Goal: Task Accomplishment & Management: Manage account settings

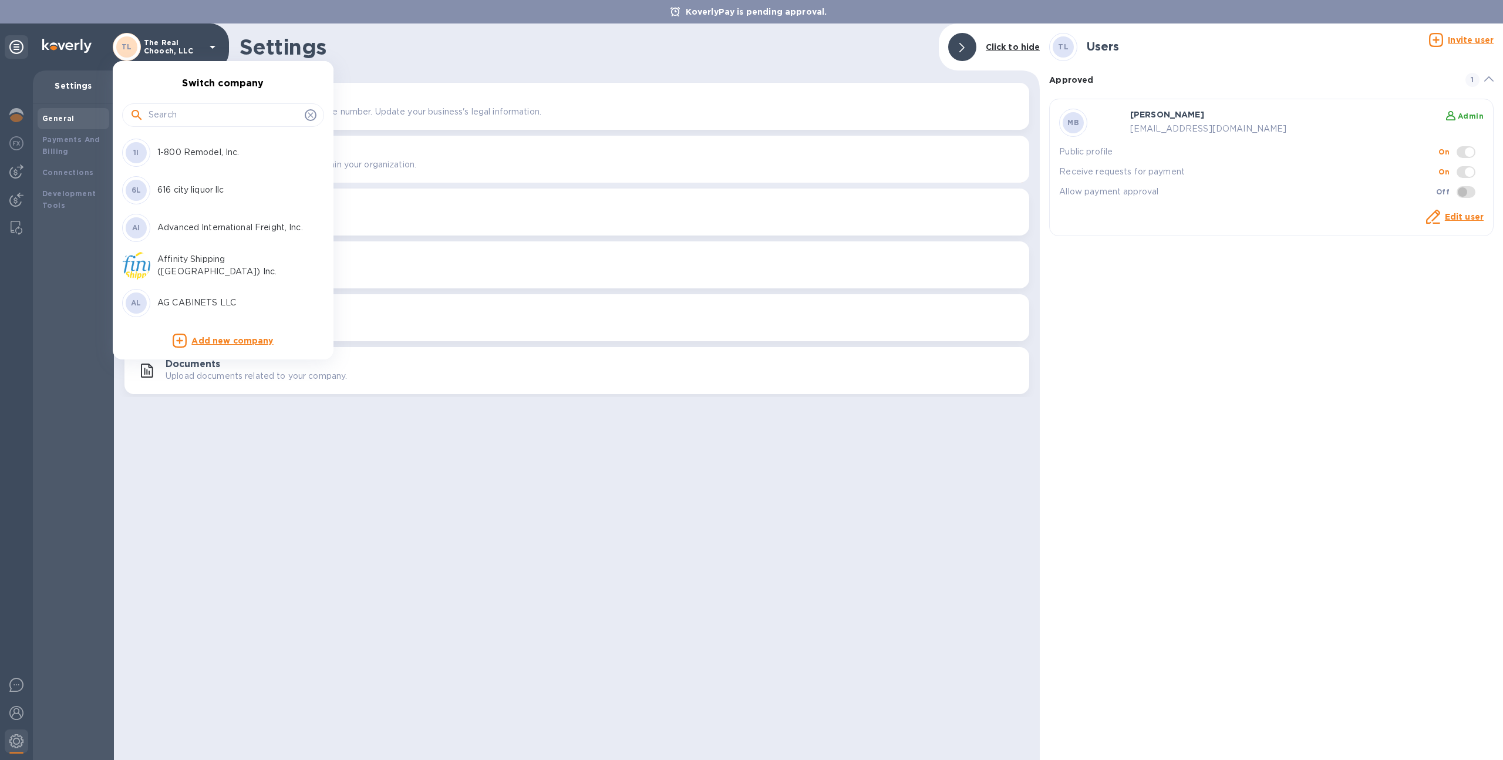
click at [203, 114] on input "text" at bounding box center [225, 115] width 152 height 18
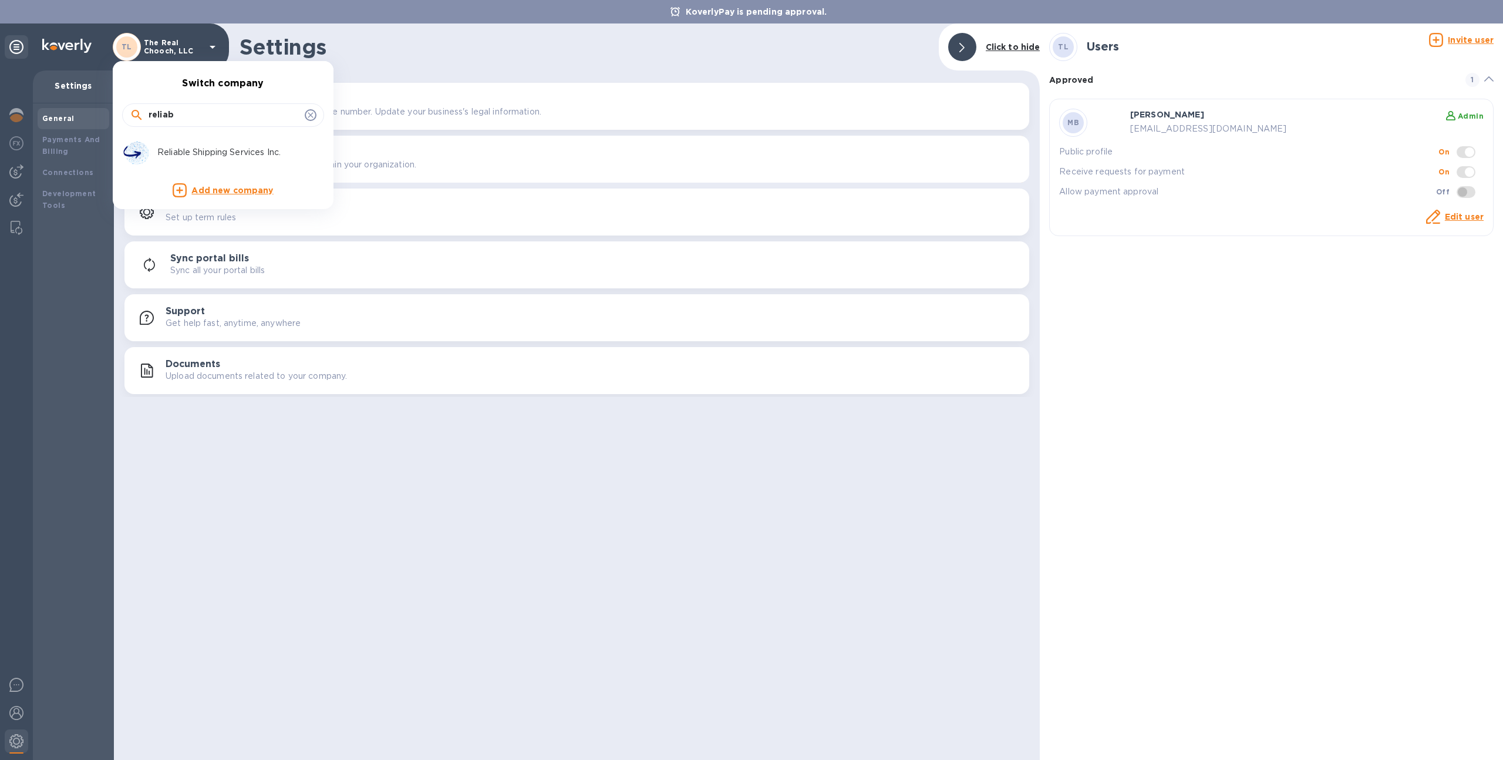
type input "reliab"
click at [154, 157] on div "Reliable Shipping Services Inc." at bounding box center [229, 152] width 153 height 12
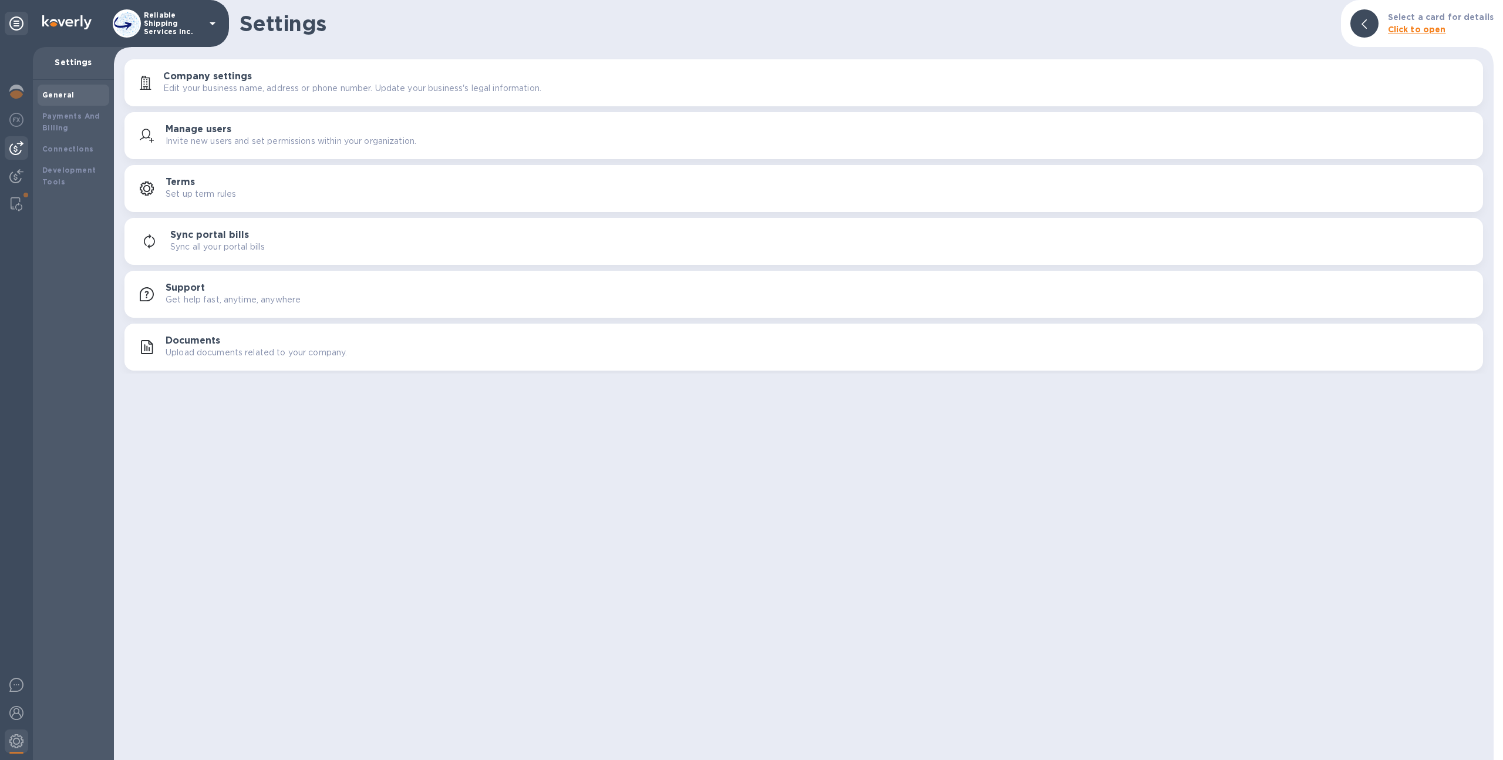
click at [9, 154] on img at bounding box center [16, 148] width 14 height 14
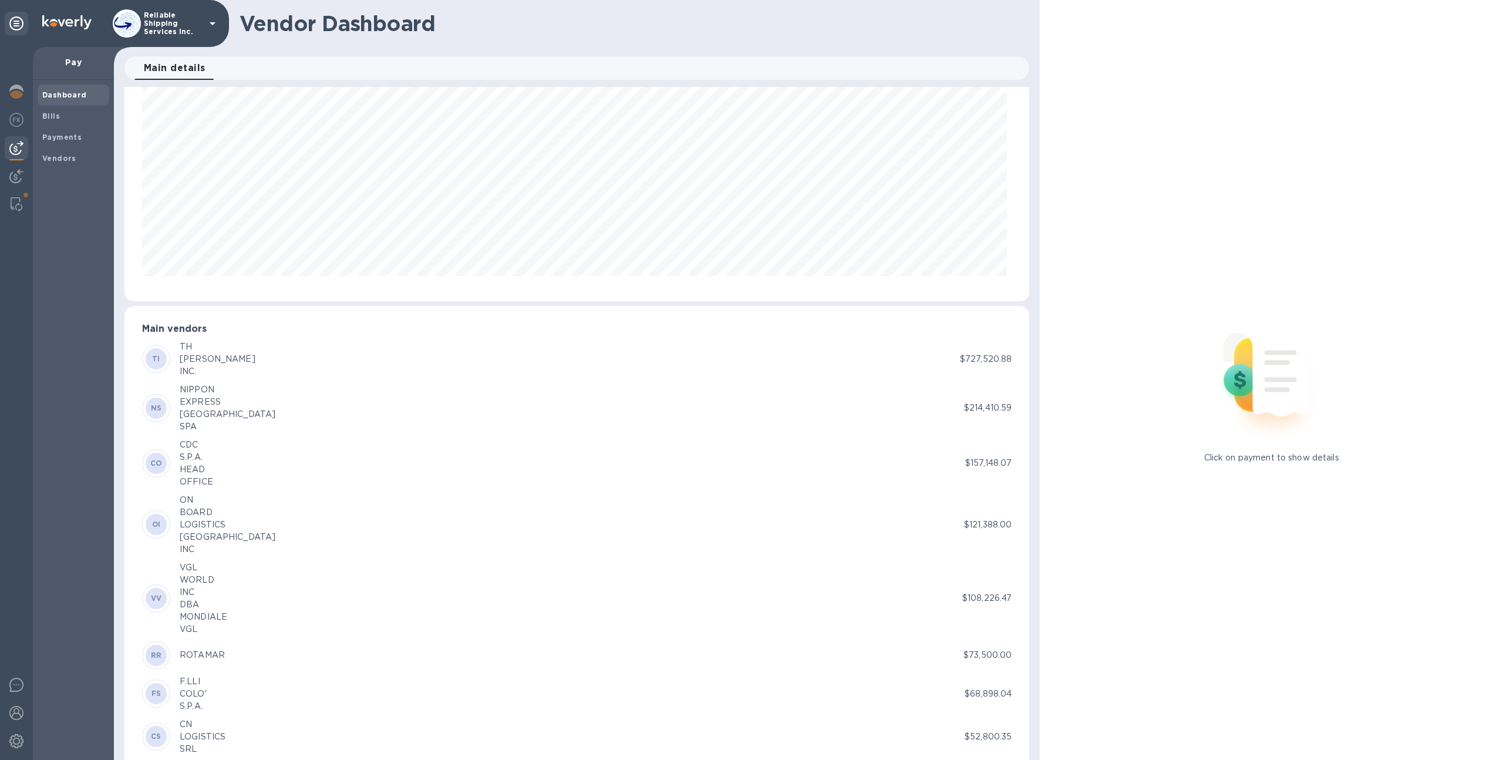
scroll to position [93, 0]
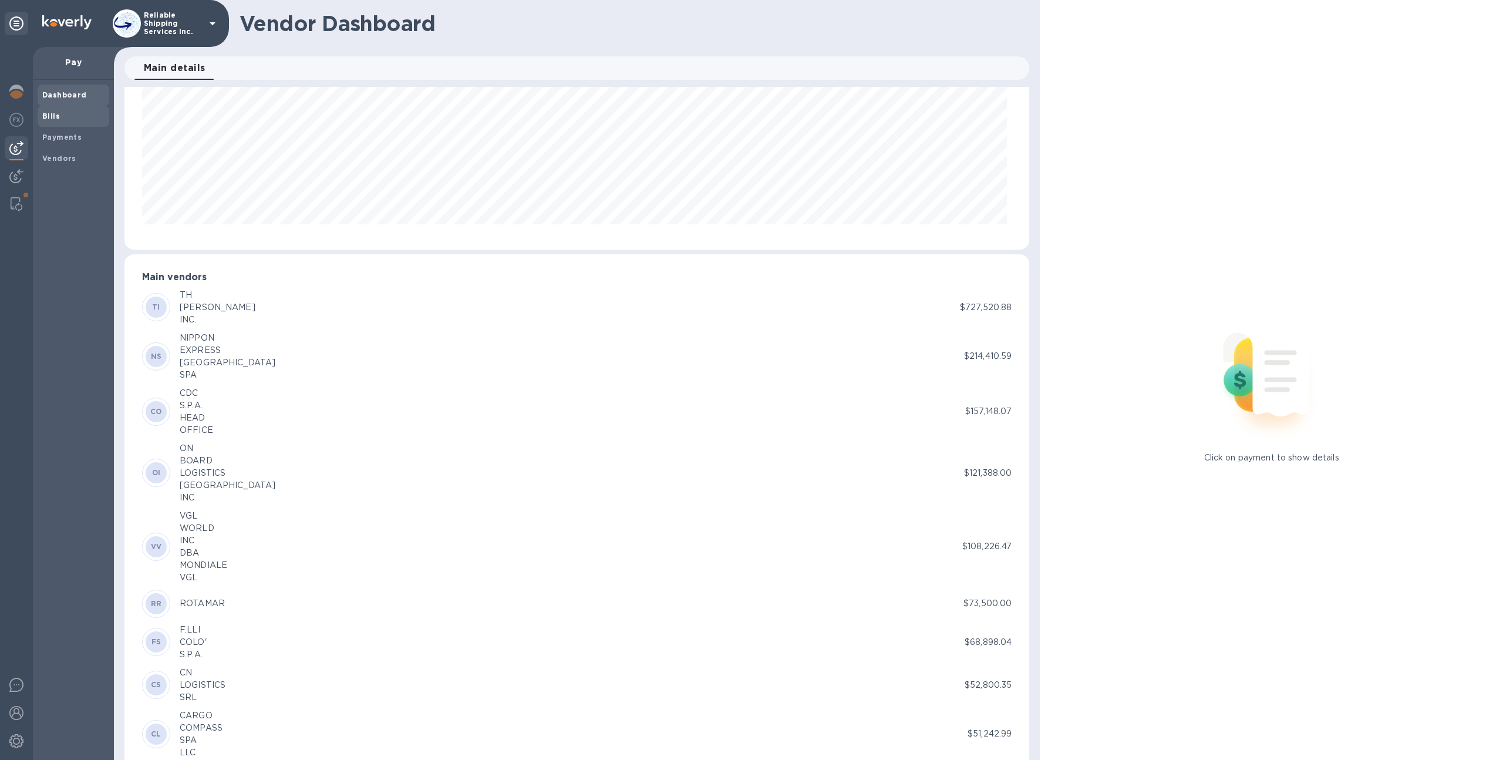
click at [64, 116] on span "Bills" at bounding box center [73, 116] width 62 height 12
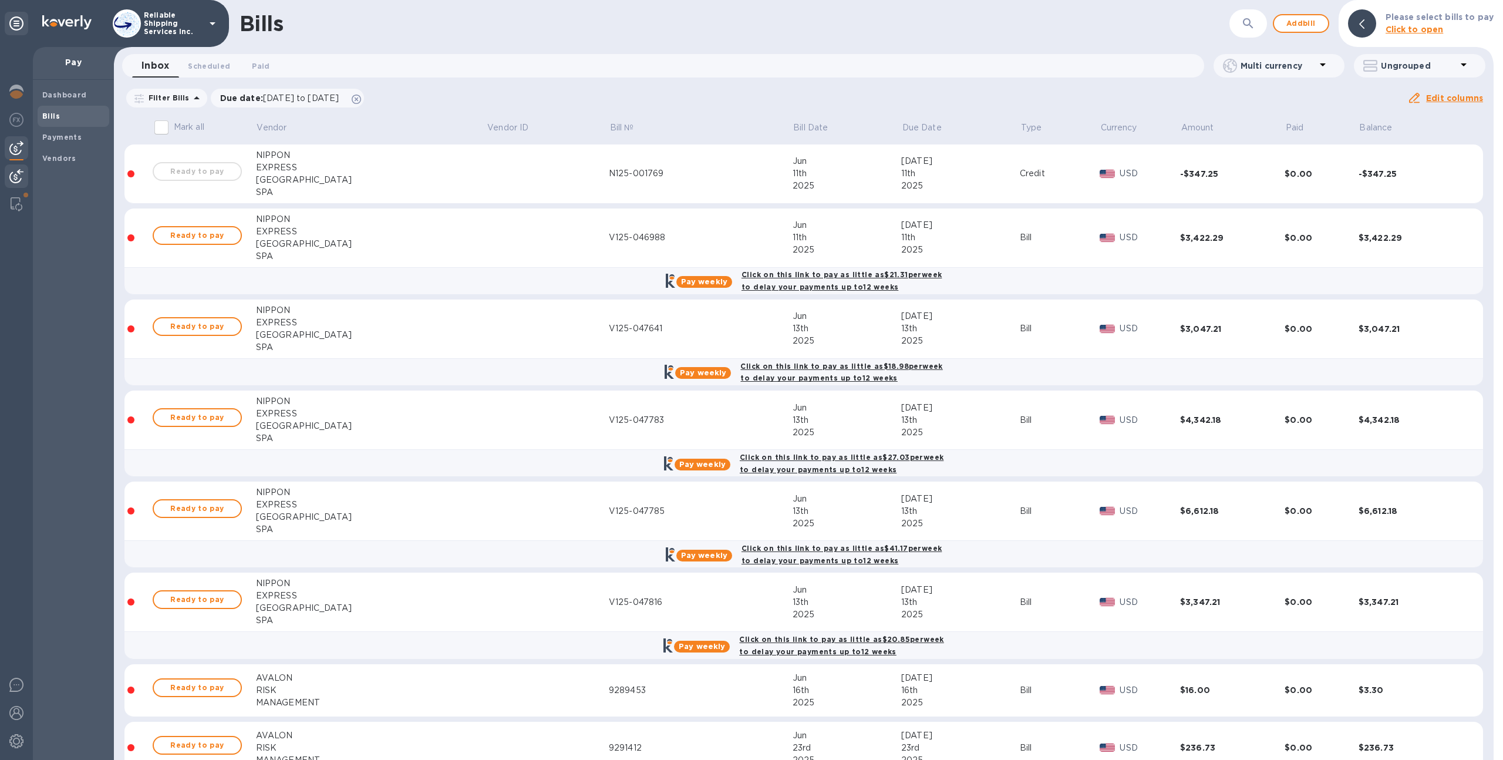
click at [14, 180] on img at bounding box center [16, 176] width 14 height 14
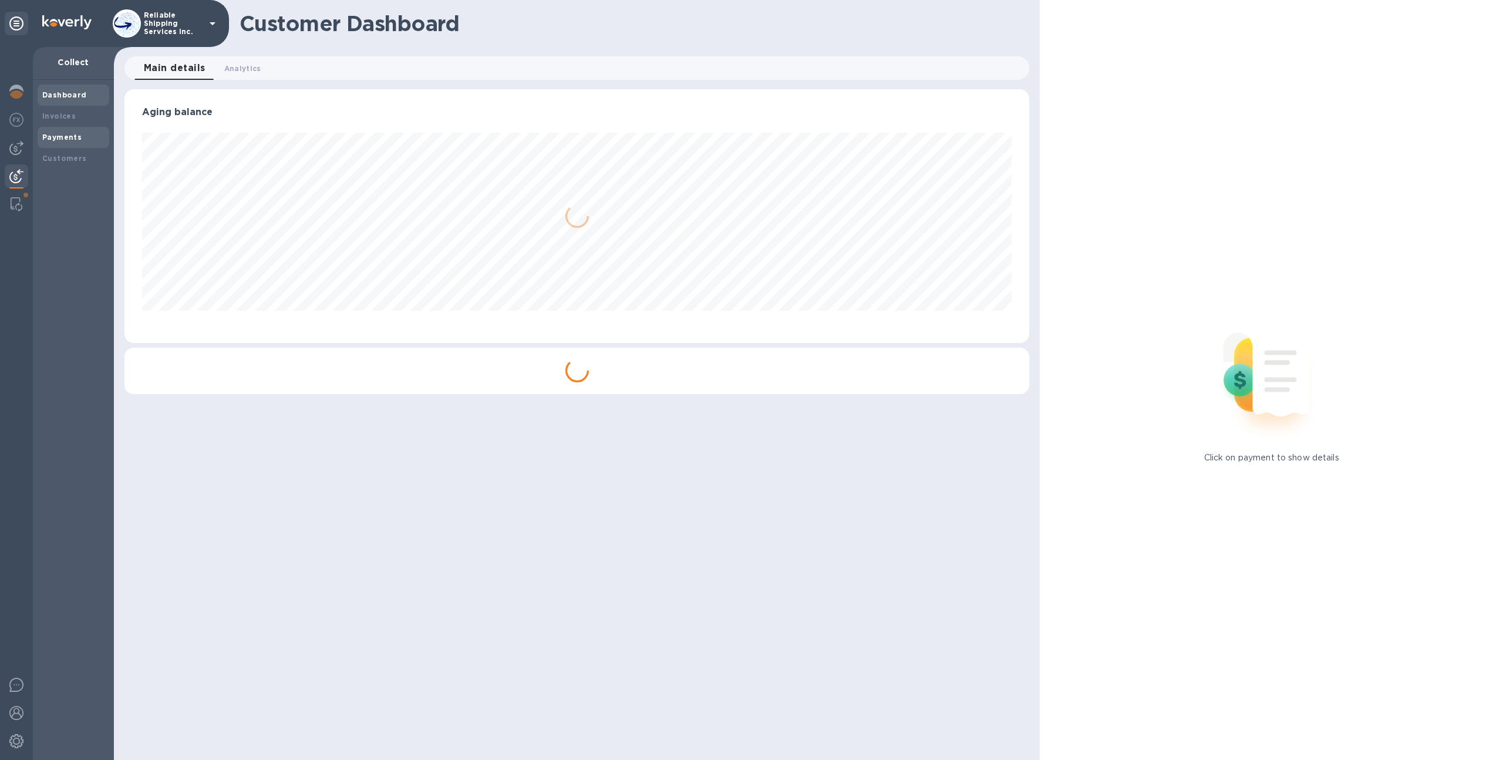
scroll to position [254, 906]
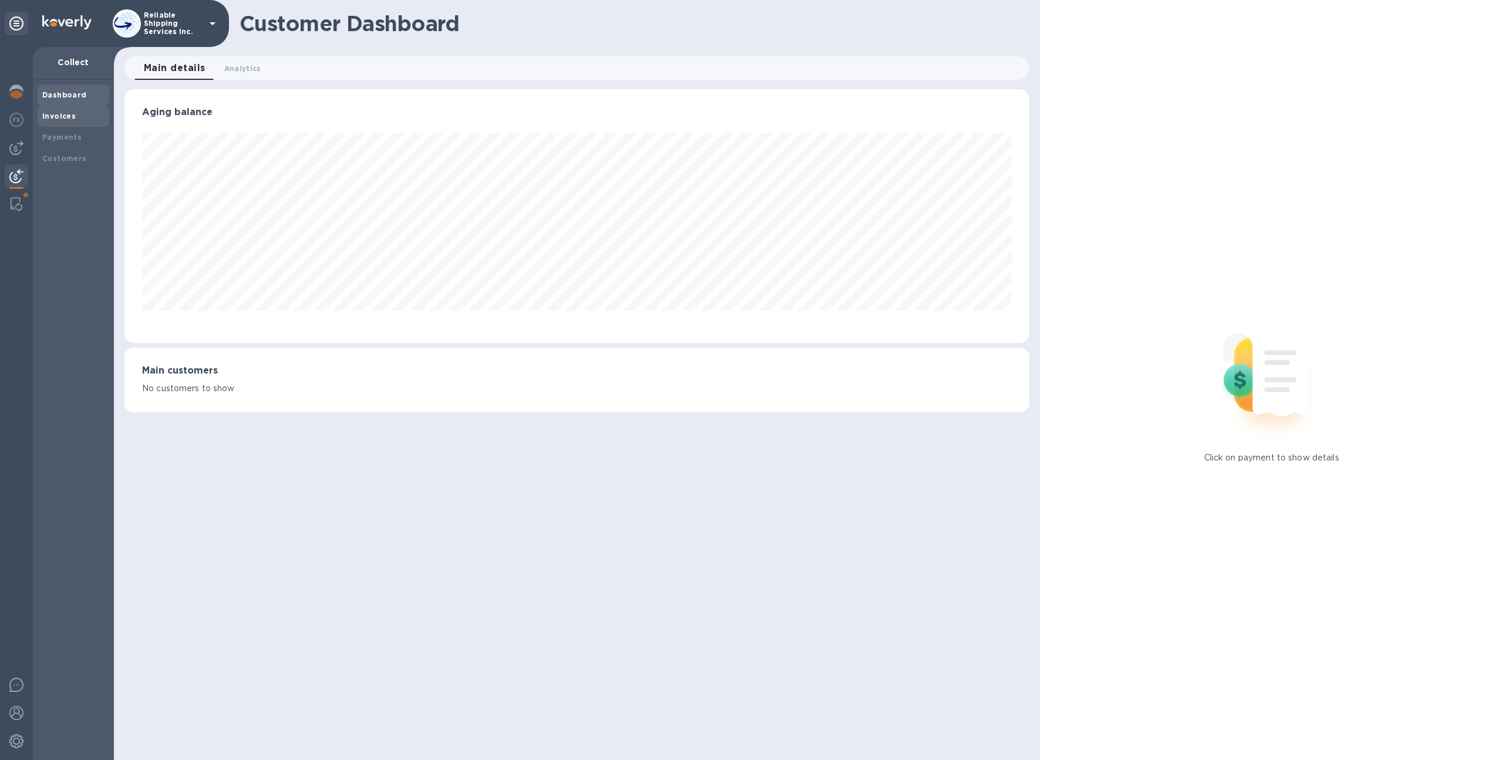
click at [76, 114] on div "Invoices" at bounding box center [73, 116] width 62 height 12
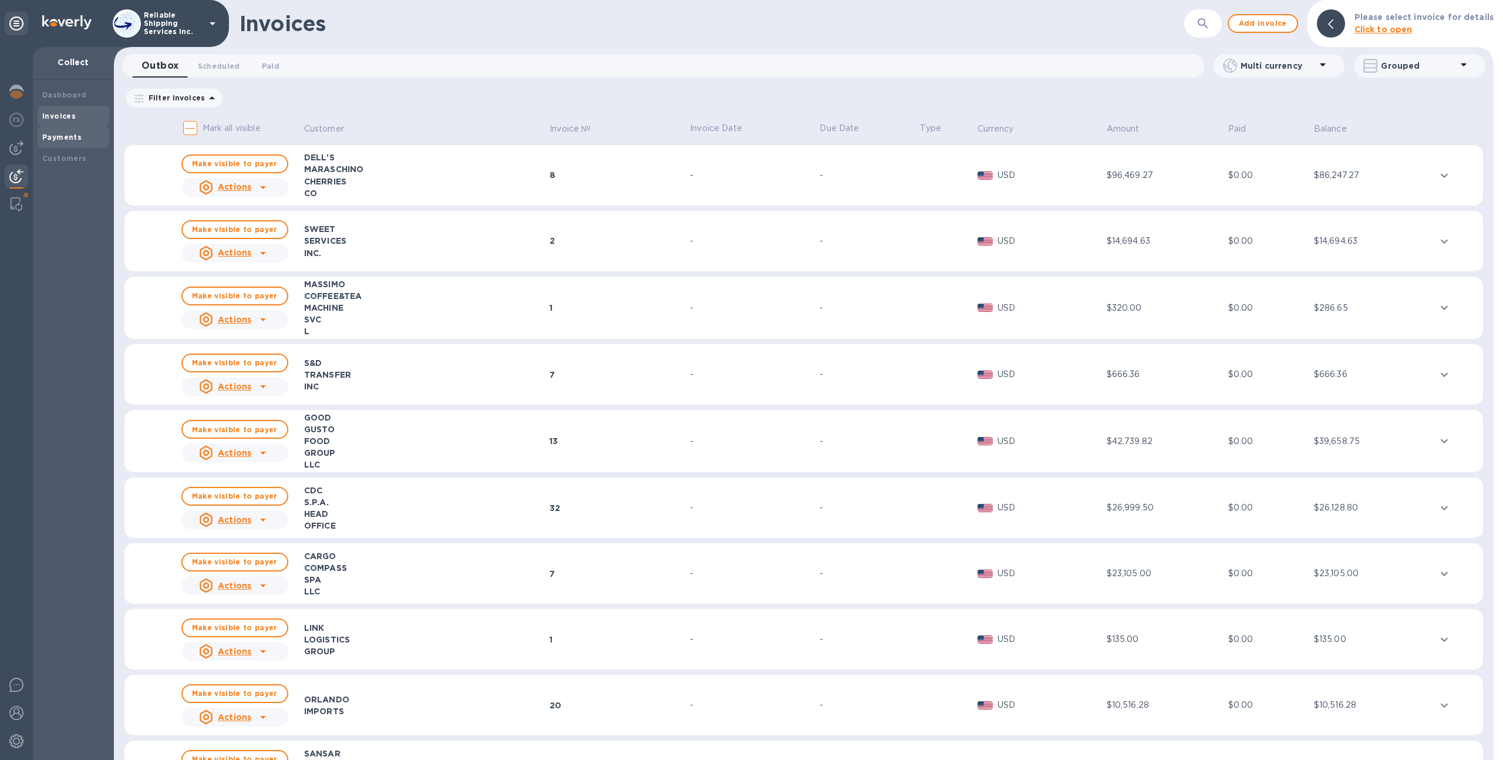
click at [88, 144] on div "Payments" at bounding box center [74, 137] width 72 height 21
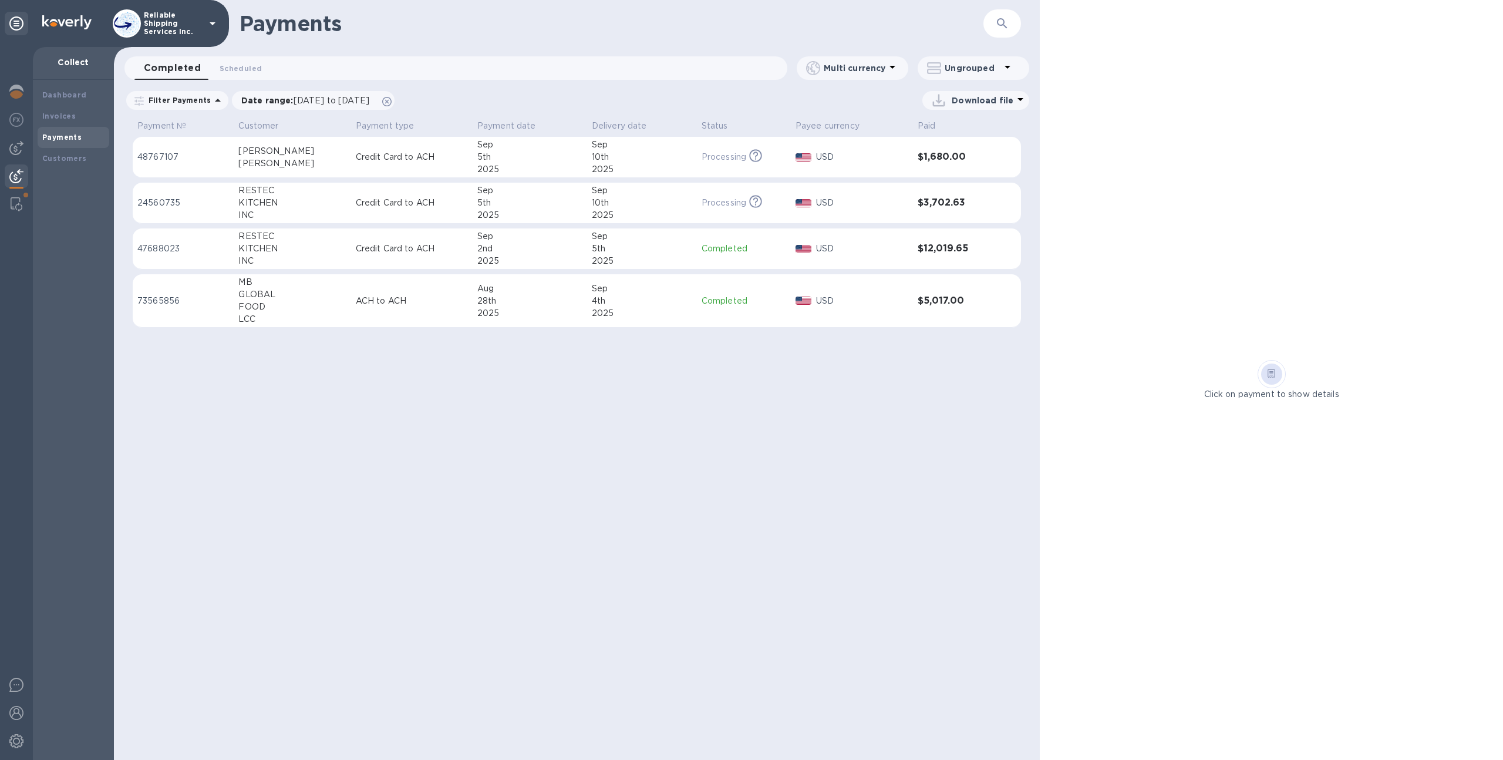
click at [984, 26] on div "​" at bounding box center [1003, 23] width 38 height 29
click at [987, 26] on div "​" at bounding box center [1003, 23] width 38 height 29
click at [1002, 25] on icon "button" at bounding box center [1002, 23] width 14 height 14
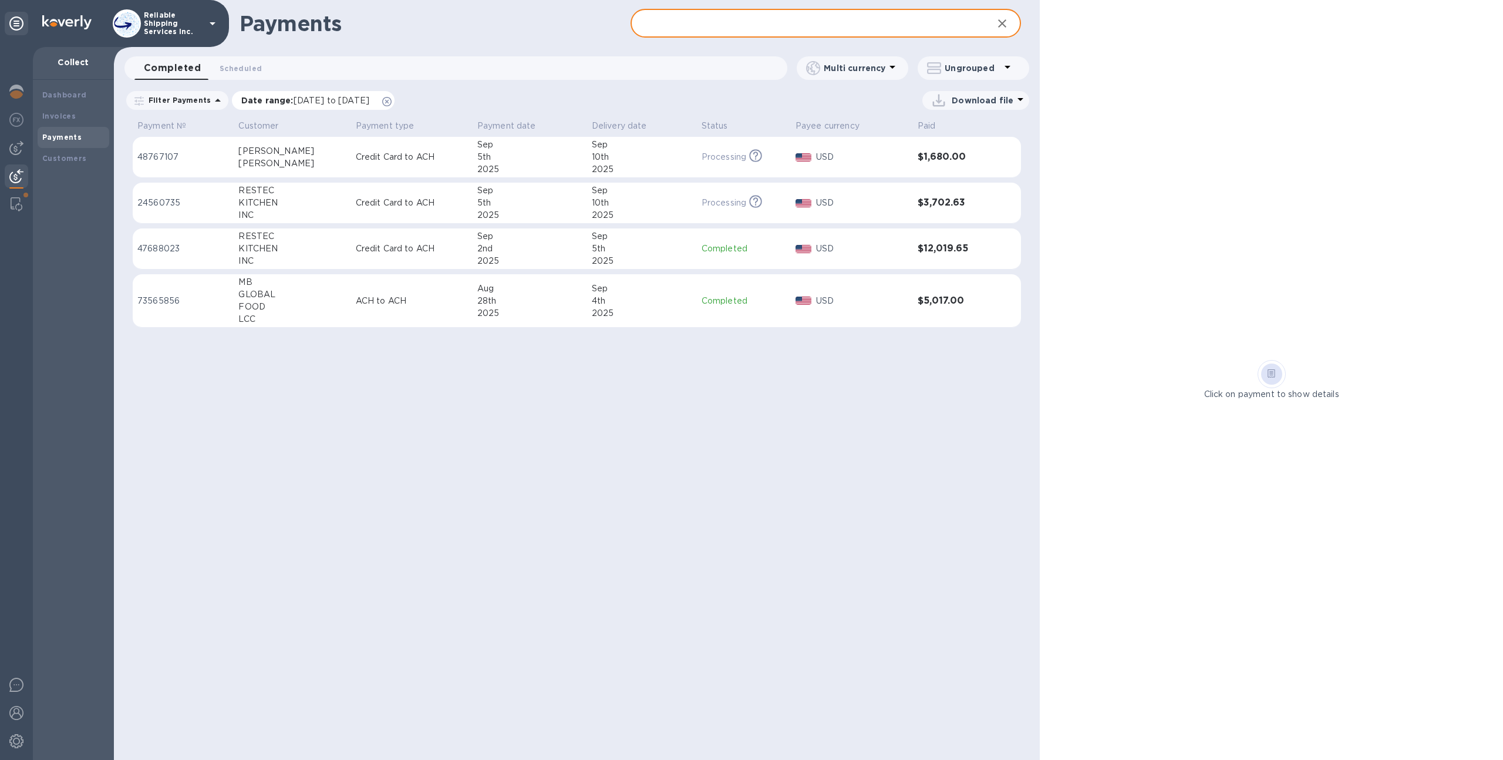
click at [392, 99] on icon at bounding box center [386, 101] width 9 height 9
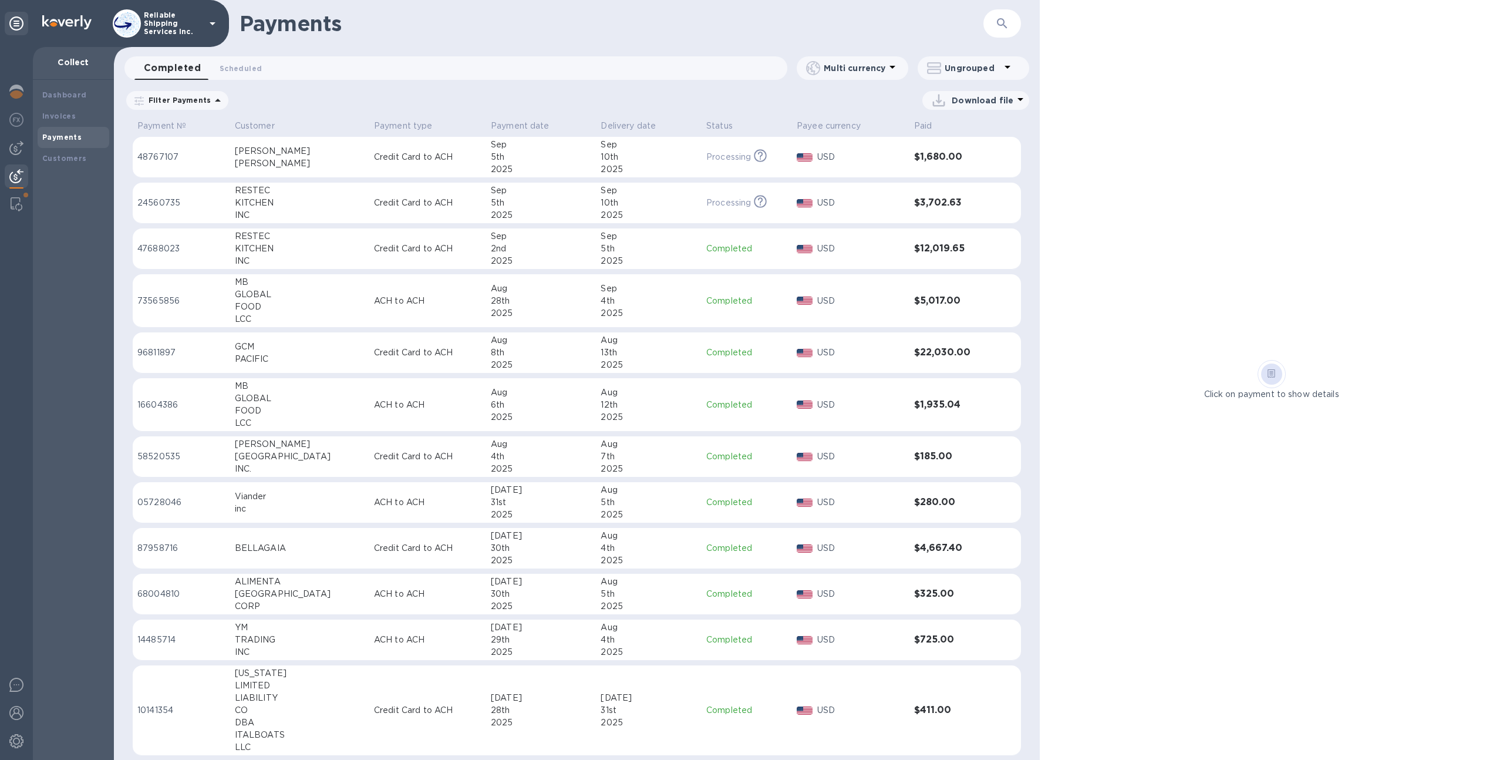
click at [1005, 24] on icon "button" at bounding box center [1002, 23] width 14 height 14
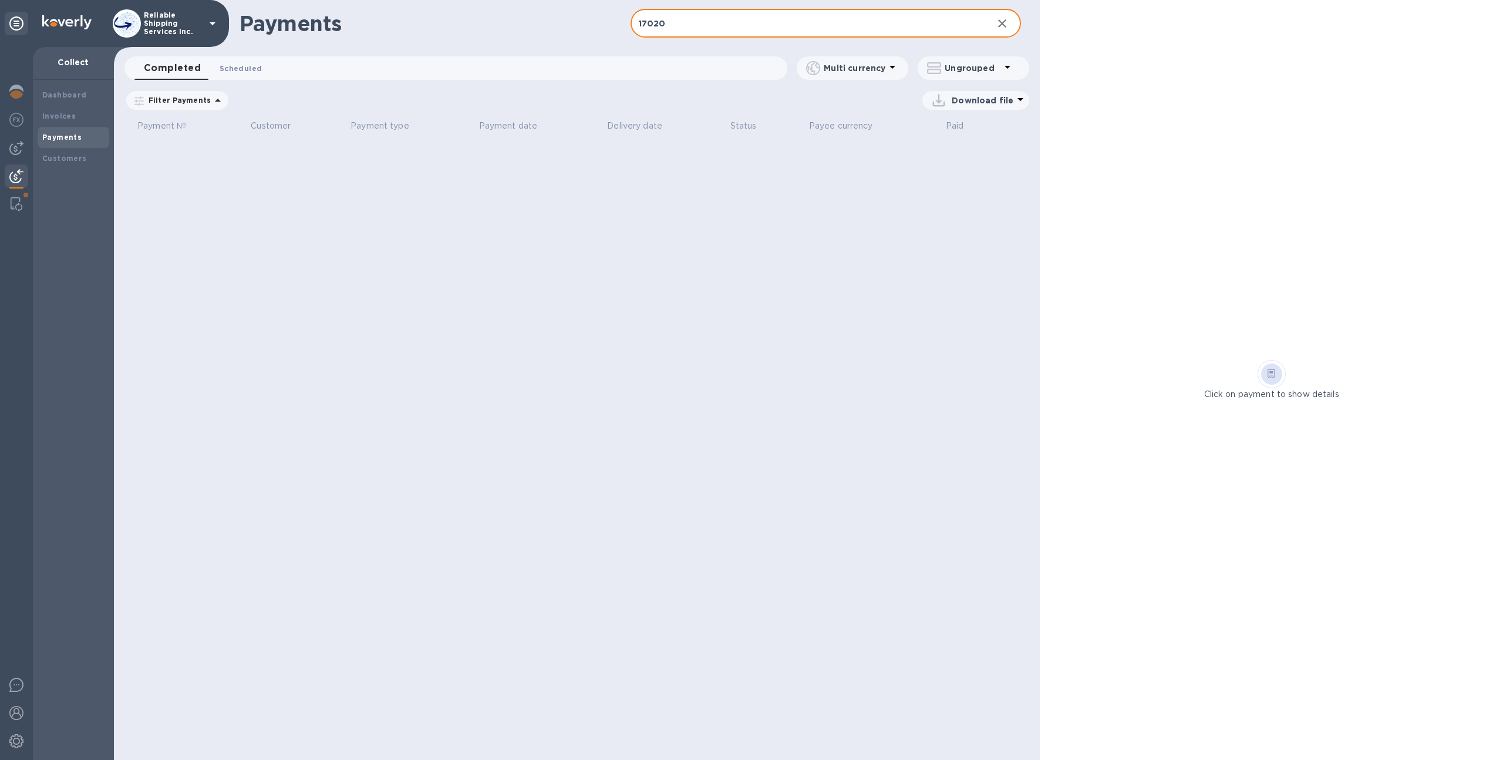
type input "17020"
click at [231, 73] on span "Scheduled 0" at bounding box center [241, 68] width 42 height 12
click at [0, 0] on div "Date range : 08/08/2025 to 10/08/2025" at bounding box center [0, 0] width 0 height 0
click at [0, 0] on icon at bounding box center [0, 0] width 0 height 0
click at [169, 69] on span "Completed 0" at bounding box center [166, 68] width 45 height 12
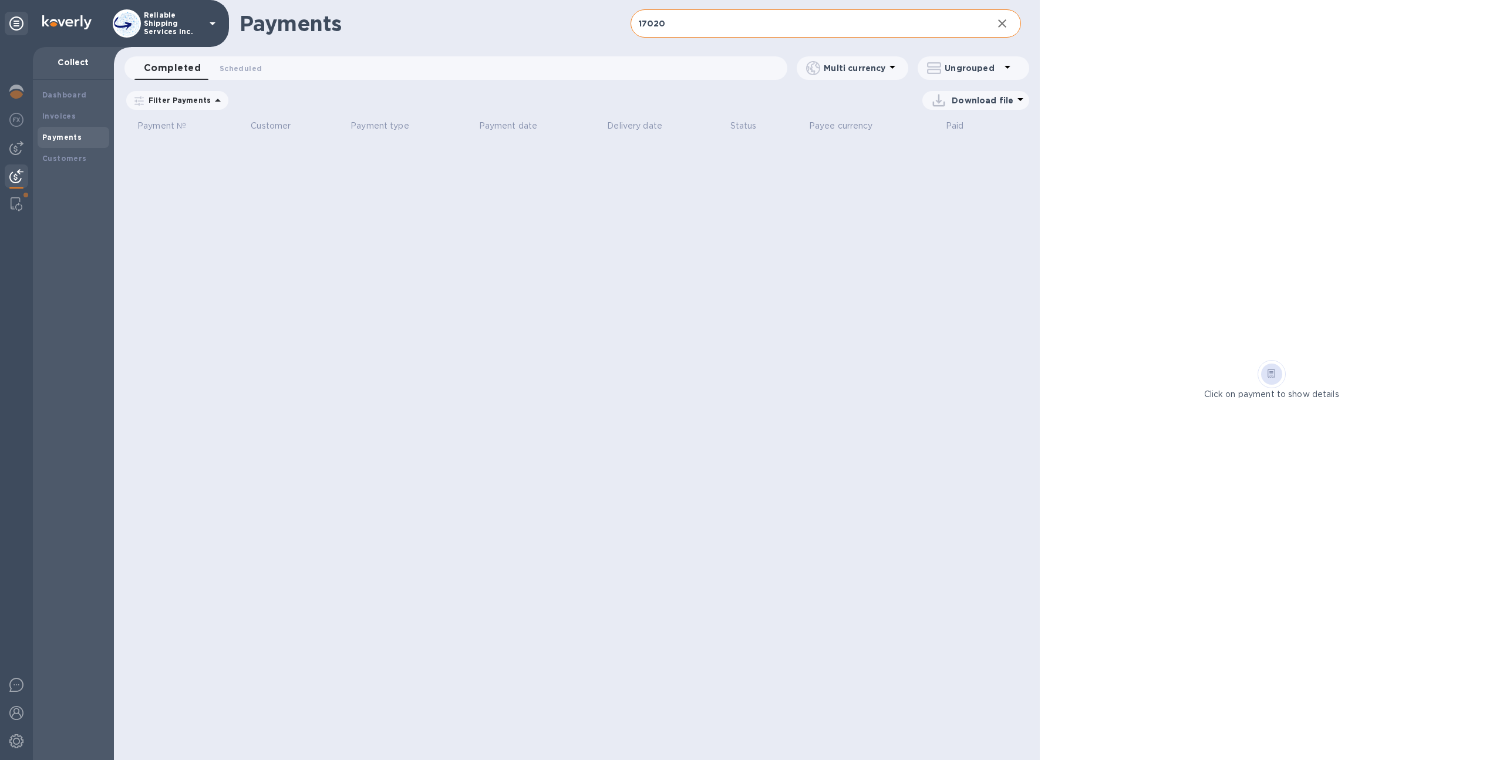
click at [1010, 33] on button "button" at bounding box center [1002, 23] width 28 height 28
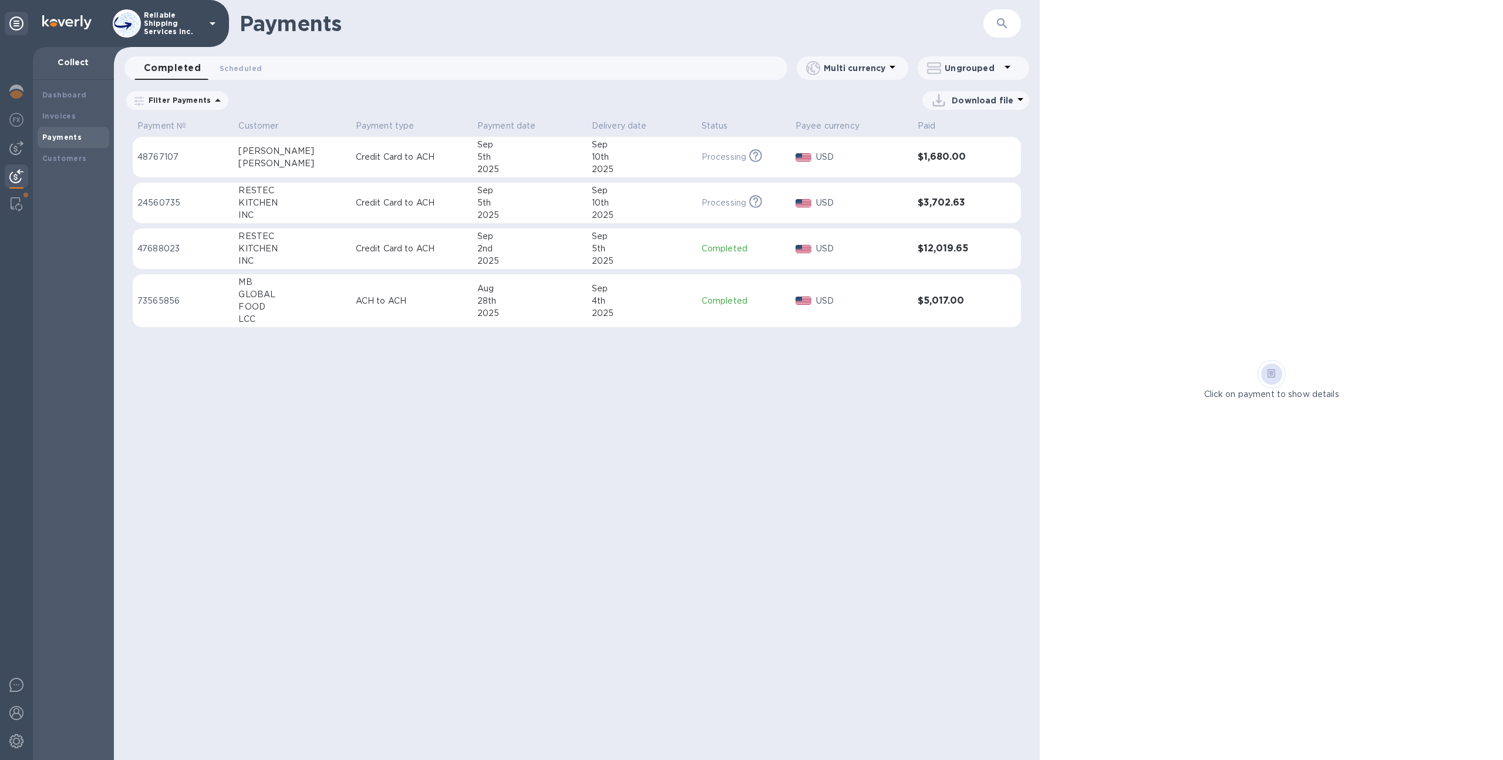
click at [1001, 19] on icon "button" at bounding box center [1002, 23] width 14 height 14
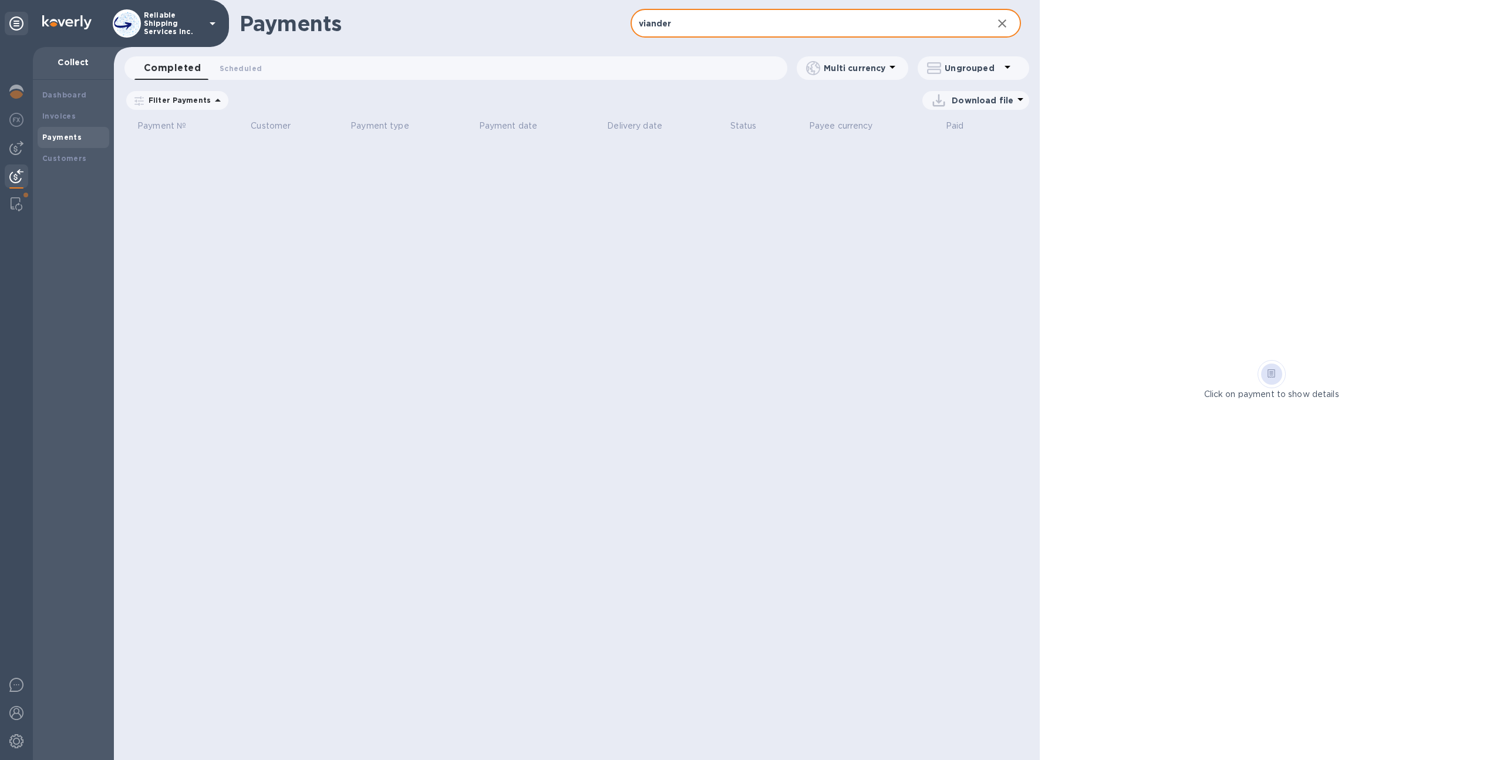
type input "viander"
click at [0, 0] on icon at bounding box center [0, 0] width 0 height 0
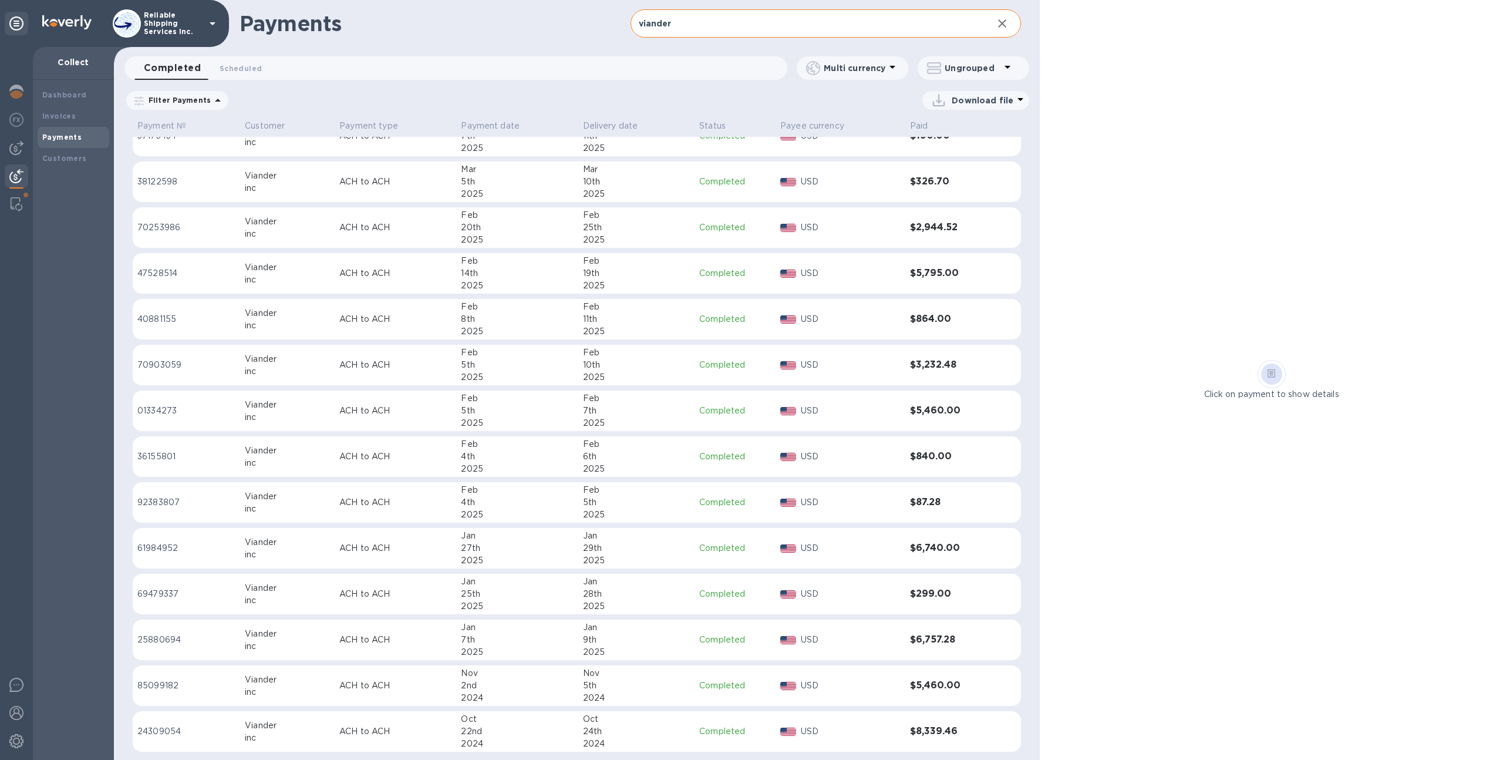
scroll to position [933, 0]
click at [627, 331] on div "2025" at bounding box center [636, 336] width 107 height 12
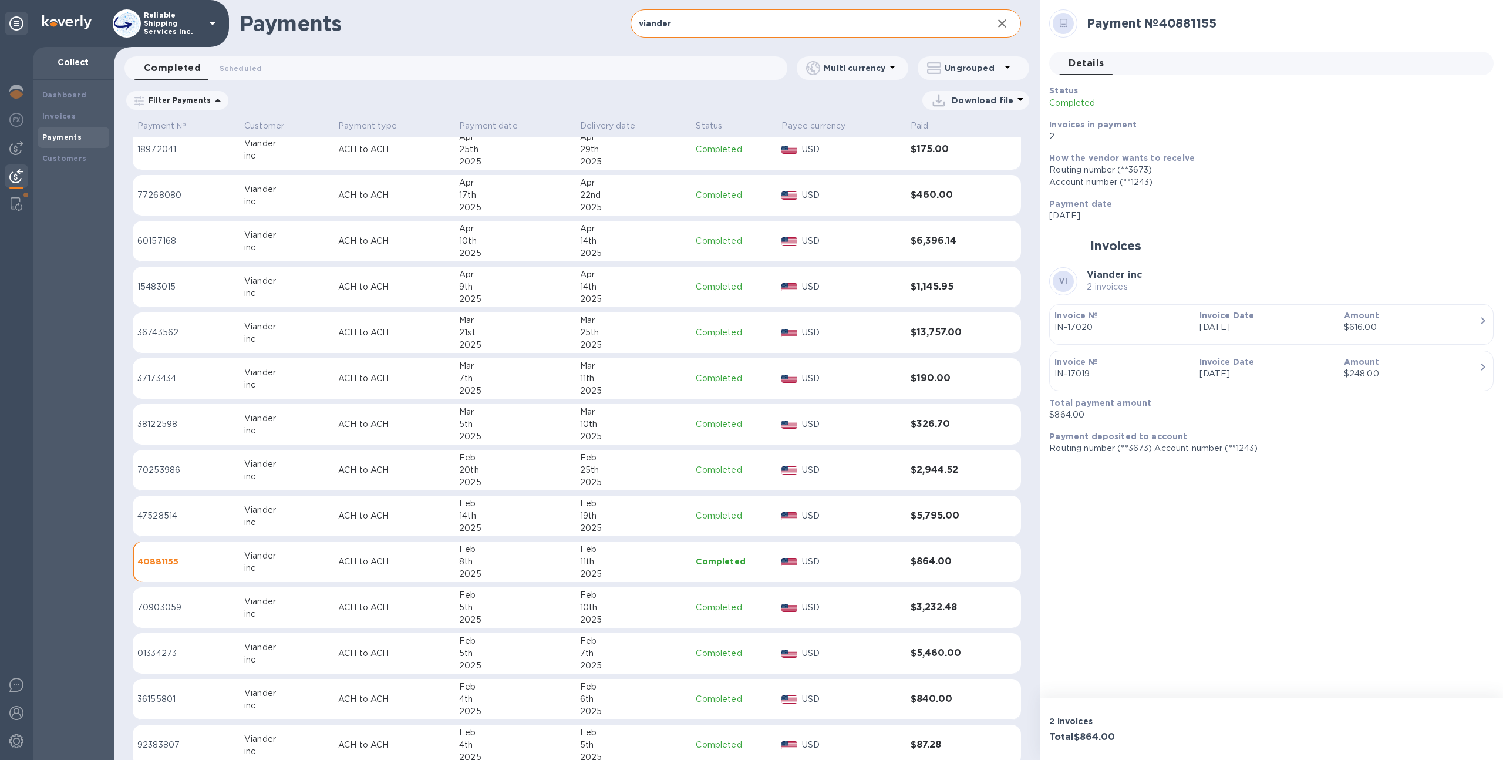
scroll to position [696, 0]
click at [451, 513] on td "ACH to ACH" at bounding box center [394, 514] width 121 height 41
click at [472, 482] on div "2025" at bounding box center [515, 481] width 112 height 12
click at [512, 422] on div "5th" at bounding box center [515, 422] width 112 height 12
click at [533, 383] on div "2025" at bounding box center [515, 389] width 112 height 12
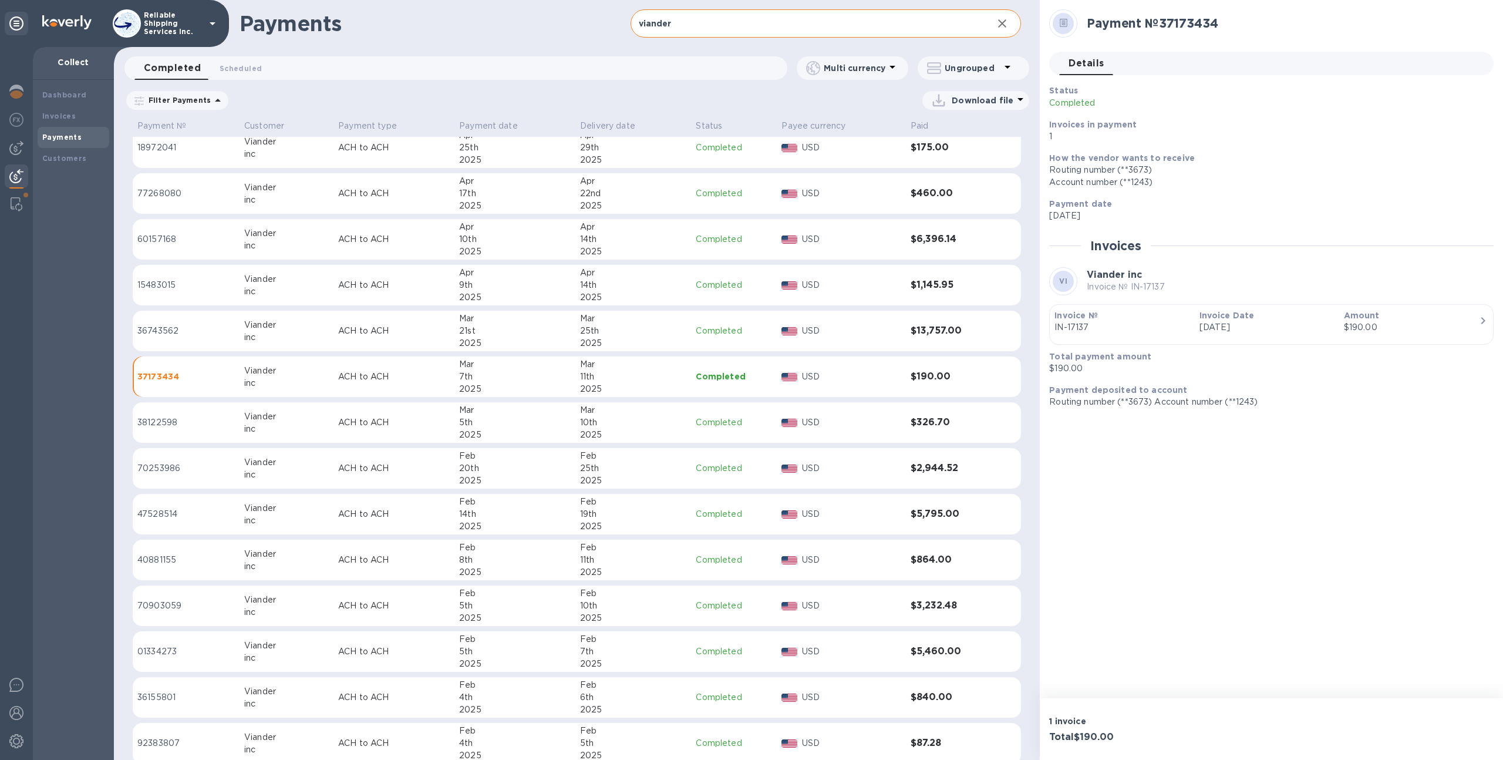
click at [530, 343] on div "2025" at bounding box center [515, 343] width 112 height 12
click at [531, 304] on td "Apr 9th 2025" at bounding box center [515, 285] width 121 height 41
click at [535, 246] on div "2025" at bounding box center [515, 251] width 112 height 12
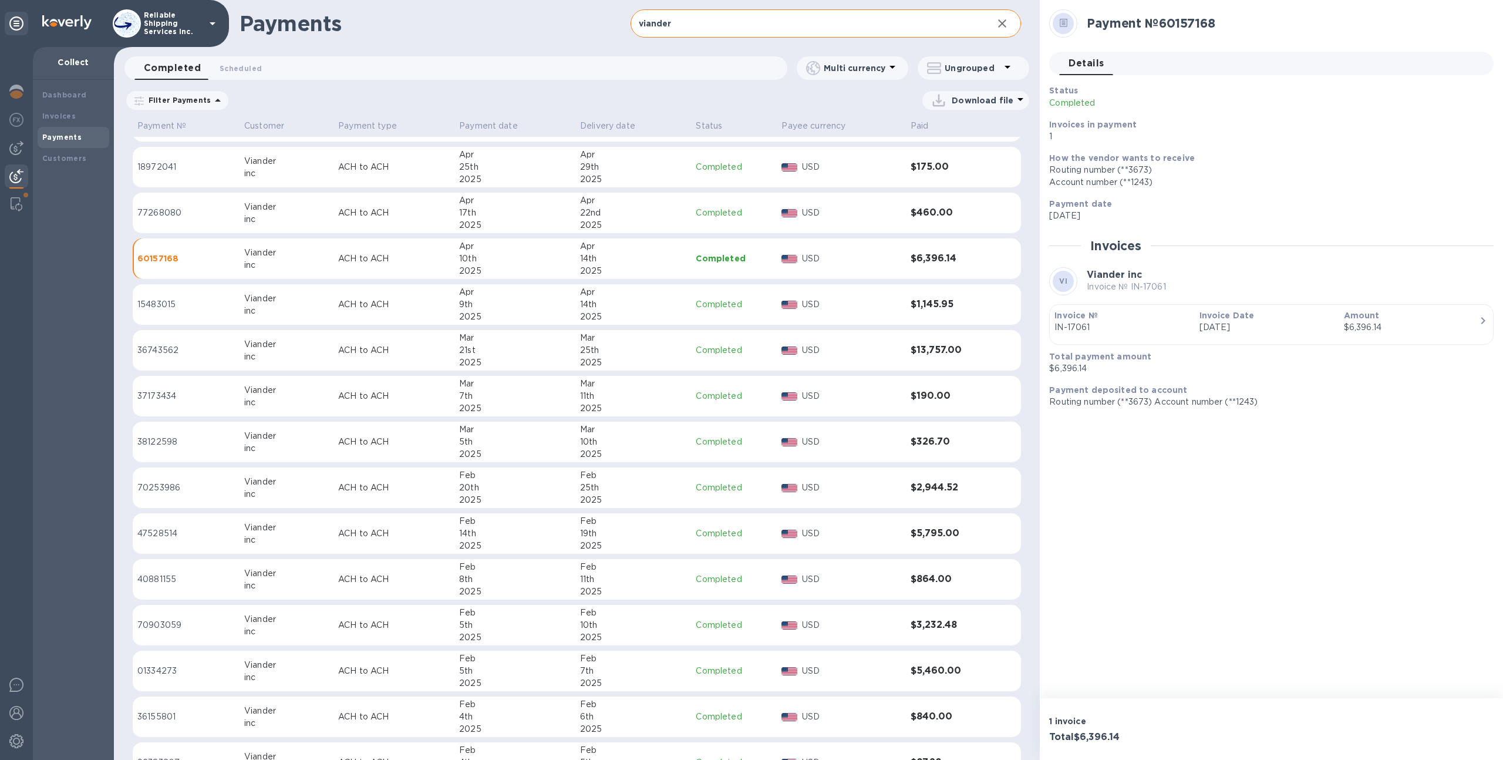
scroll to position [672, 0]
click at [530, 220] on div "17th" at bounding box center [515, 218] width 112 height 12
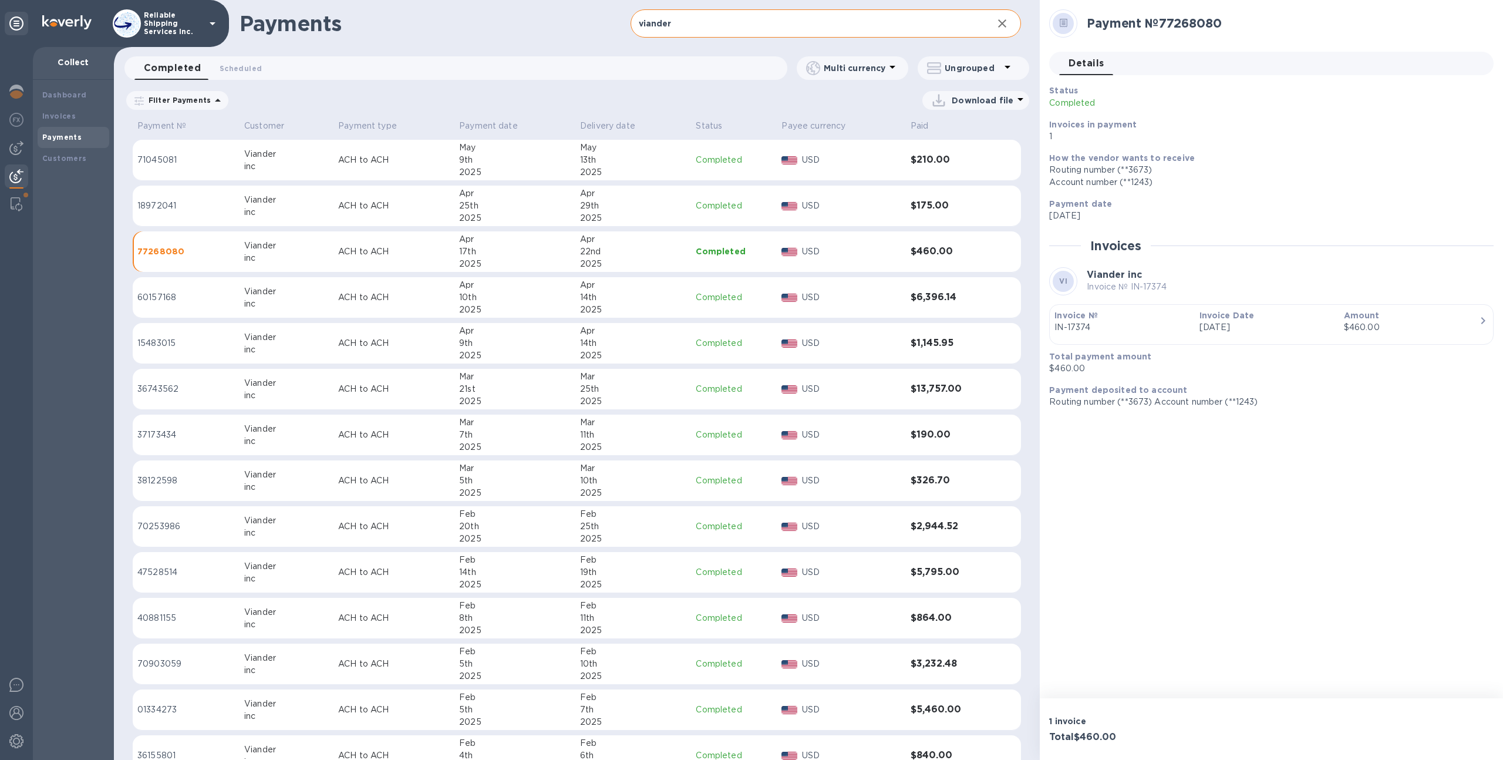
scroll to position [636, 0]
click at [524, 210] on div "25th" at bounding box center [515, 208] width 112 height 12
click at [161, 9] on div "Reliable Shipping Services Inc." at bounding box center [166, 23] width 107 height 28
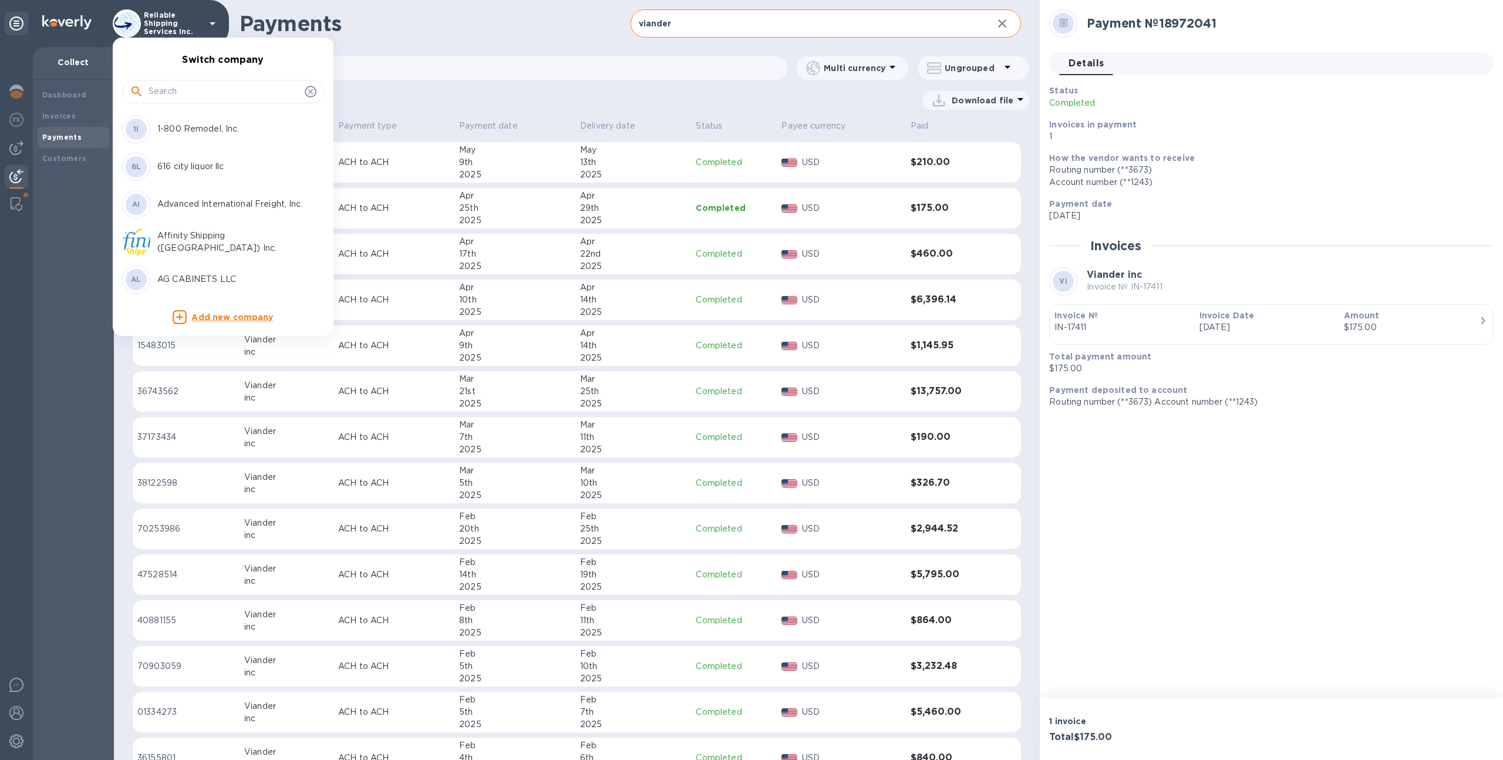
click at [181, 93] on input "text" at bounding box center [225, 92] width 152 height 18
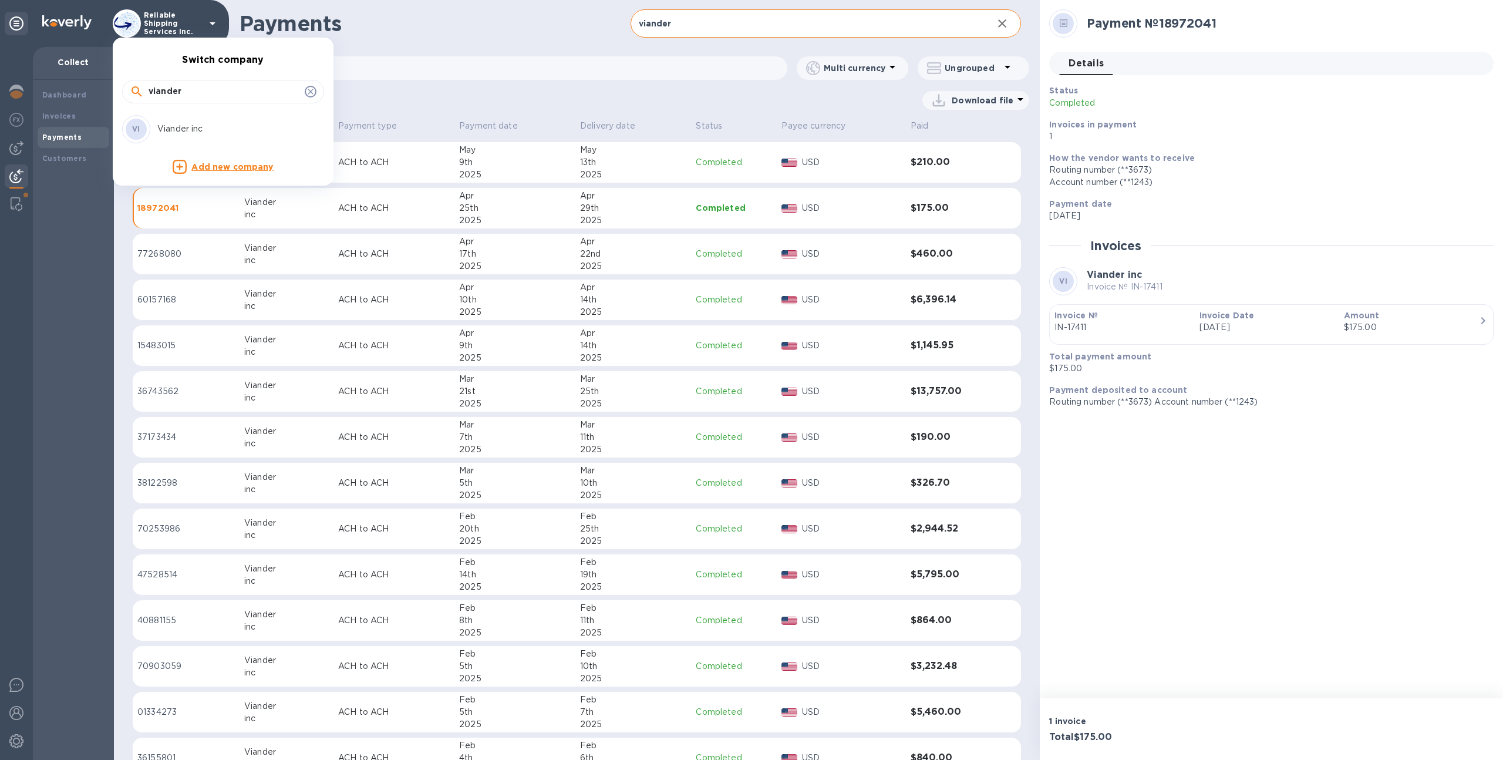
type input "viander"
click at [182, 121] on div "VI Viander inc" at bounding box center [213, 129] width 183 height 28
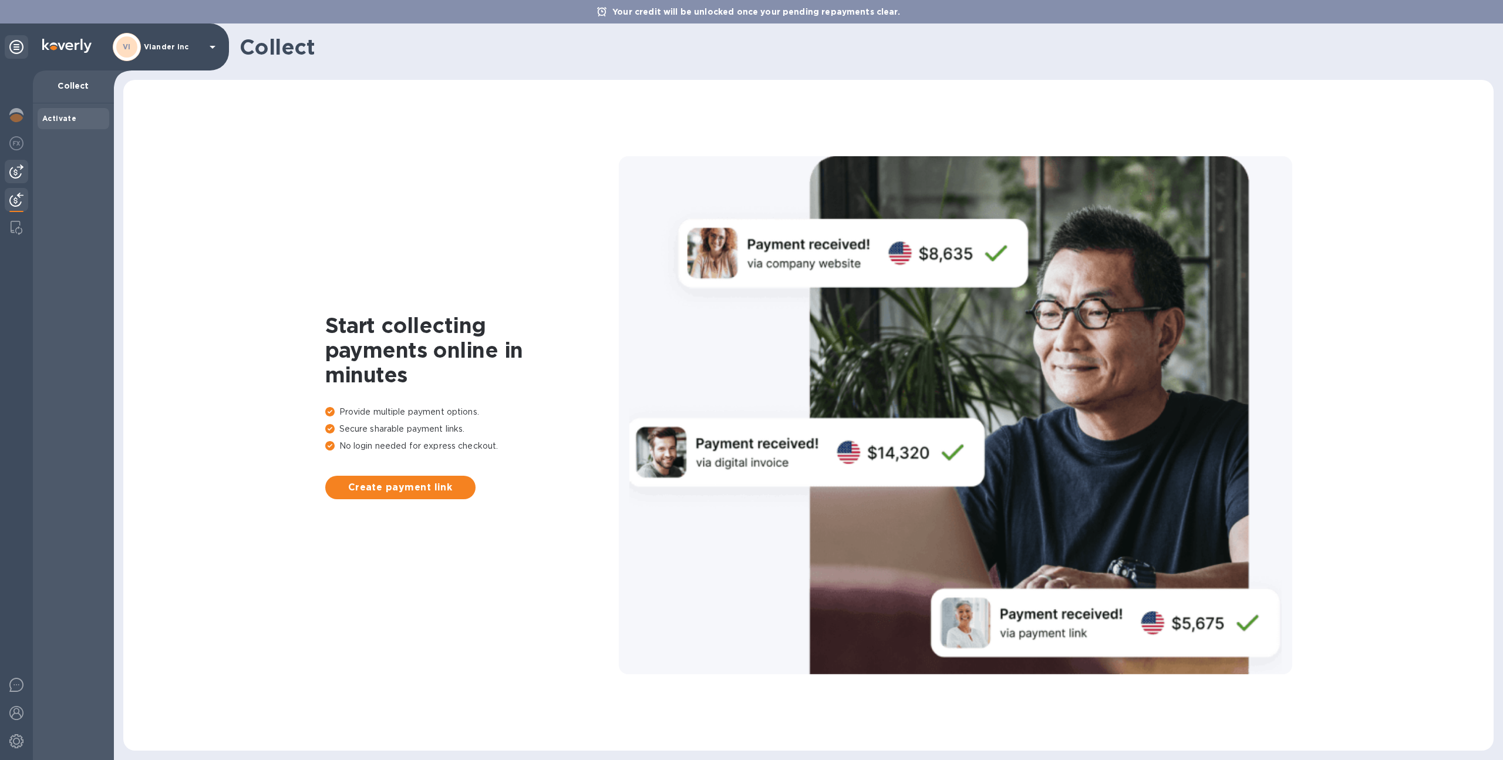
click at [25, 174] on div at bounding box center [16, 171] width 23 height 23
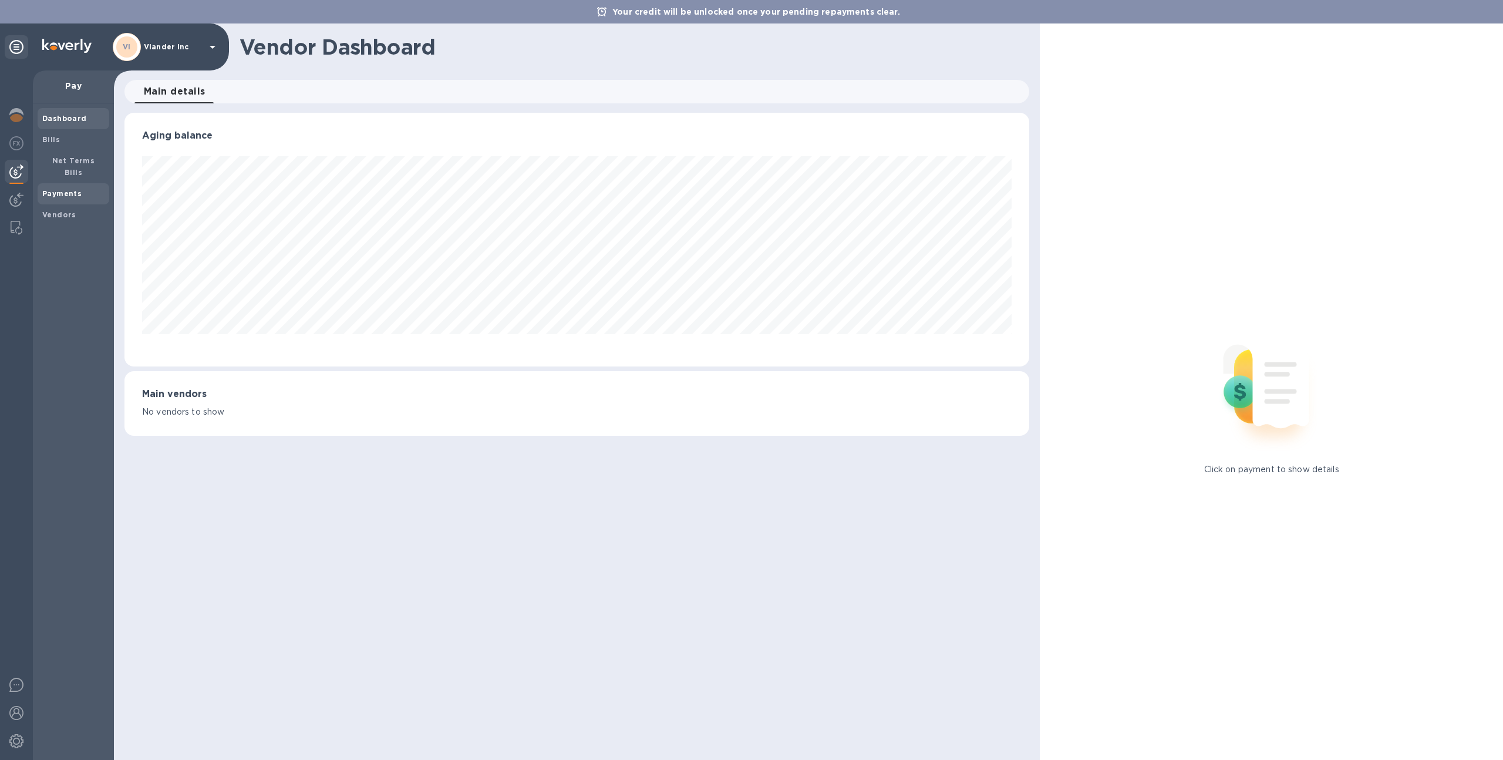
scroll to position [254, 906]
click at [91, 188] on span "Payments" at bounding box center [73, 194] width 62 height 12
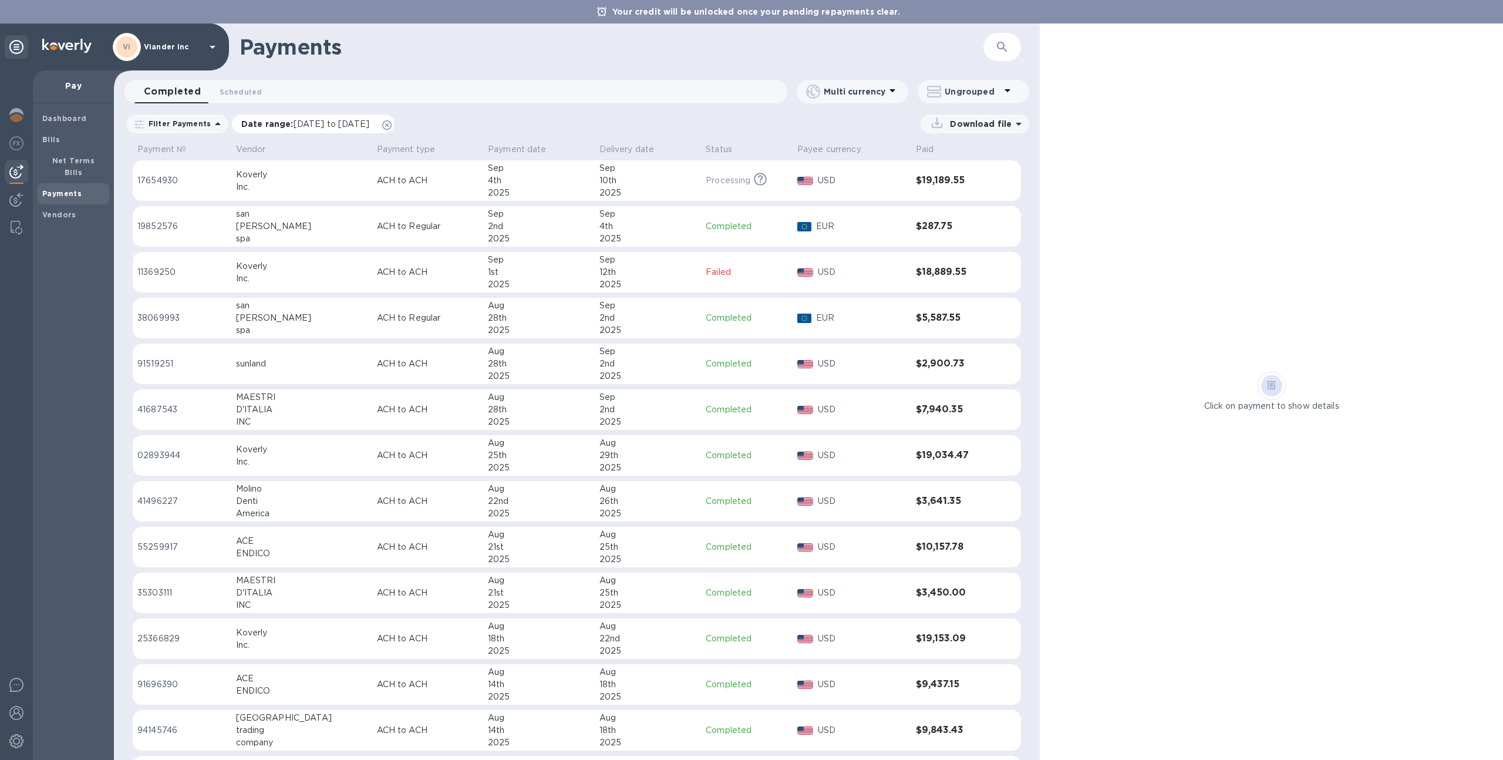
click at [392, 121] on icon at bounding box center [386, 124] width 9 height 9
click at [1006, 53] on icon "button" at bounding box center [1002, 47] width 14 height 14
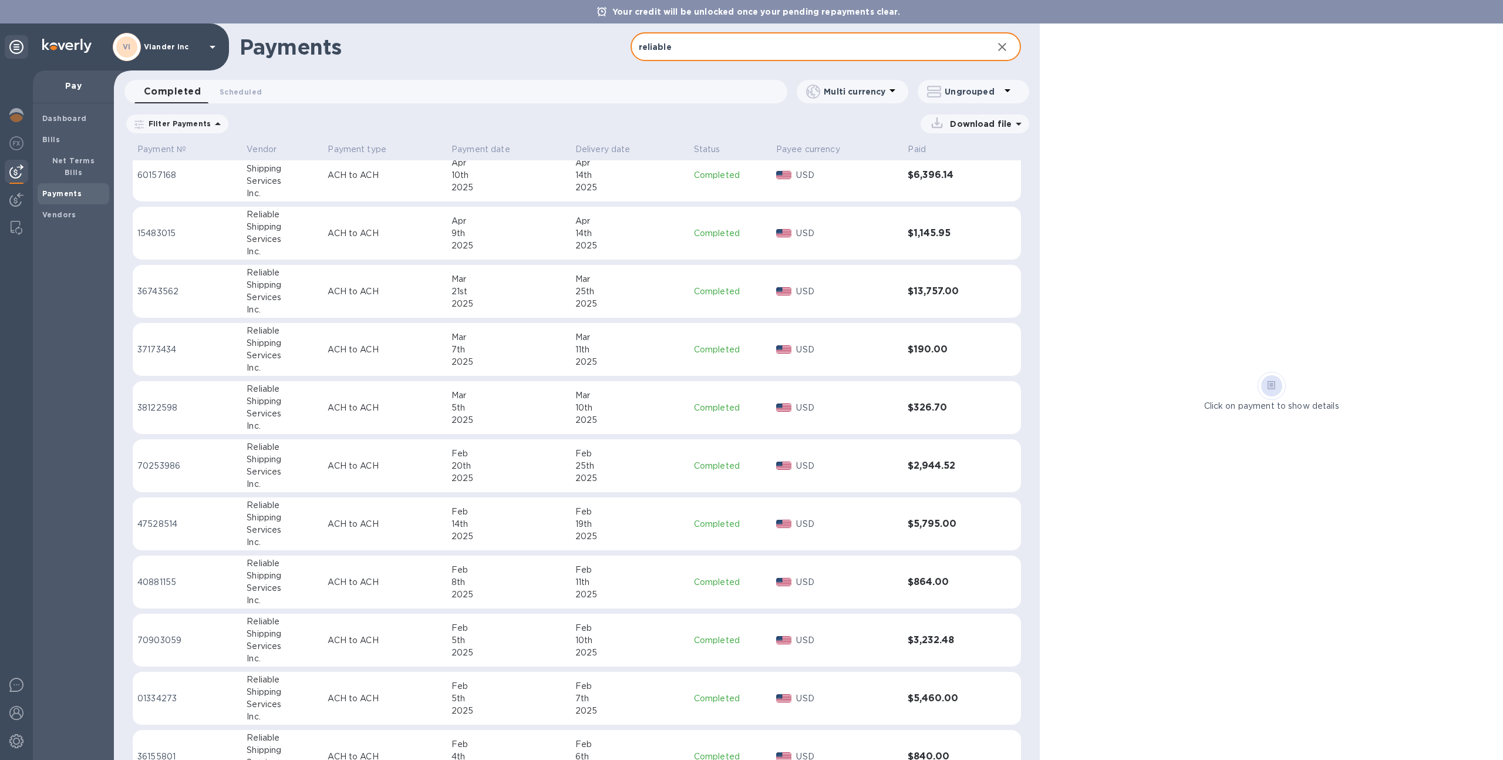
scroll to position [652, 0]
type input "reliable"
click at [639, 570] on div "Feb" at bounding box center [630, 569] width 109 height 12
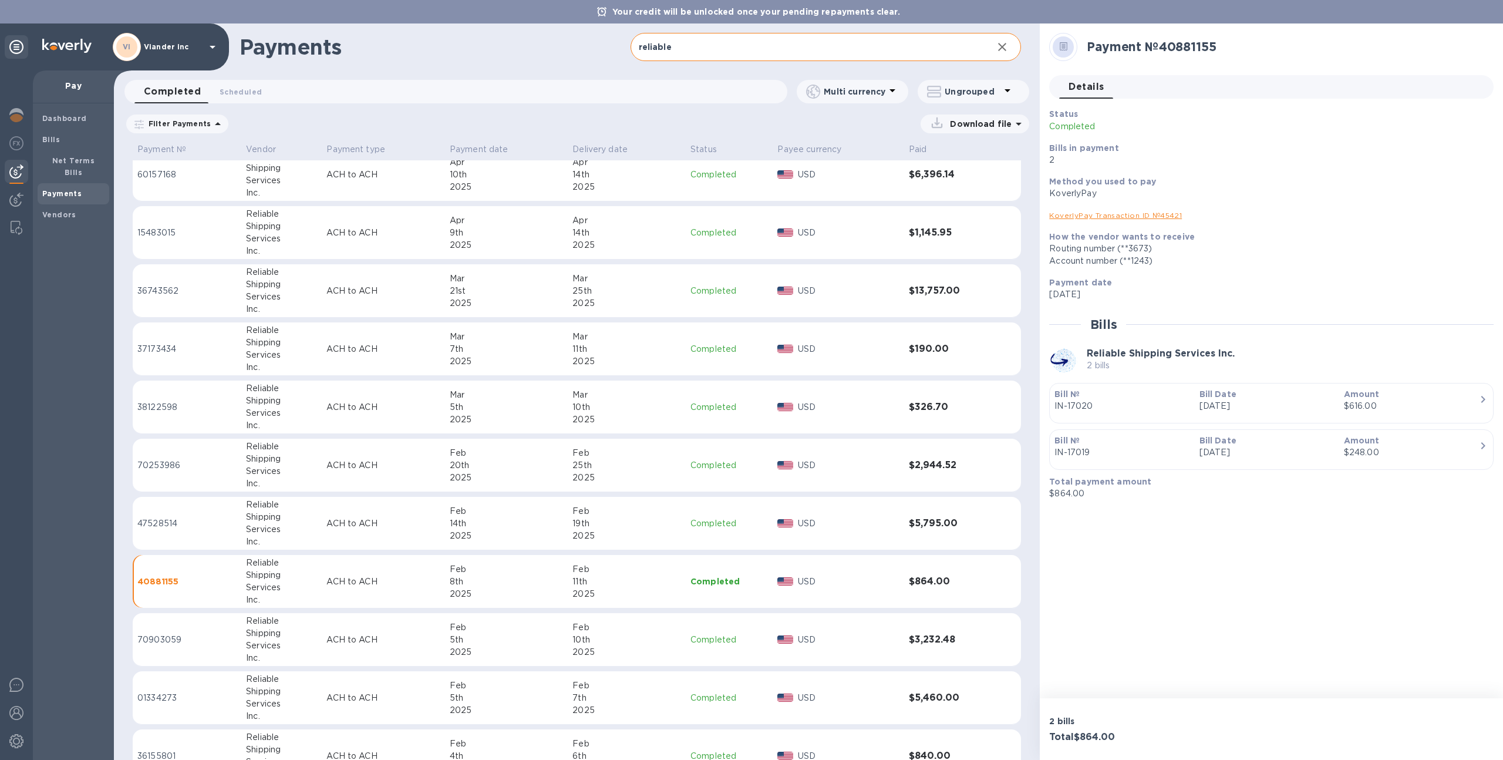
click at [649, 533] on div "2025" at bounding box center [627, 536] width 109 height 12
click at [642, 459] on div "25th" at bounding box center [627, 465] width 109 height 12
click at [629, 585] on div "11th" at bounding box center [627, 582] width 109 height 12
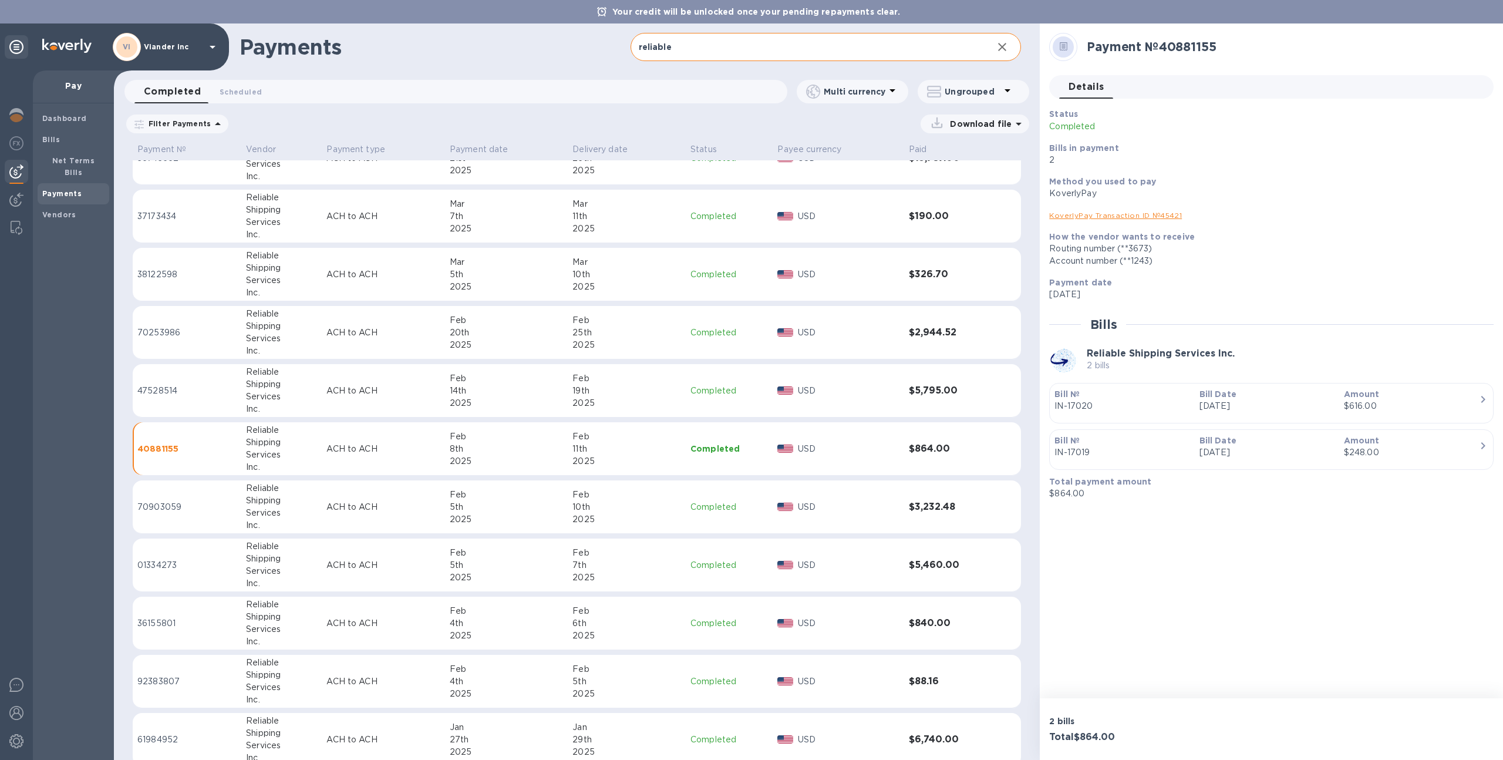
scroll to position [768, 0]
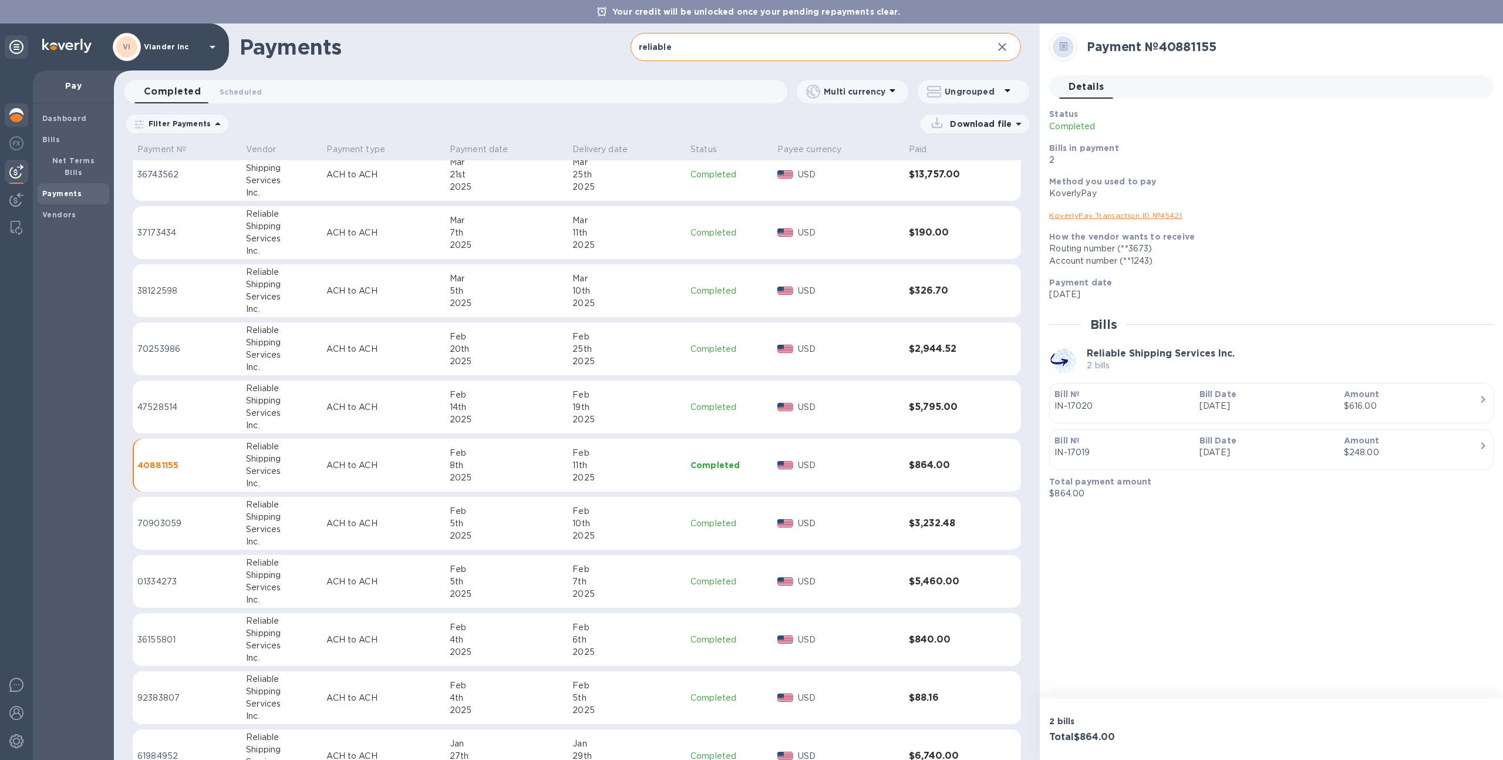
click at [16, 119] on img at bounding box center [16, 115] width 14 height 14
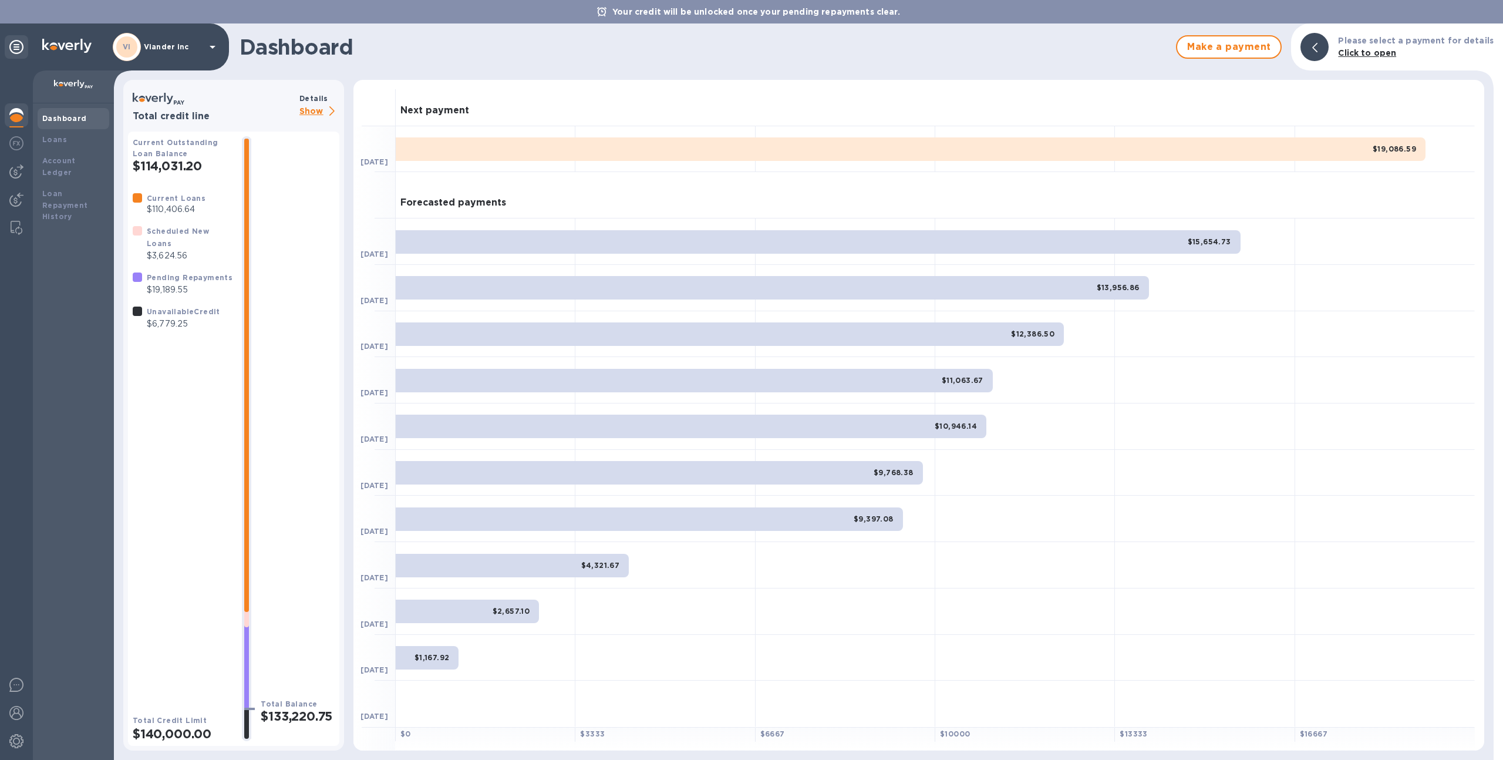
click at [171, 46] on p "Viander inc" at bounding box center [173, 47] width 59 height 8
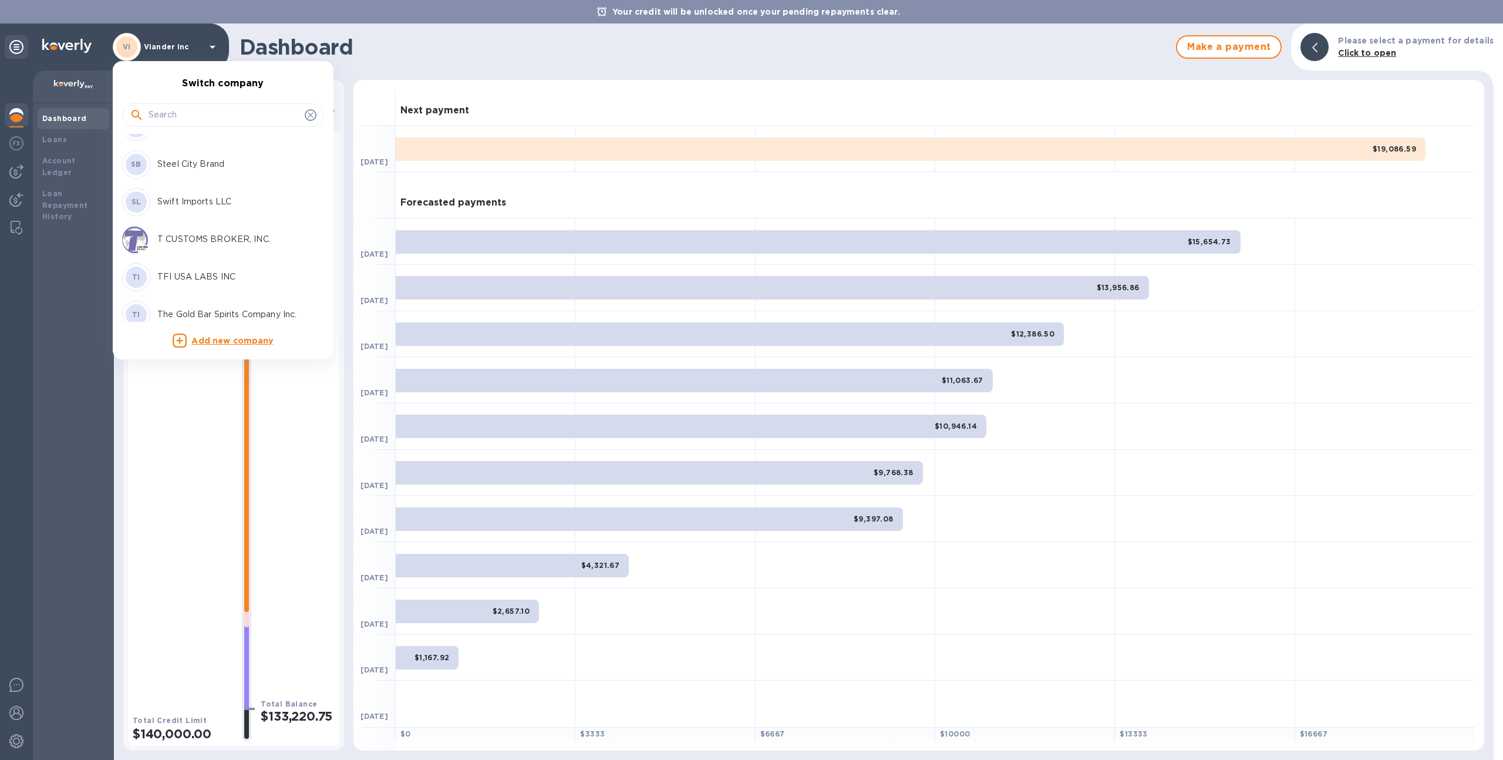
scroll to position [4426, 0]
click at [198, 38] on div at bounding box center [751, 380] width 1503 height 760
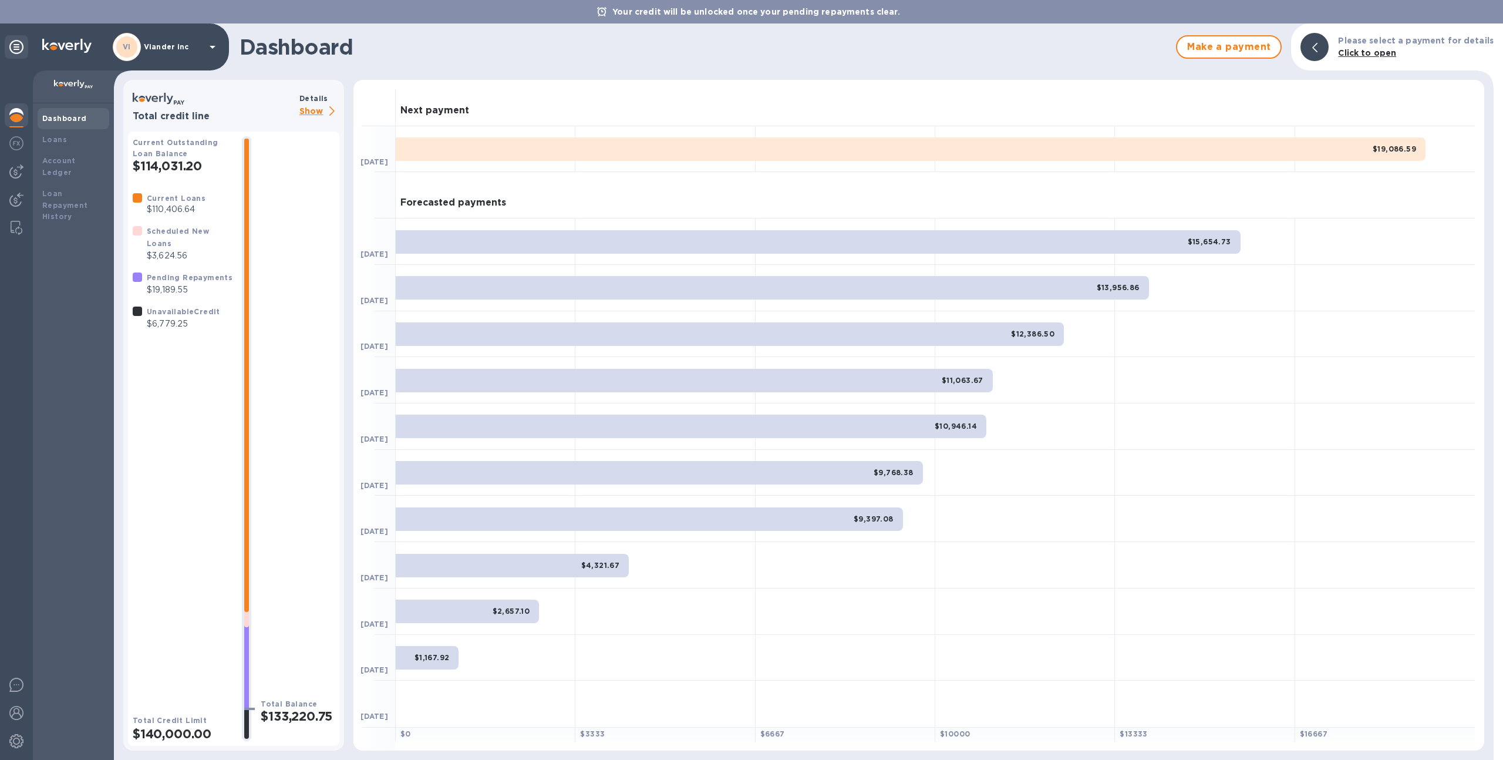
click at [174, 51] on p "Viander inc" at bounding box center [173, 47] width 59 height 8
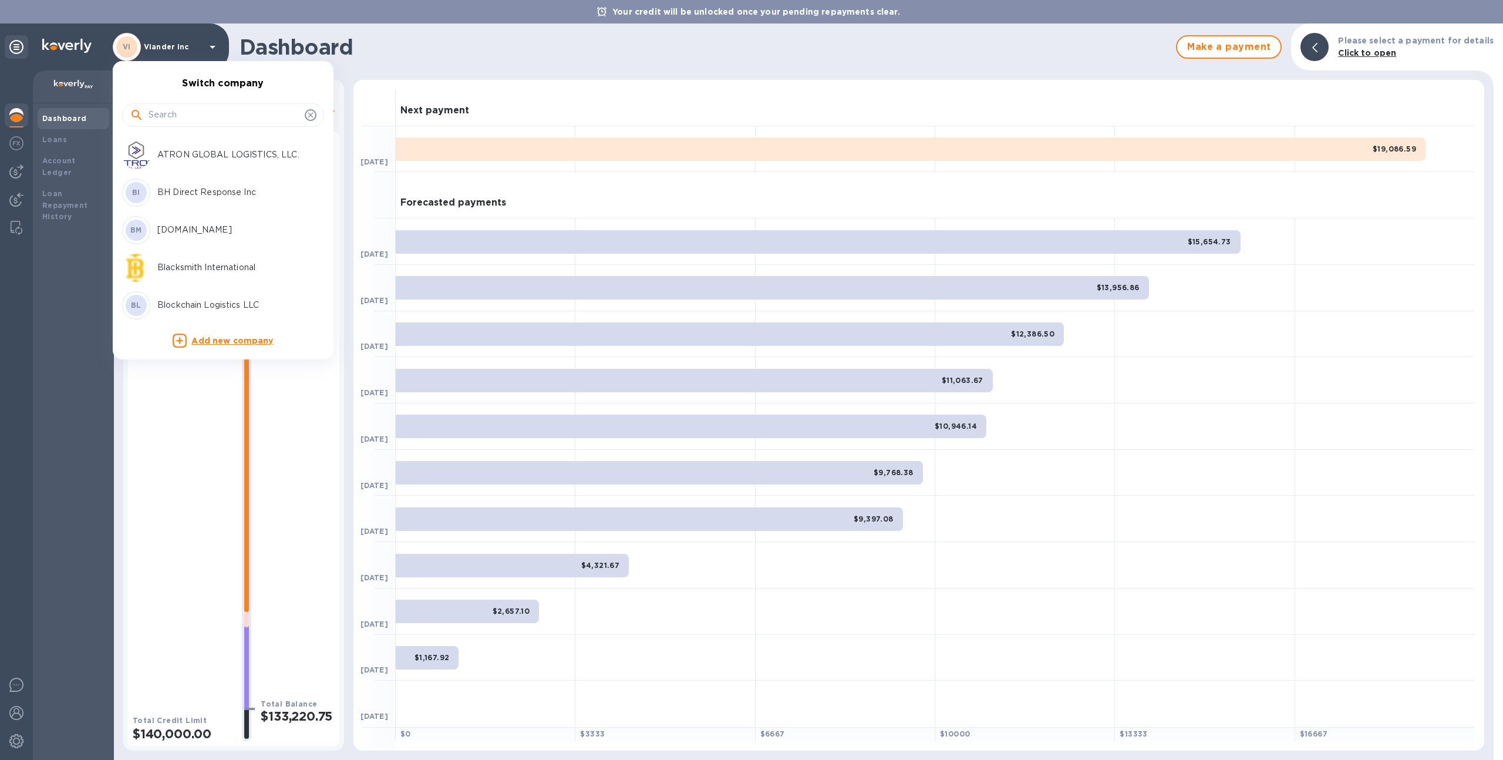
scroll to position [0, 0]
click at [349, 106] on div at bounding box center [751, 380] width 1503 height 760
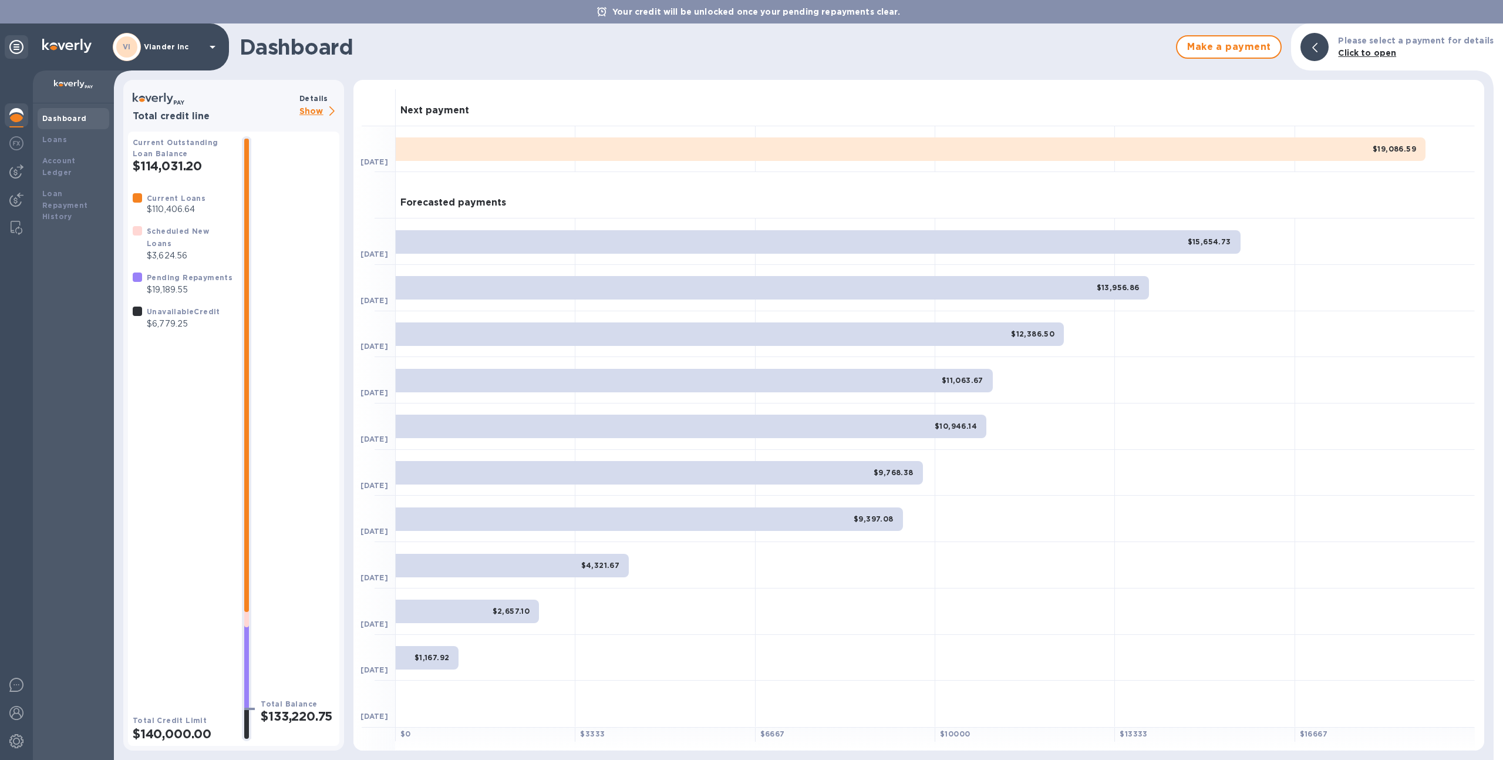
click at [156, 53] on div "VI Viander inc" at bounding box center [166, 47] width 107 height 28
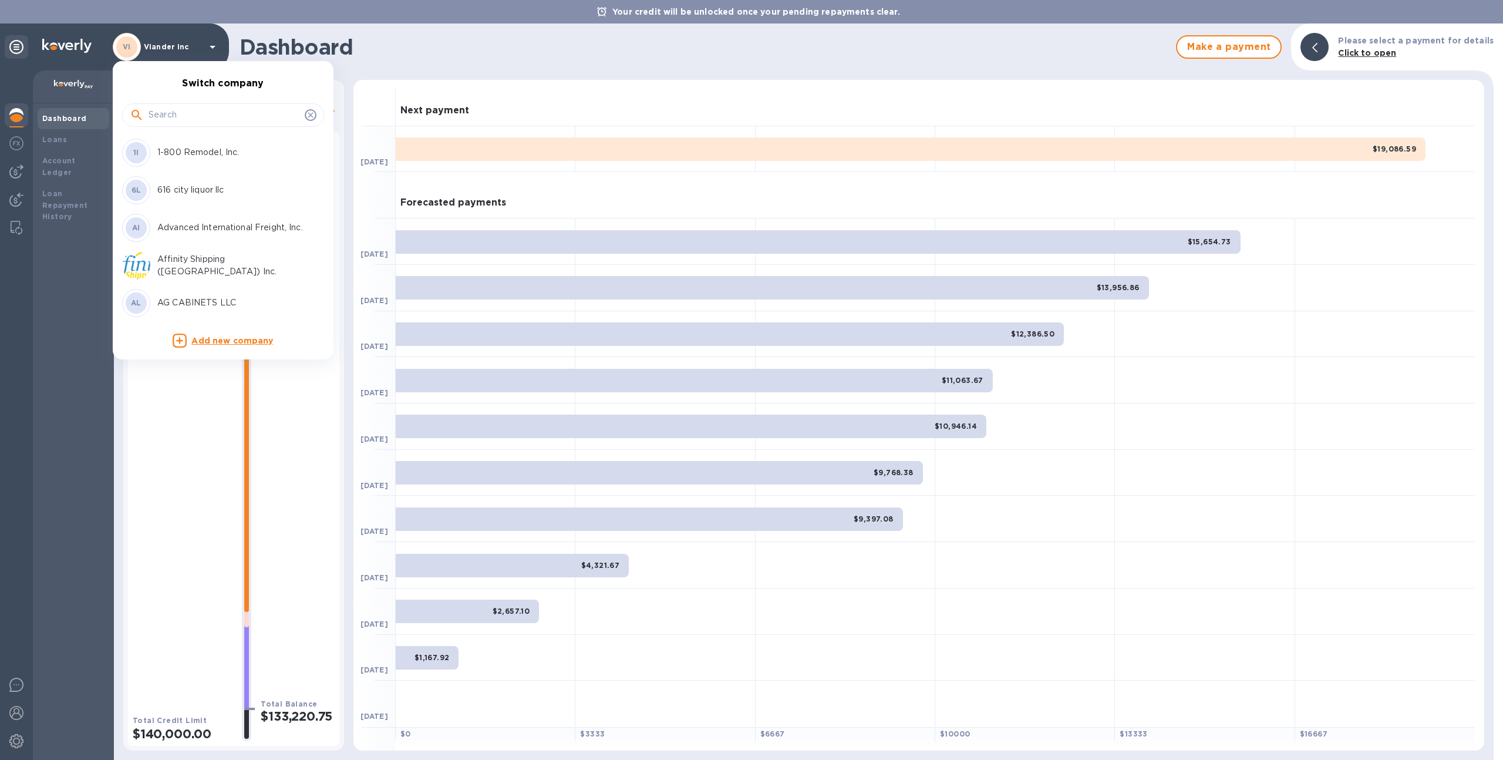
click at [176, 110] on input "text" at bounding box center [225, 115] width 152 height 18
click at [194, 120] on input "text" at bounding box center [225, 115] width 152 height 18
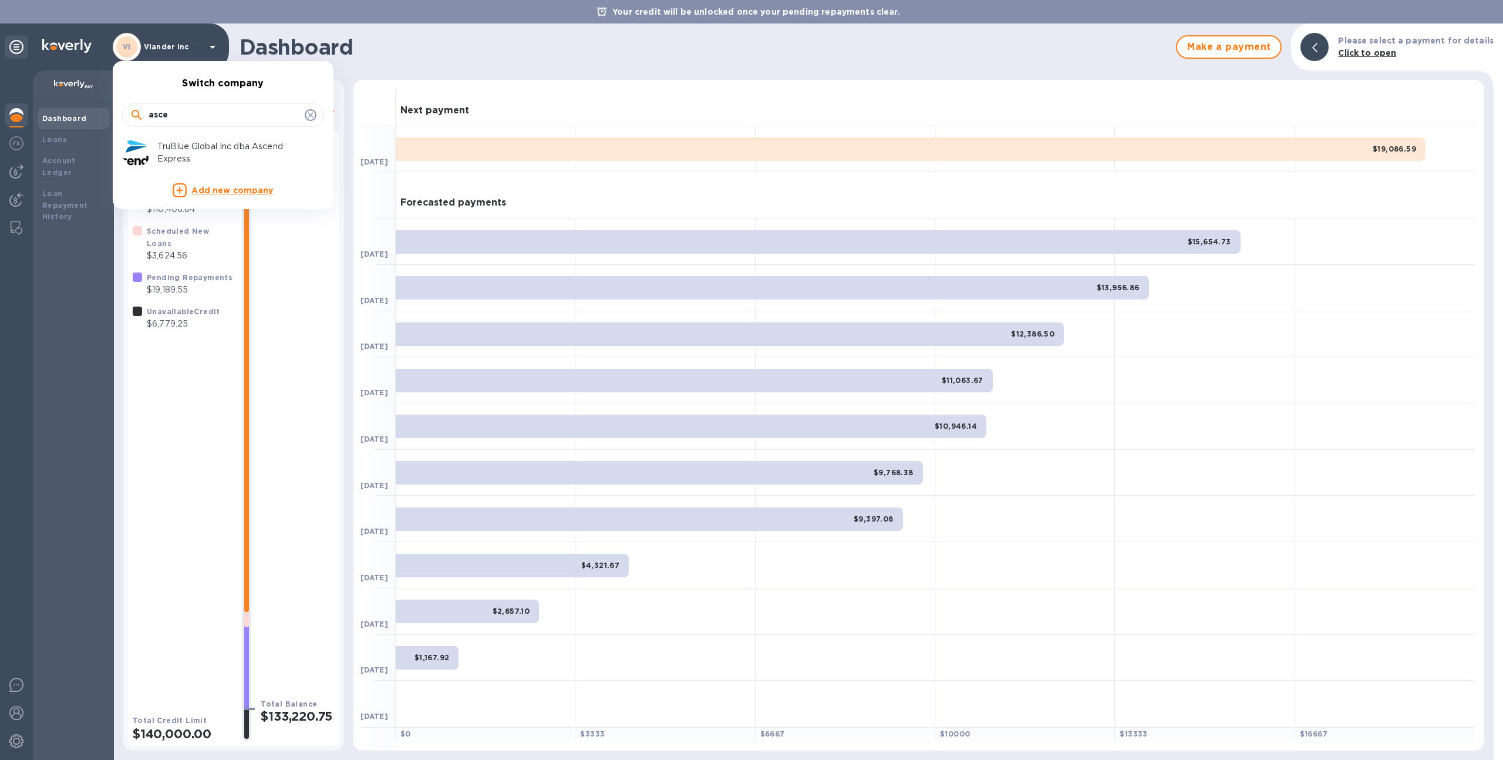
type input "asce"
click at [203, 150] on p "TruBlue Global Inc dba Ascend Express" at bounding box center [231, 152] width 148 height 25
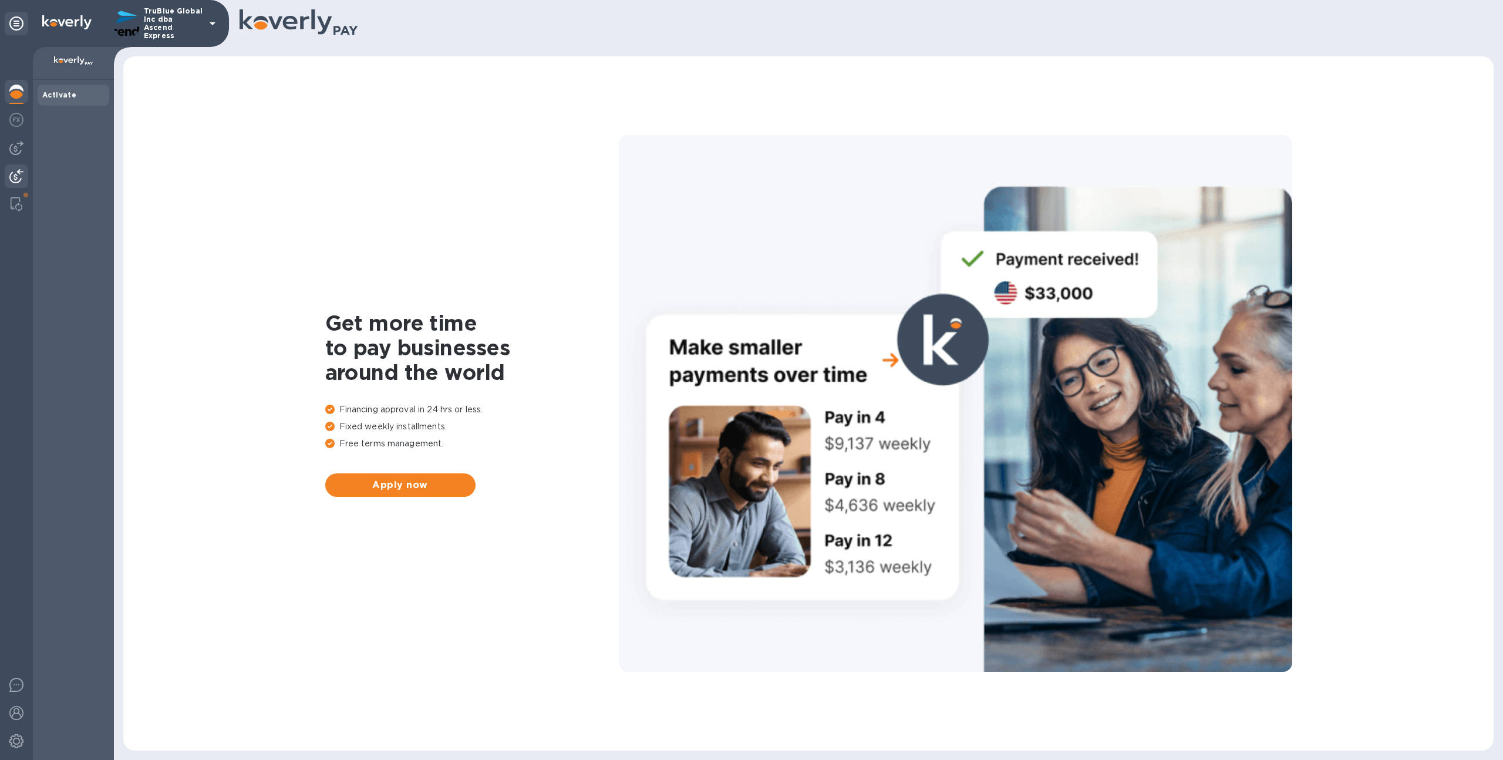
click at [16, 173] on img at bounding box center [16, 176] width 14 height 14
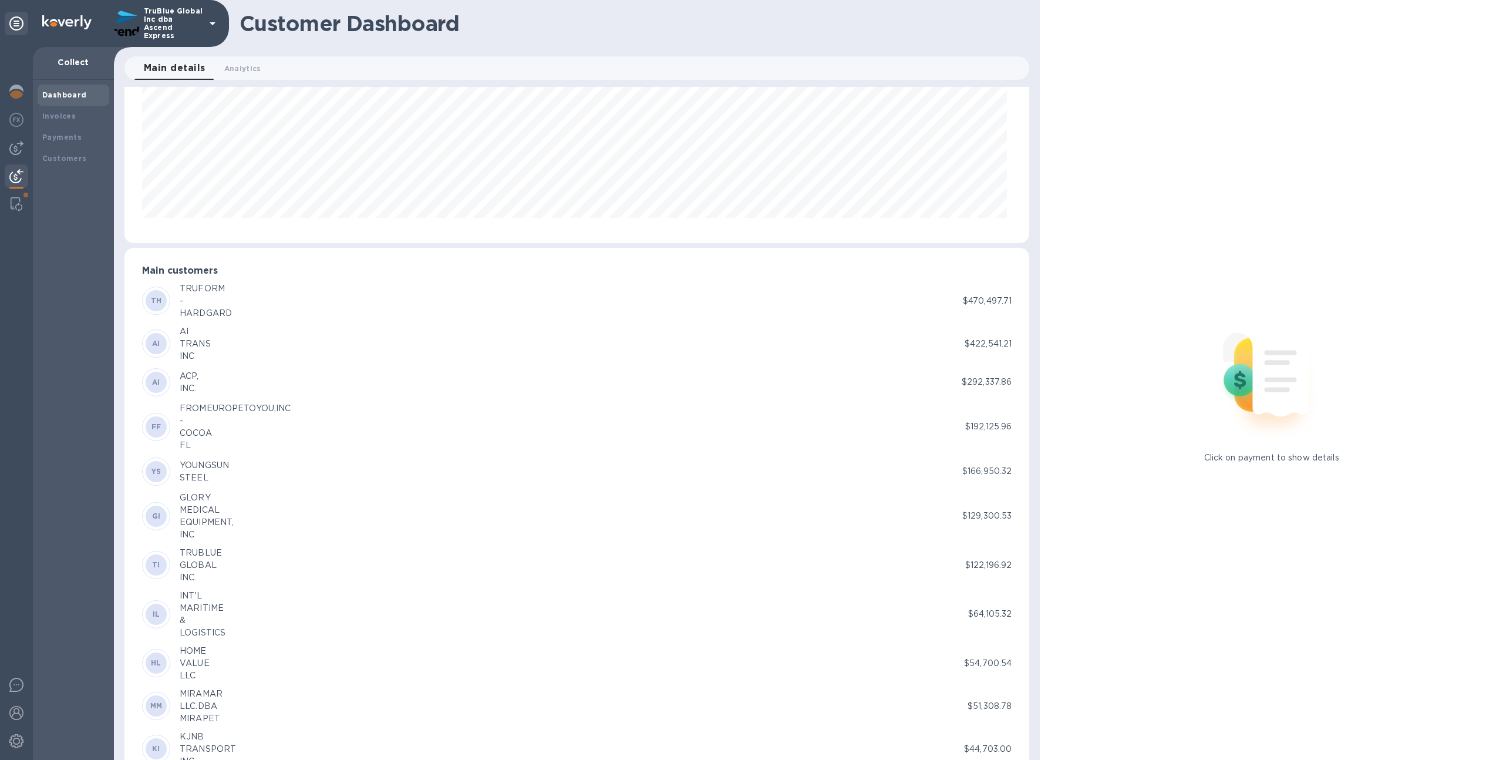
scroll to position [101, 0]
click at [62, 115] on b "Invoices" at bounding box center [58, 116] width 33 height 9
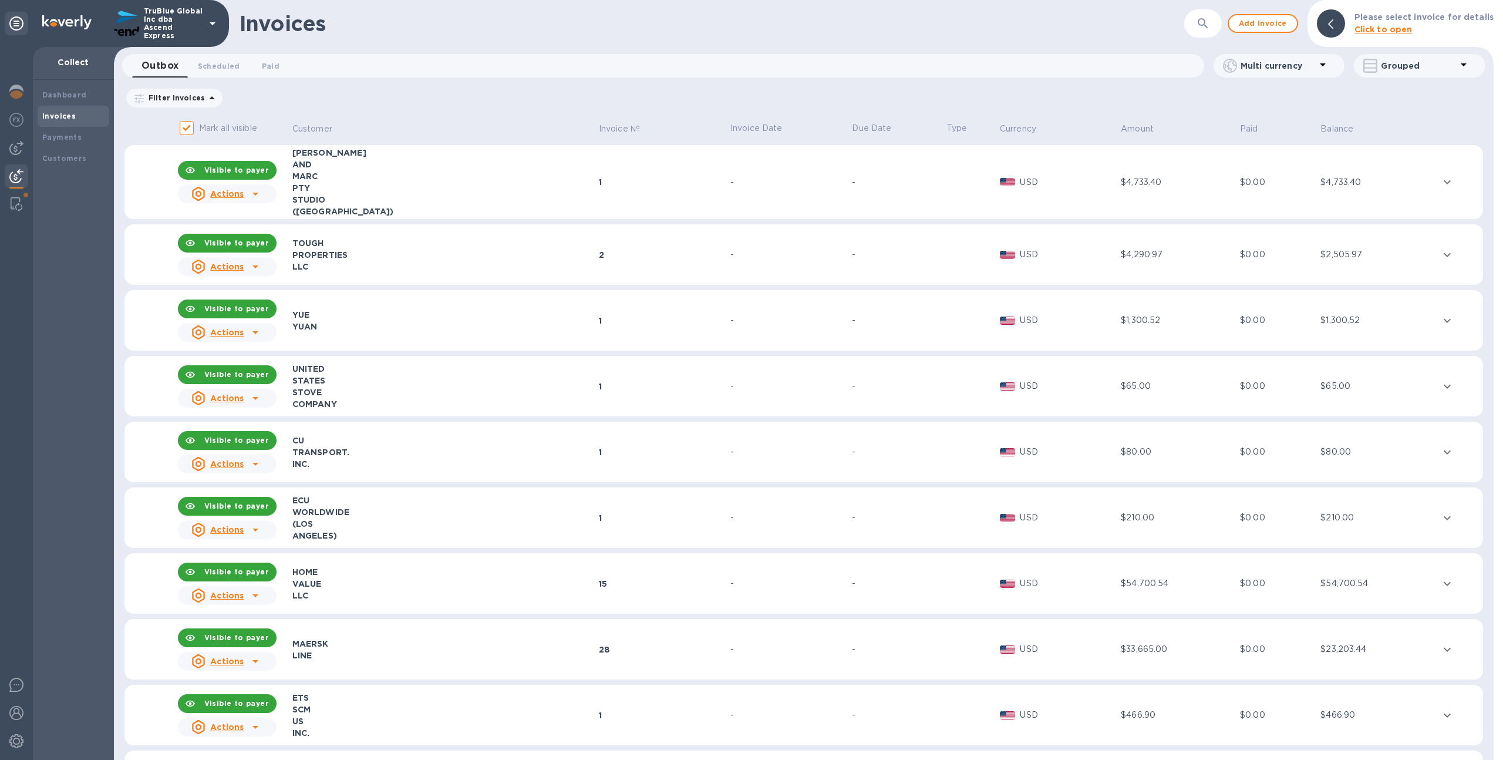
click at [1208, 20] on icon "button" at bounding box center [1203, 23] width 10 height 10
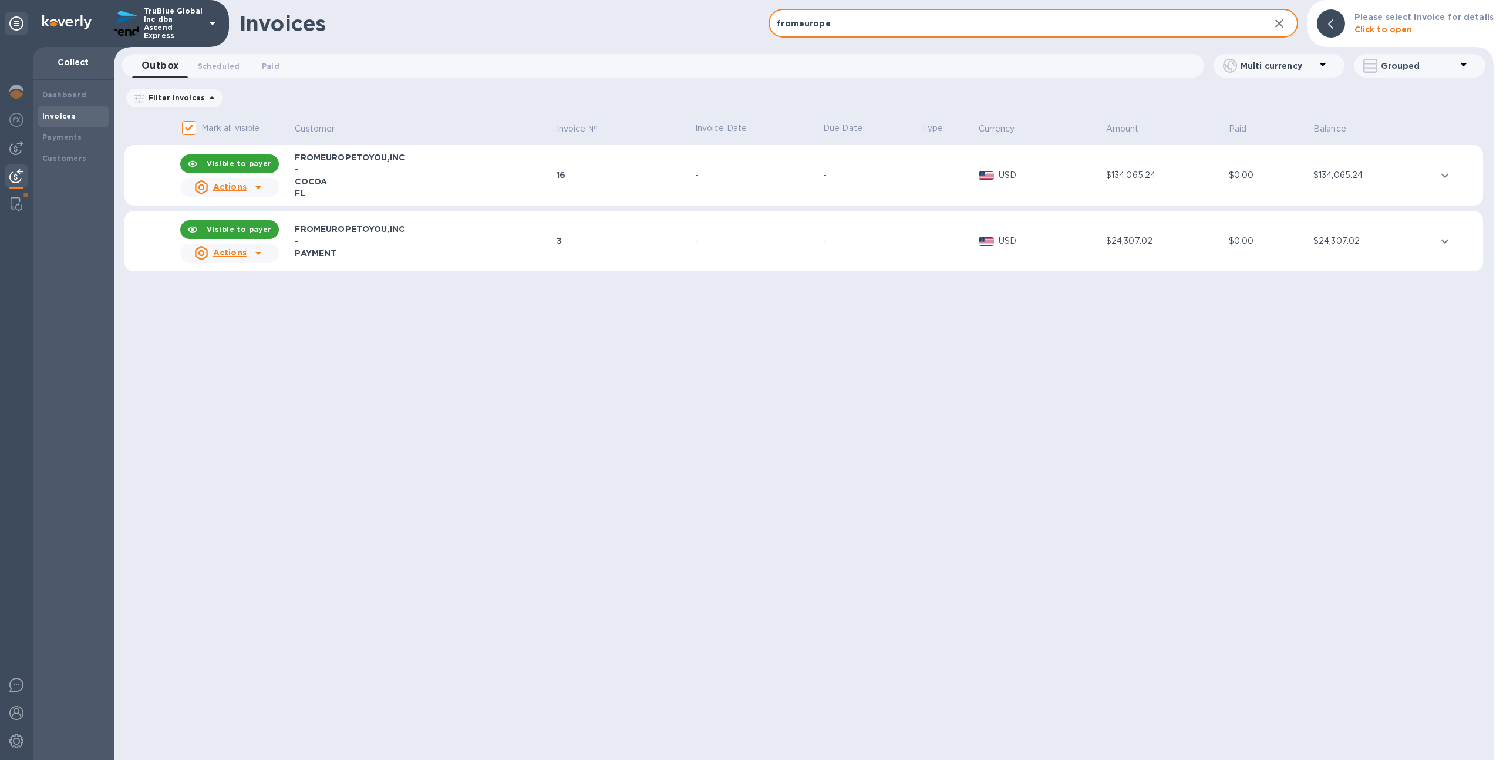
type input "fromeurope"
click at [880, 183] on td "-" at bounding box center [871, 175] width 99 height 61
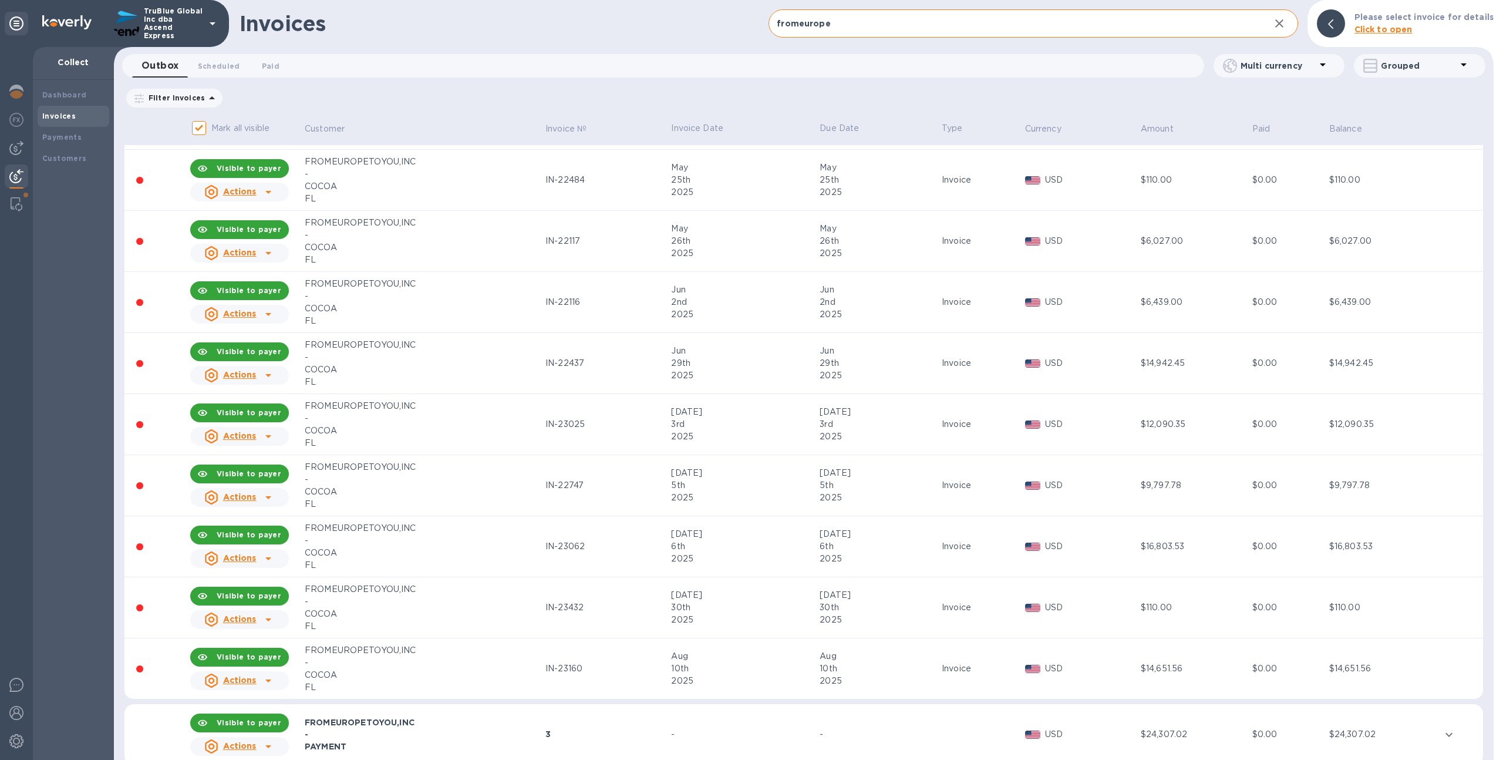
scroll to position [546, 0]
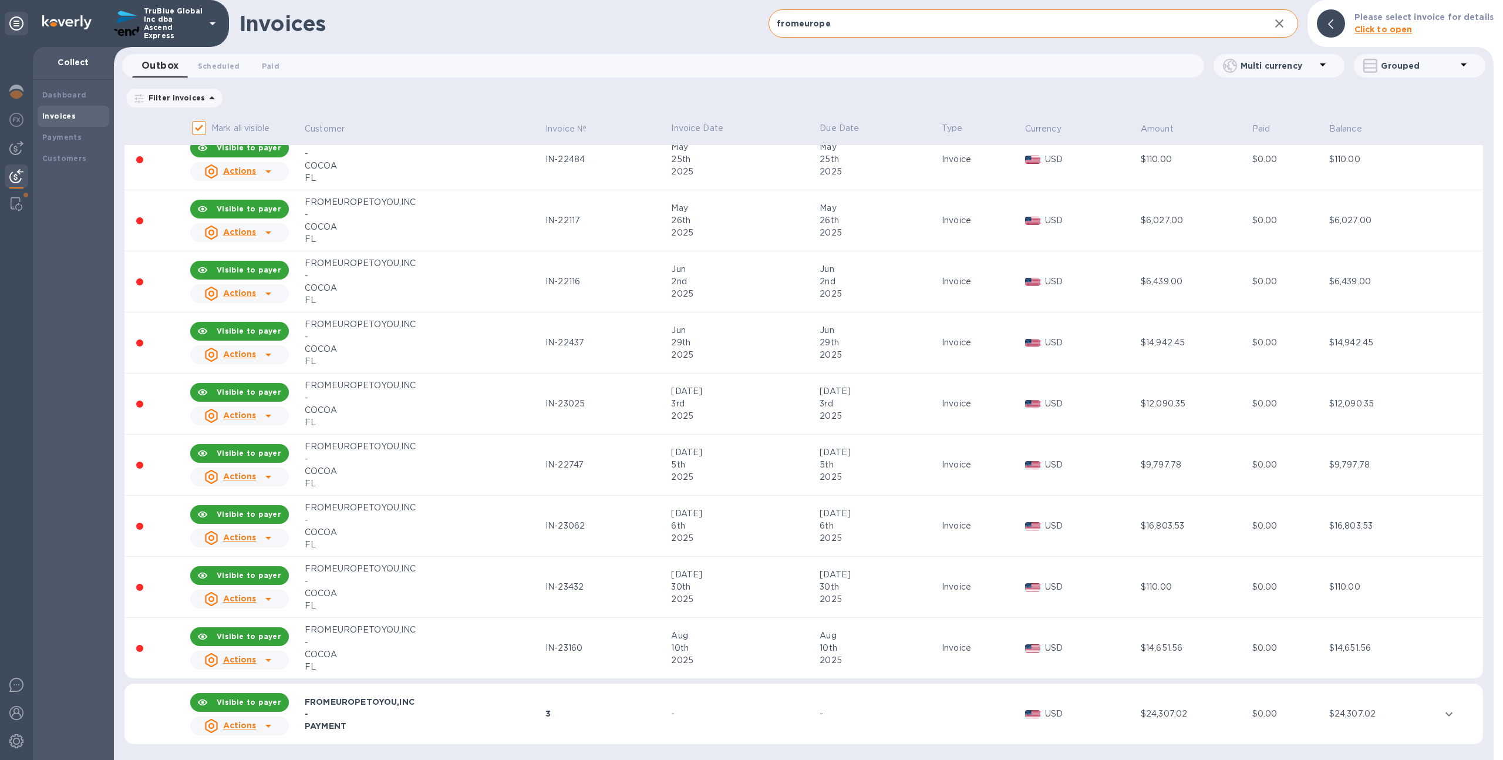
click at [559, 714] on div "3" at bounding box center [607, 714] width 122 height 12
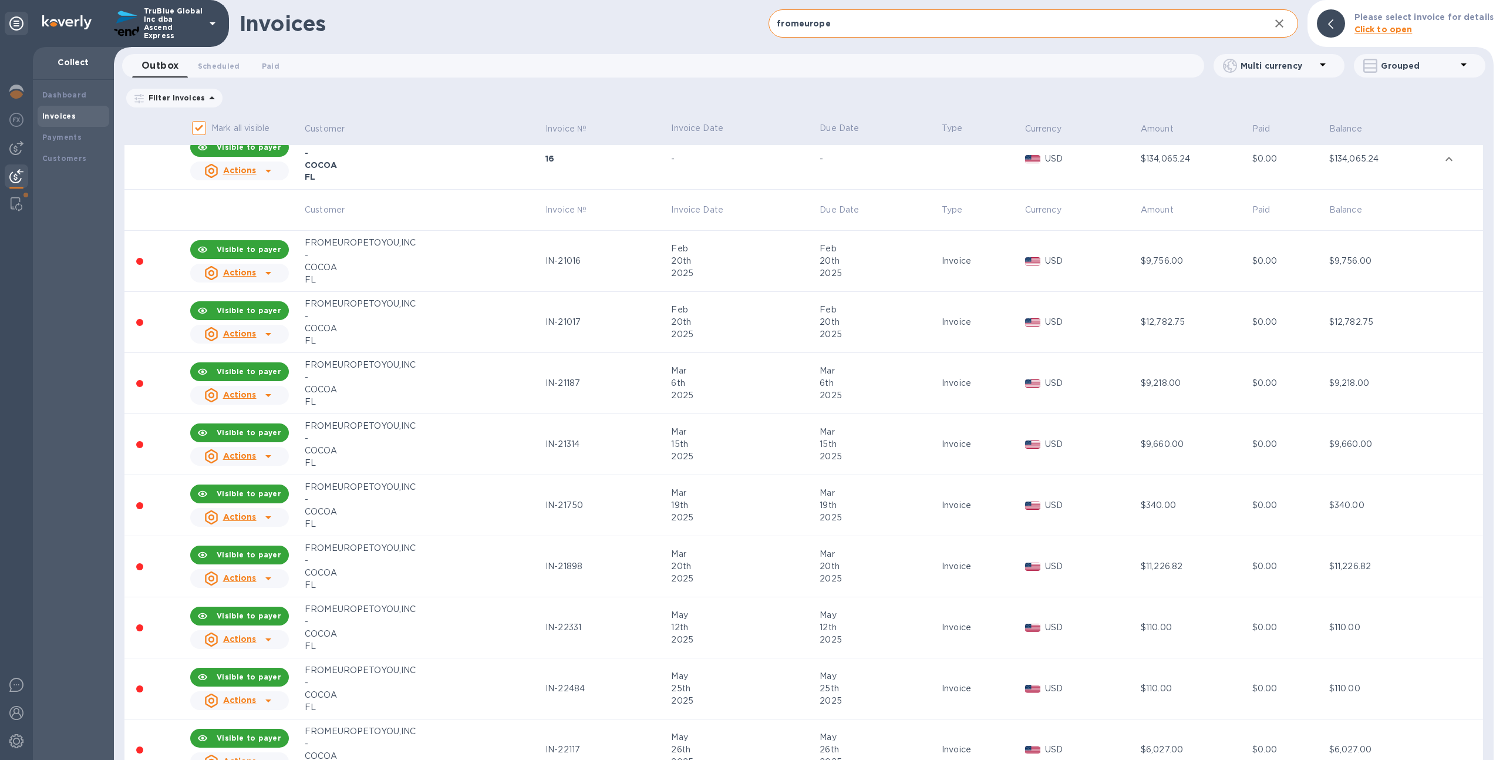
scroll to position [0, 0]
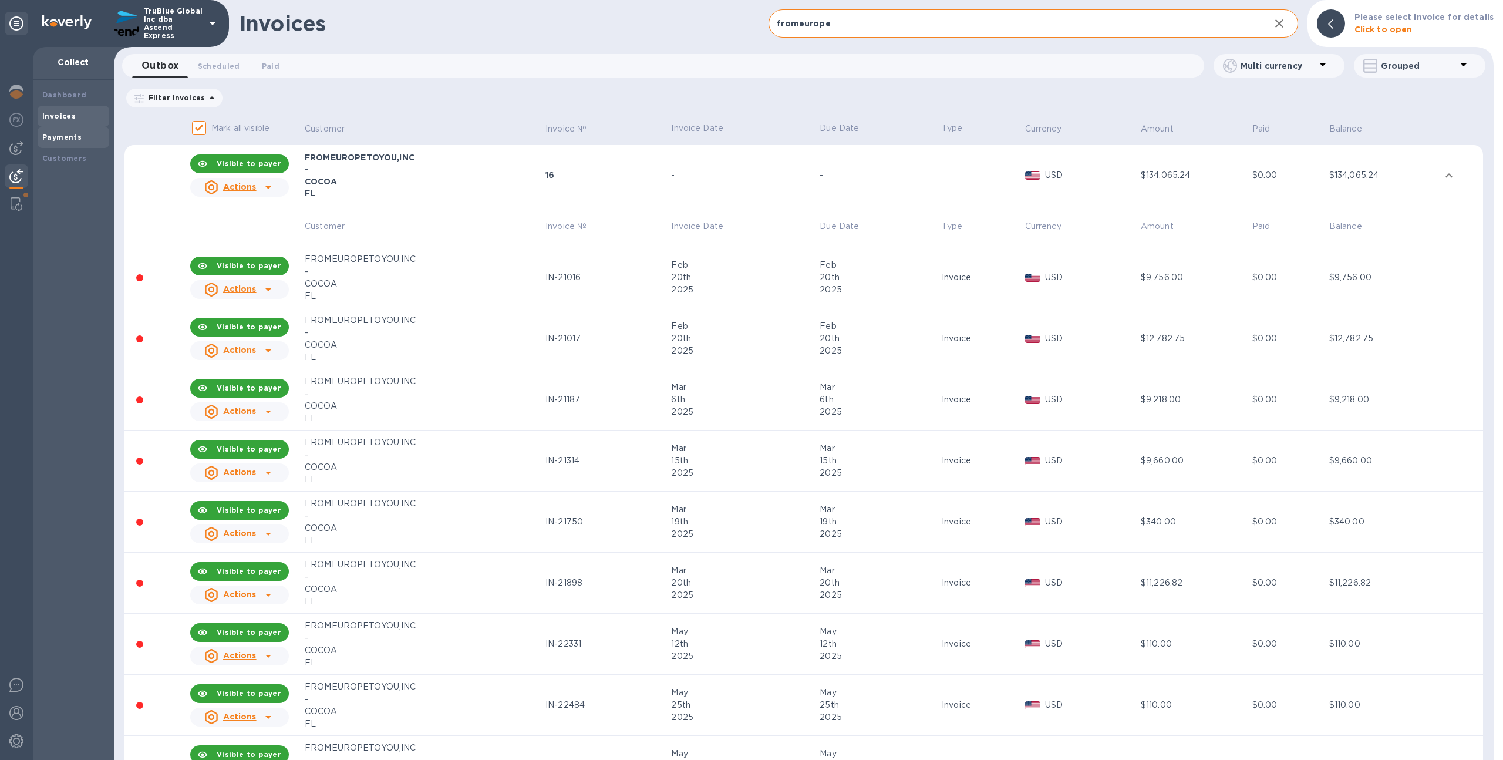
click at [95, 137] on div "Payments" at bounding box center [73, 138] width 62 height 12
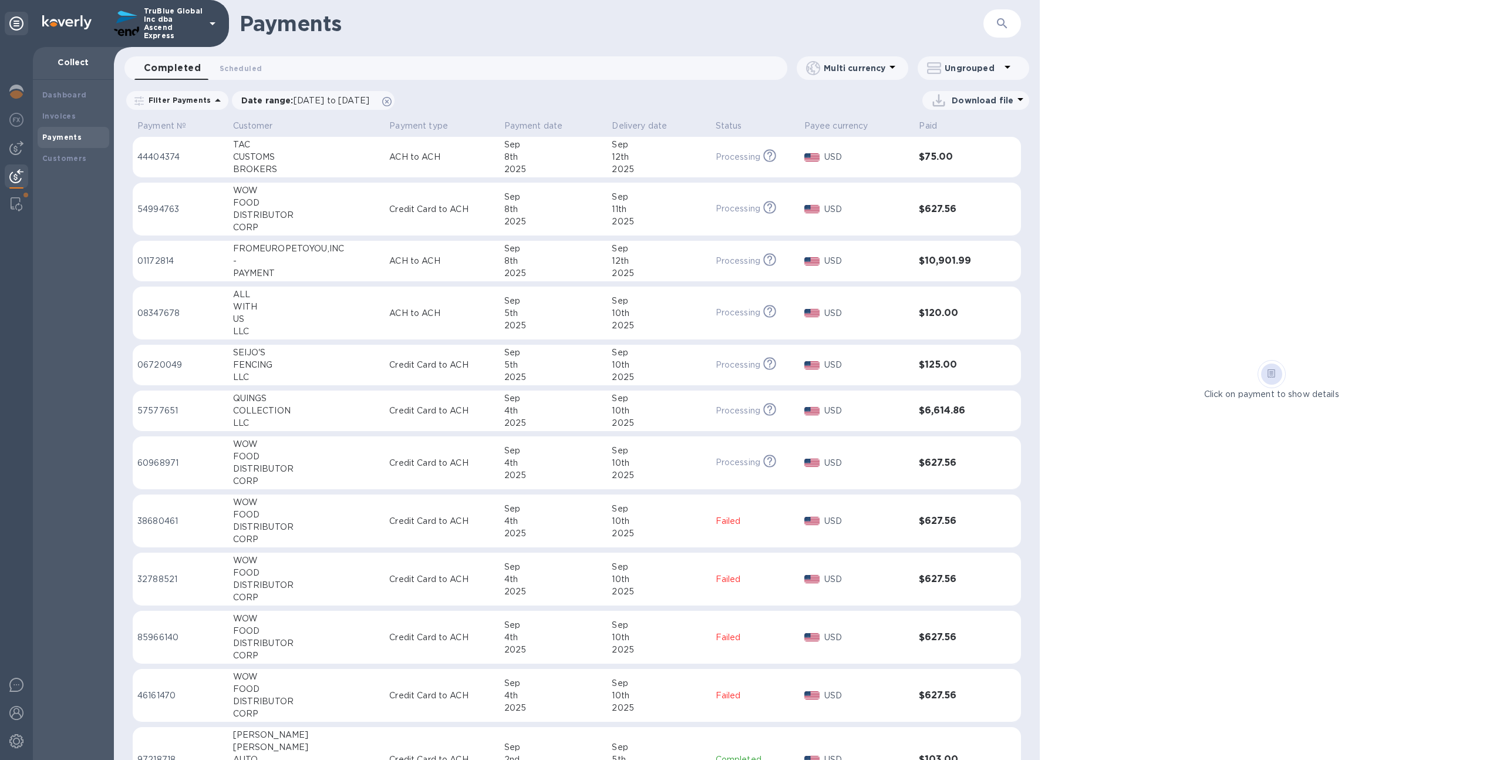
click at [1000, 23] on icon "button" at bounding box center [1002, 23] width 14 height 14
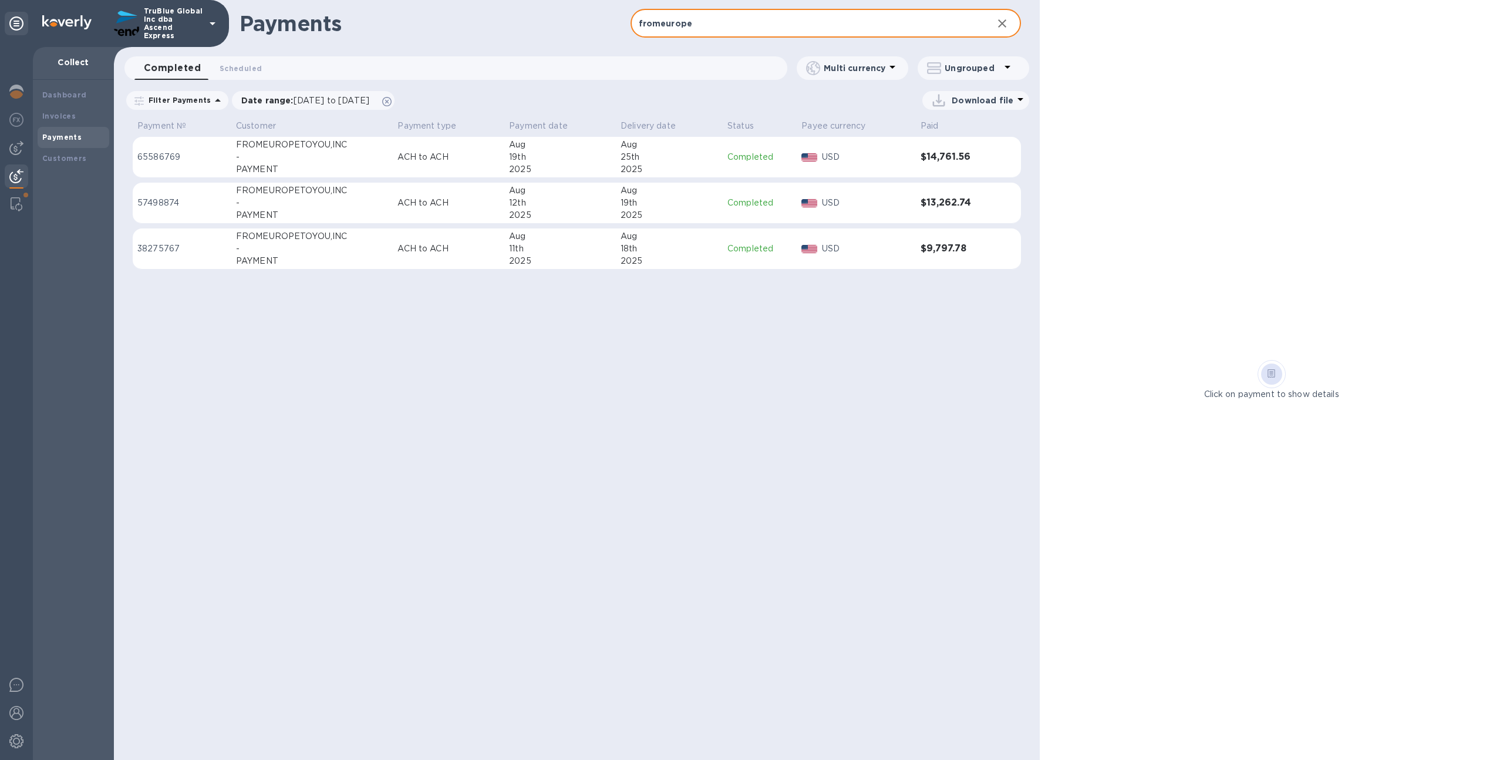
type input "fromeurope"
click at [699, 157] on div "25th" at bounding box center [669, 157] width 97 height 12
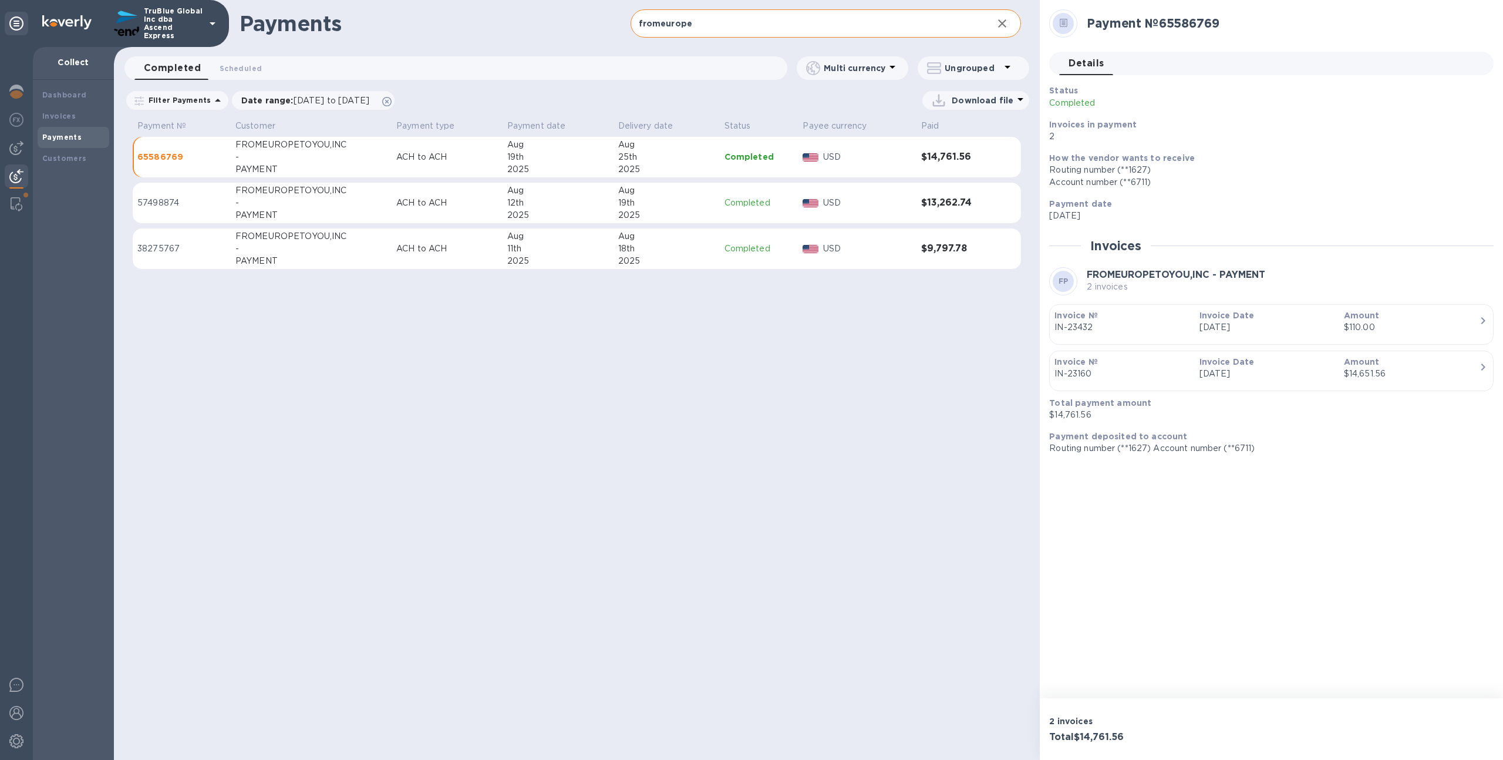
click at [730, 214] on td "Completed" at bounding box center [759, 203] width 79 height 41
click at [745, 255] on td "Completed" at bounding box center [759, 248] width 79 height 41
click at [196, 206] on p "57498874" at bounding box center [181, 203] width 89 height 12
click at [222, 149] on td "65586769" at bounding box center [182, 157] width 98 height 41
click at [72, 117] on b "Invoices" at bounding box center [58, 116] width 33 height 9
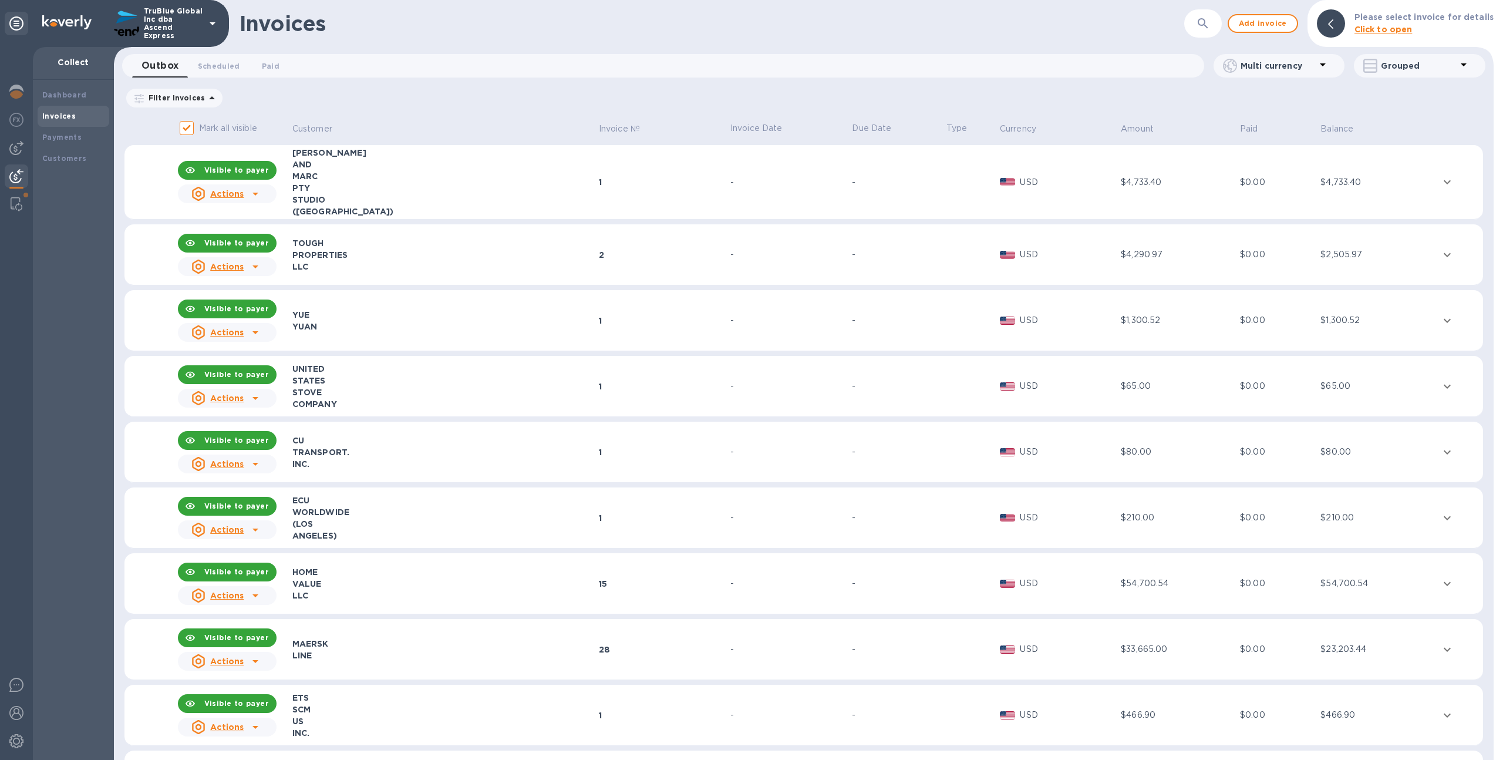
click at [1208, 20] on icon "button" at bounding box center [1203, 23] width 14 height 14
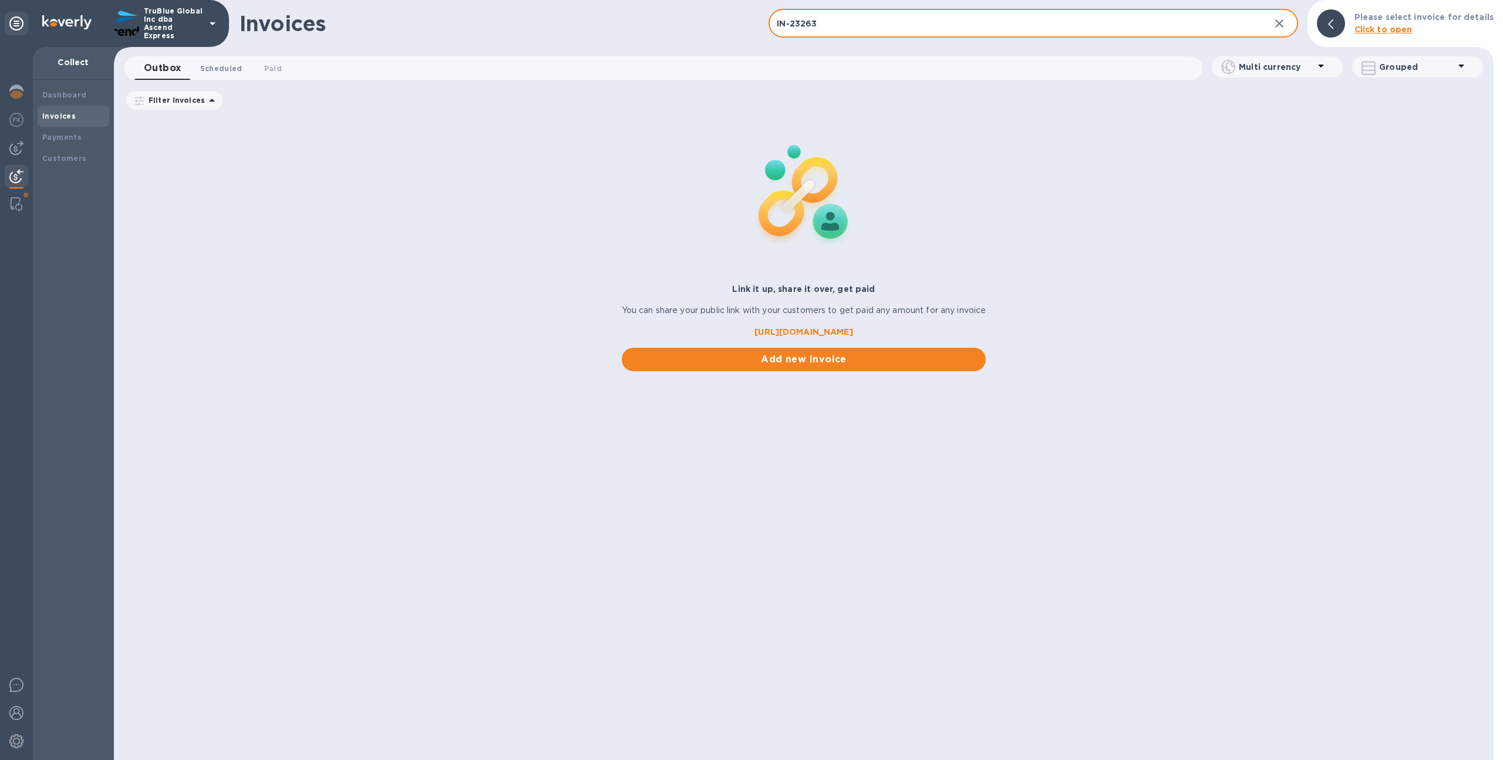
type input "IN-23263"
click at [226, 72] on span "Scheduled 0" at bounding box center [221, 68] width 42 height 12
click at [386, 100] on icon at bounding box center [380, 101] width 9 height 9
click at [270, 66] on span "Paid 0" at bounding box center [276, 68] width 18 height 12
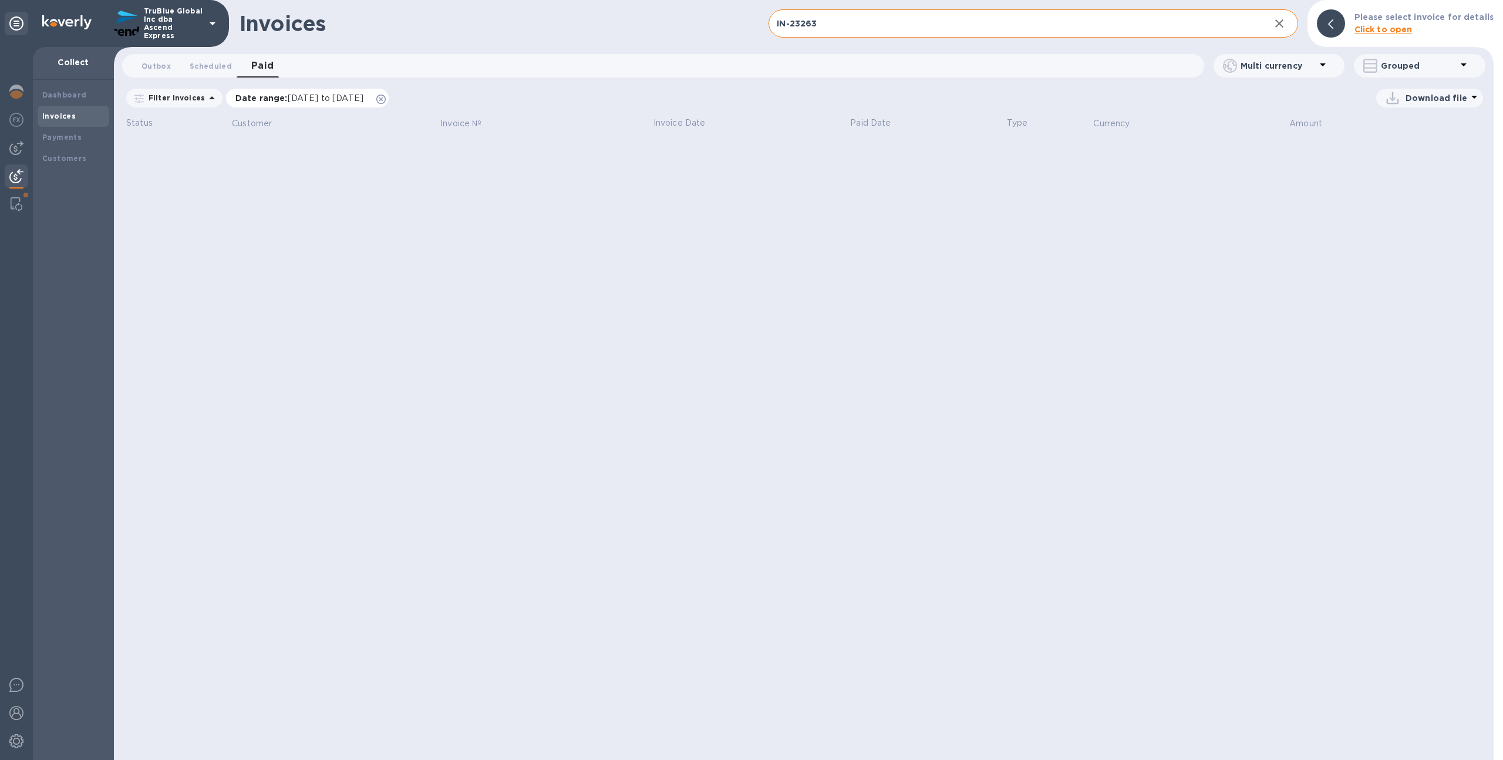
click at [386, 97] on icon at bounding box center [380, 99] width 9 height 9
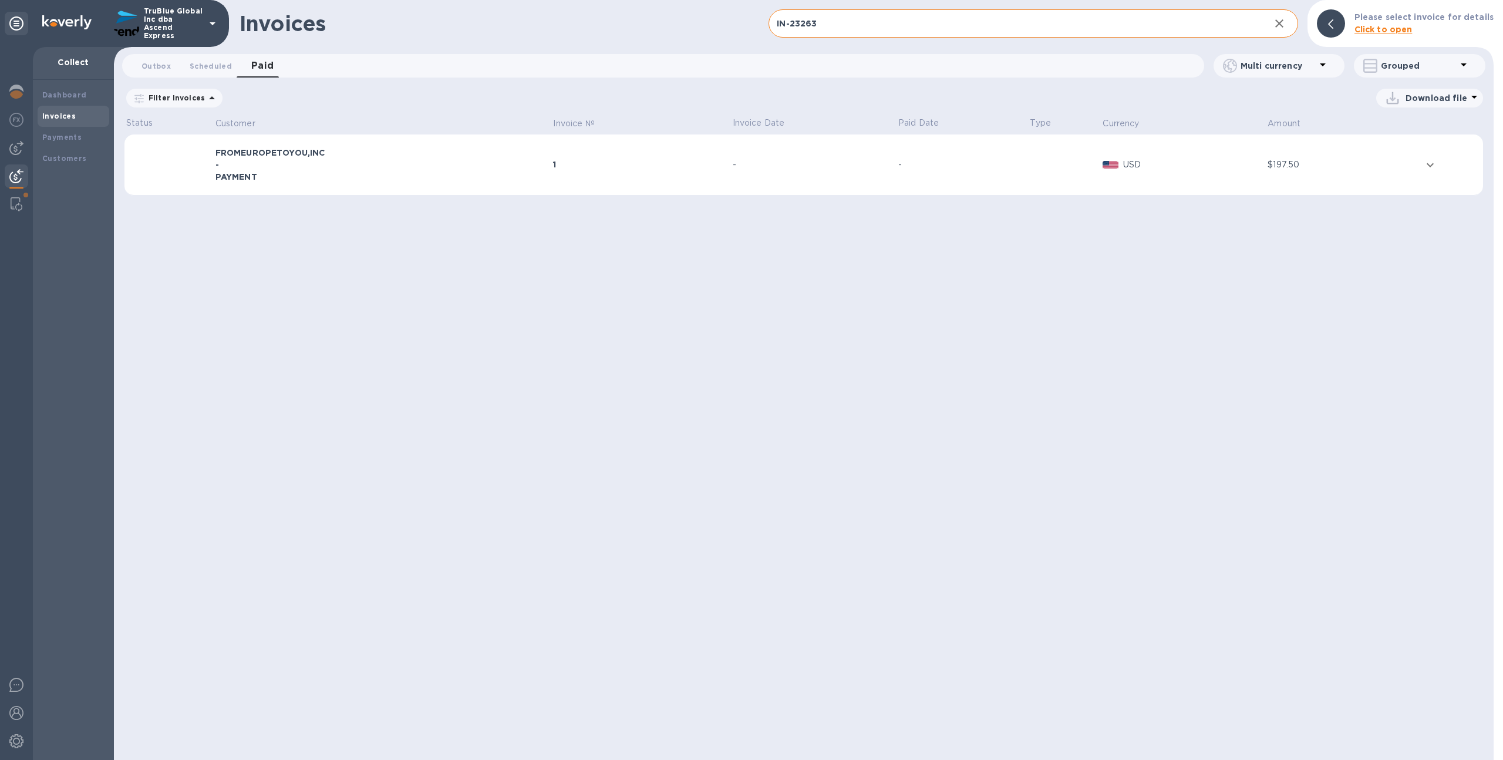
click at [443, 171] on div "PAYMENT" at bounding box center [383, 177] width 335 height 12
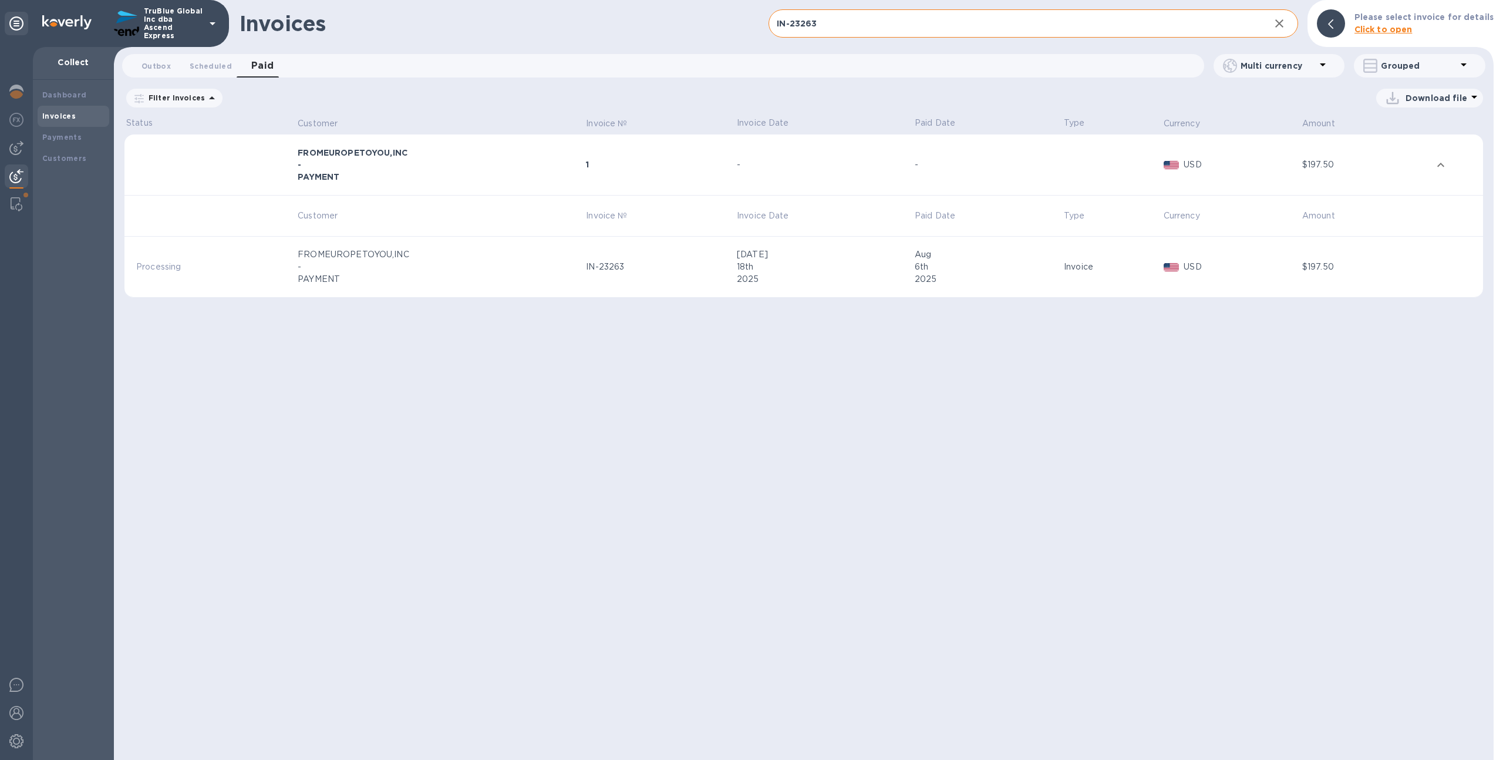
click at [623, 271] on div "IN-23263" at bounding box center [659, 267] width 147 height 12
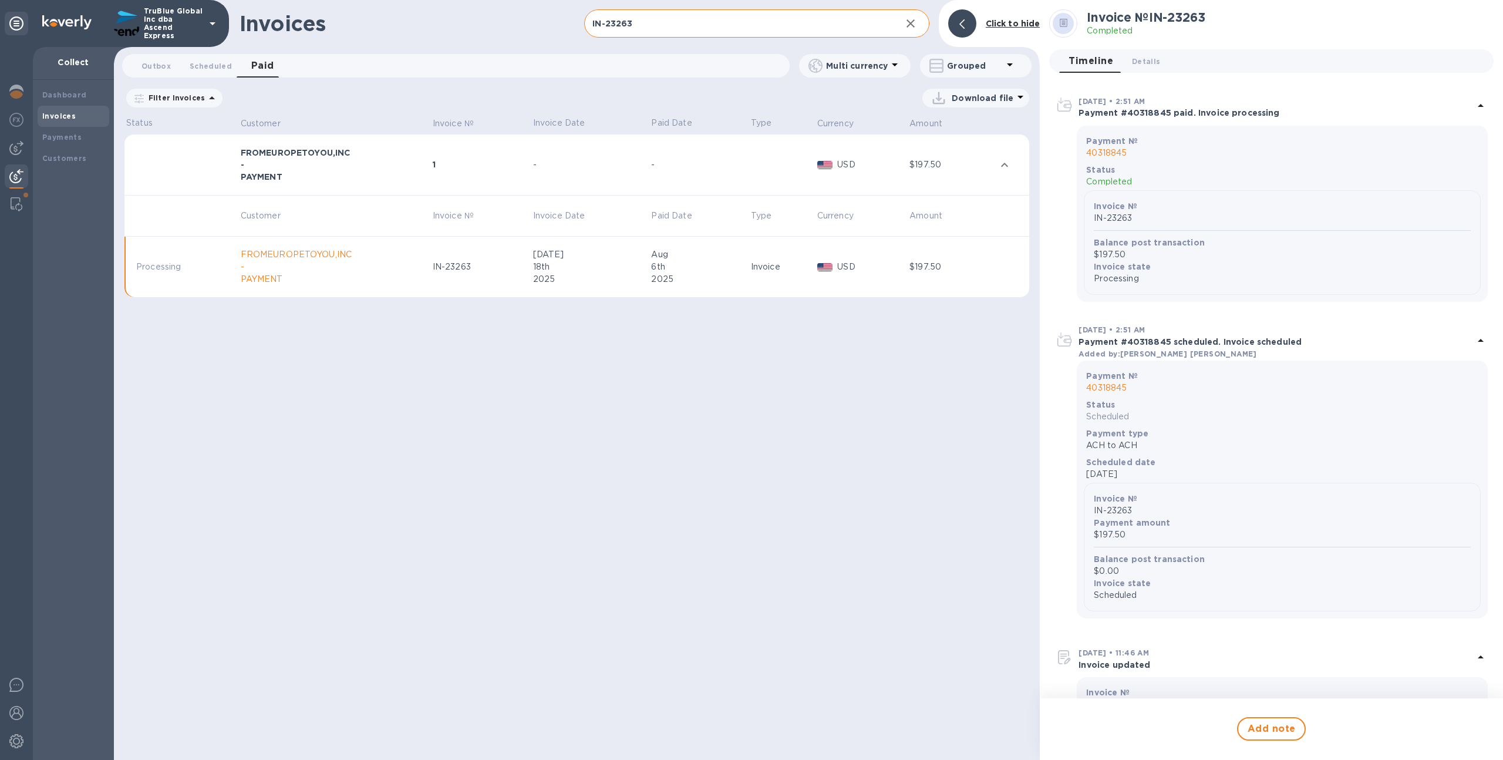
click at [176, 18] on p "TruBlue Global Inc dba Ascend Express" at bounding box center [173, 23] width 59 height 33
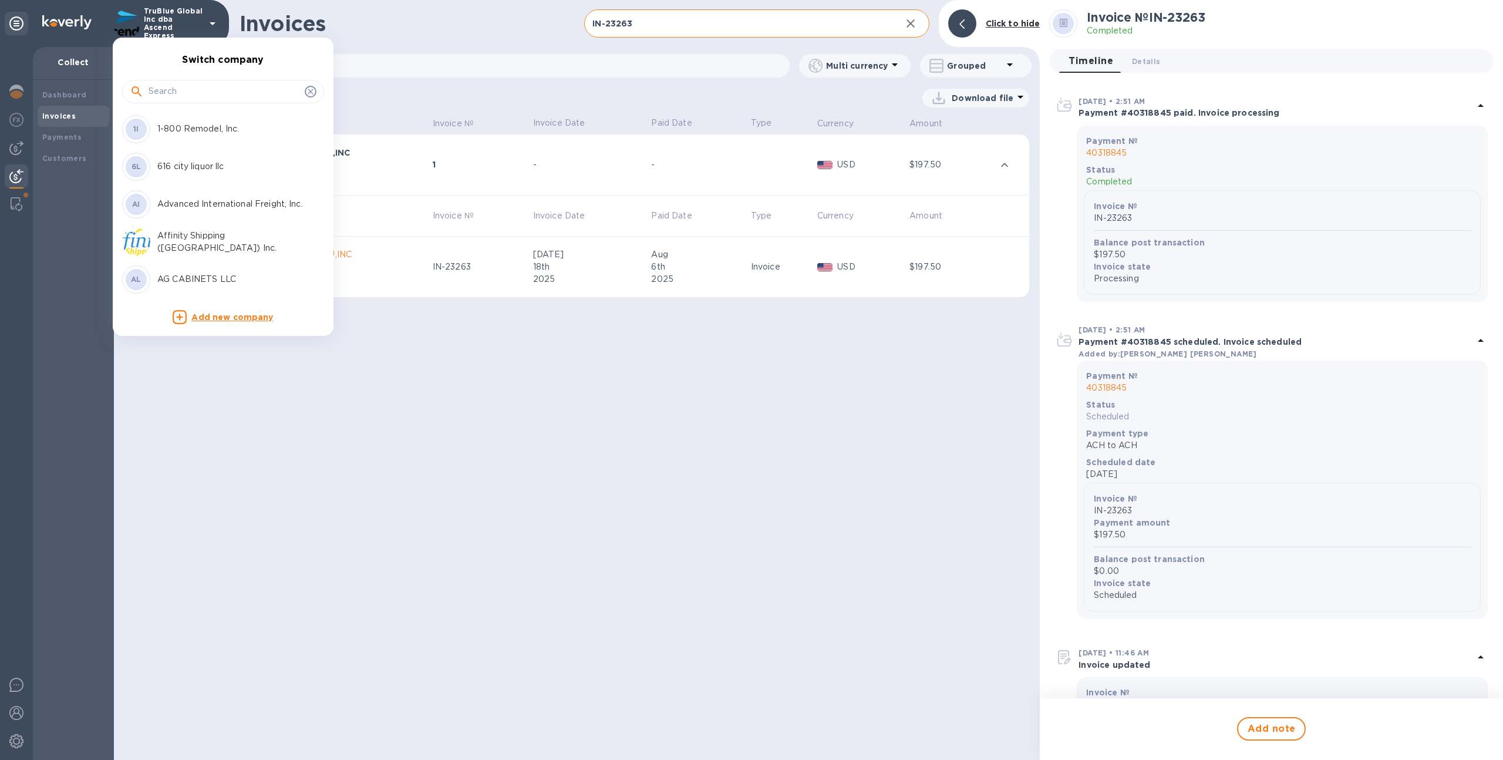
click at [183, 100] on div at bounding box center [223, 91] width 202 height 23
click at [183, 97] on input "text" at bounding box center [225, 92] width 152 height 18
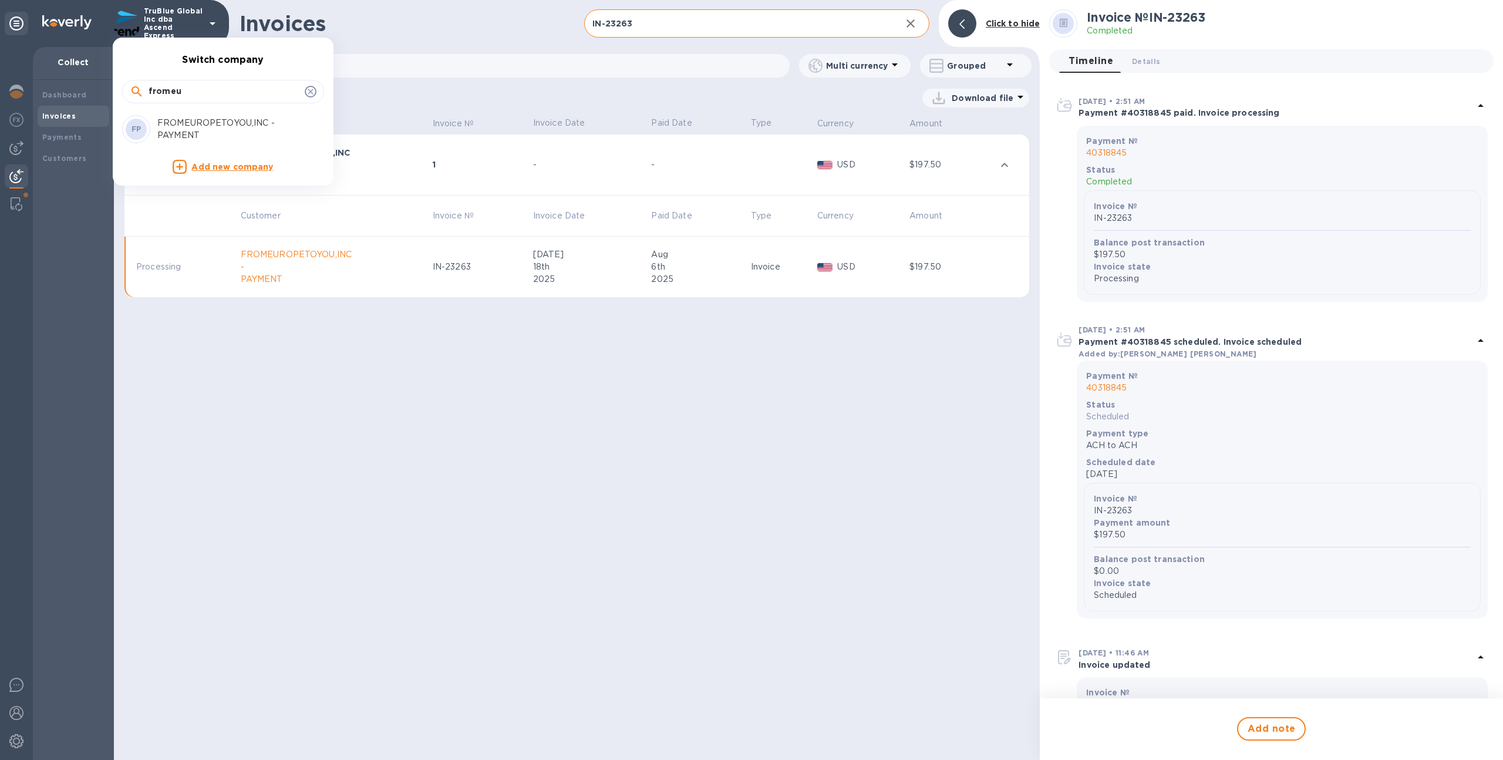
type input "fromeu"
click at [176, 129] on p "FROMEUROPETOYOU,INC - PAYMENT" at bounding box center [231, 129] width 148 height 25
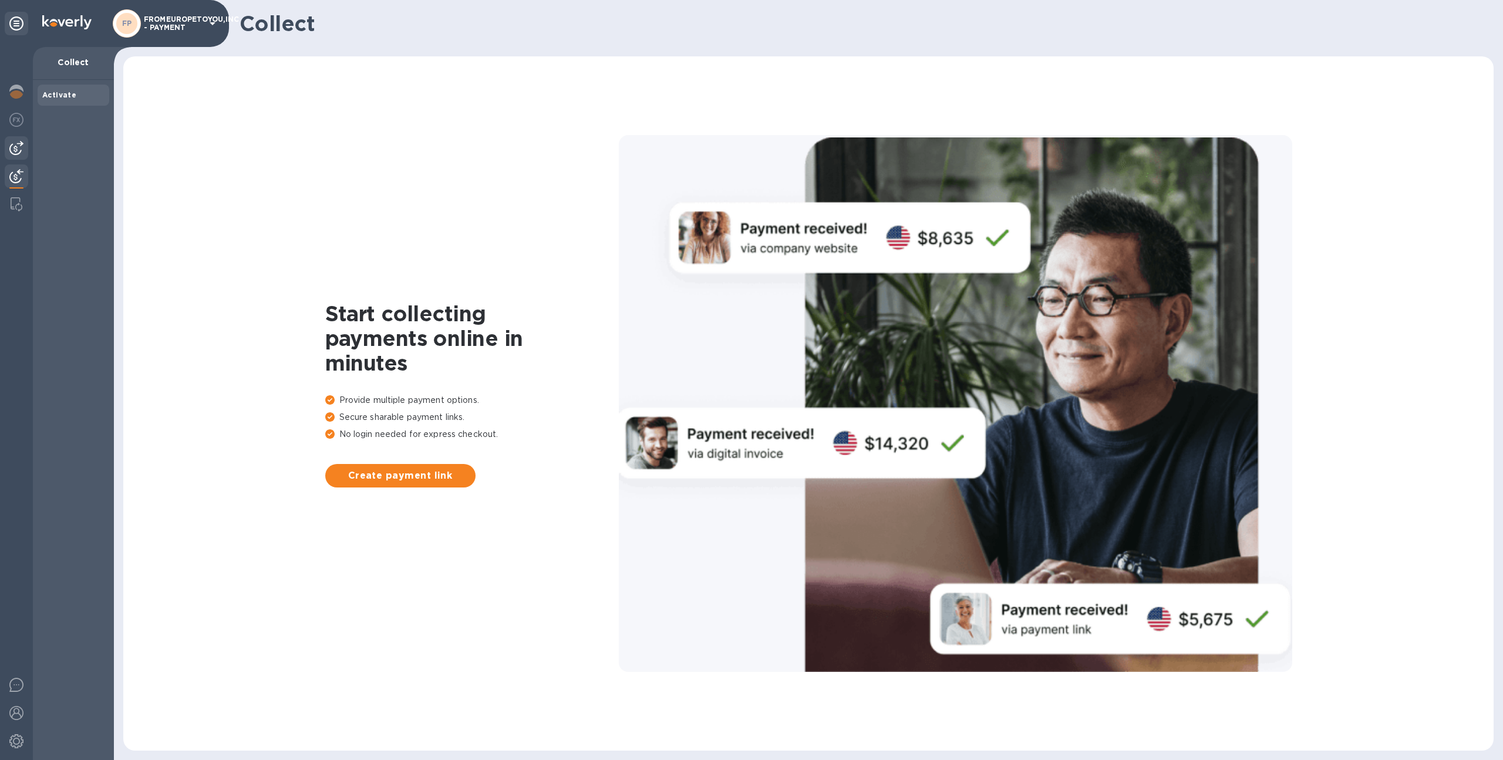
click at [19, 151] on img at bounding box center [16, 148] width 14 height 14
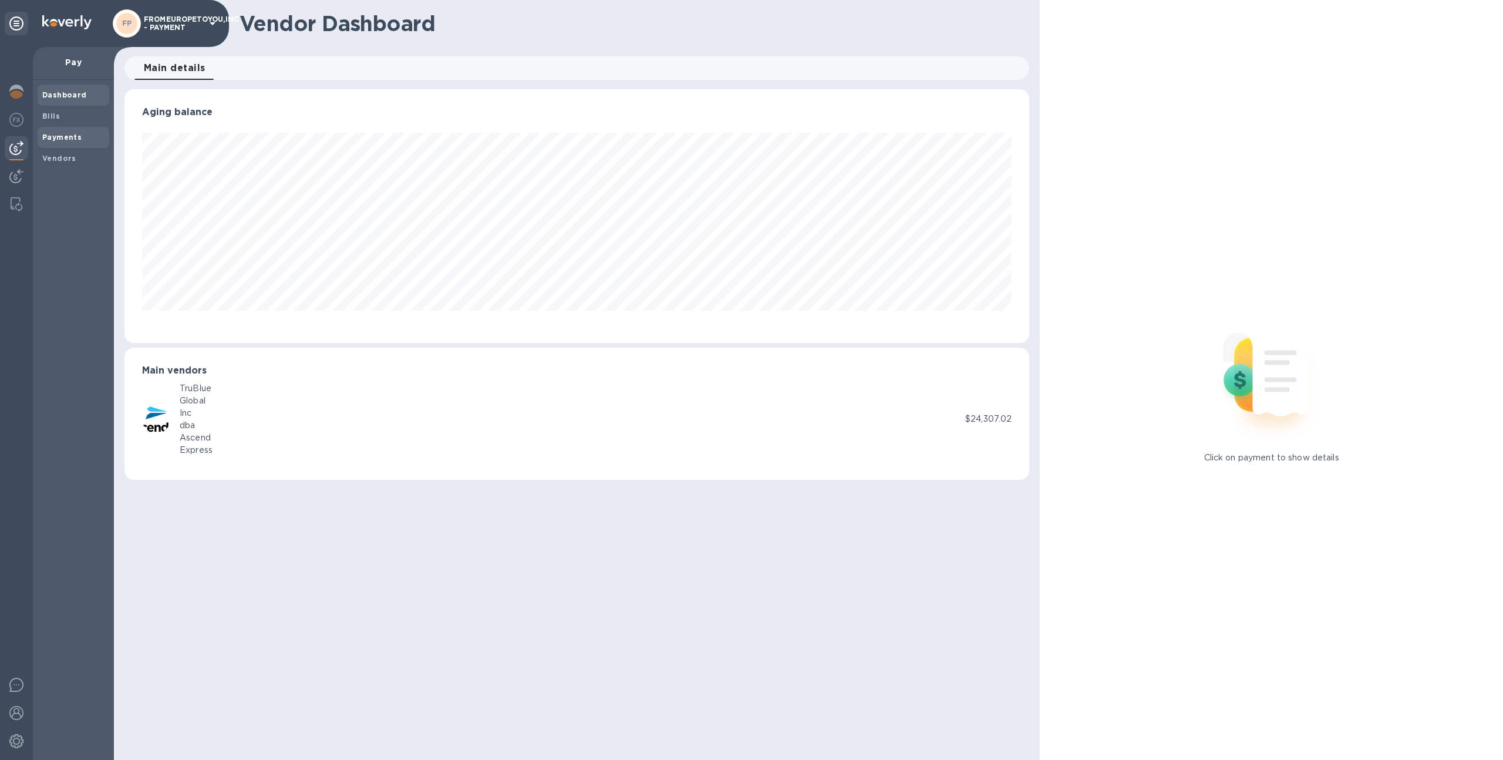
scroll to position [254, 906]
click at [59, 134] on b "Payments" at bounding box center [61, 137] width 39 height 9
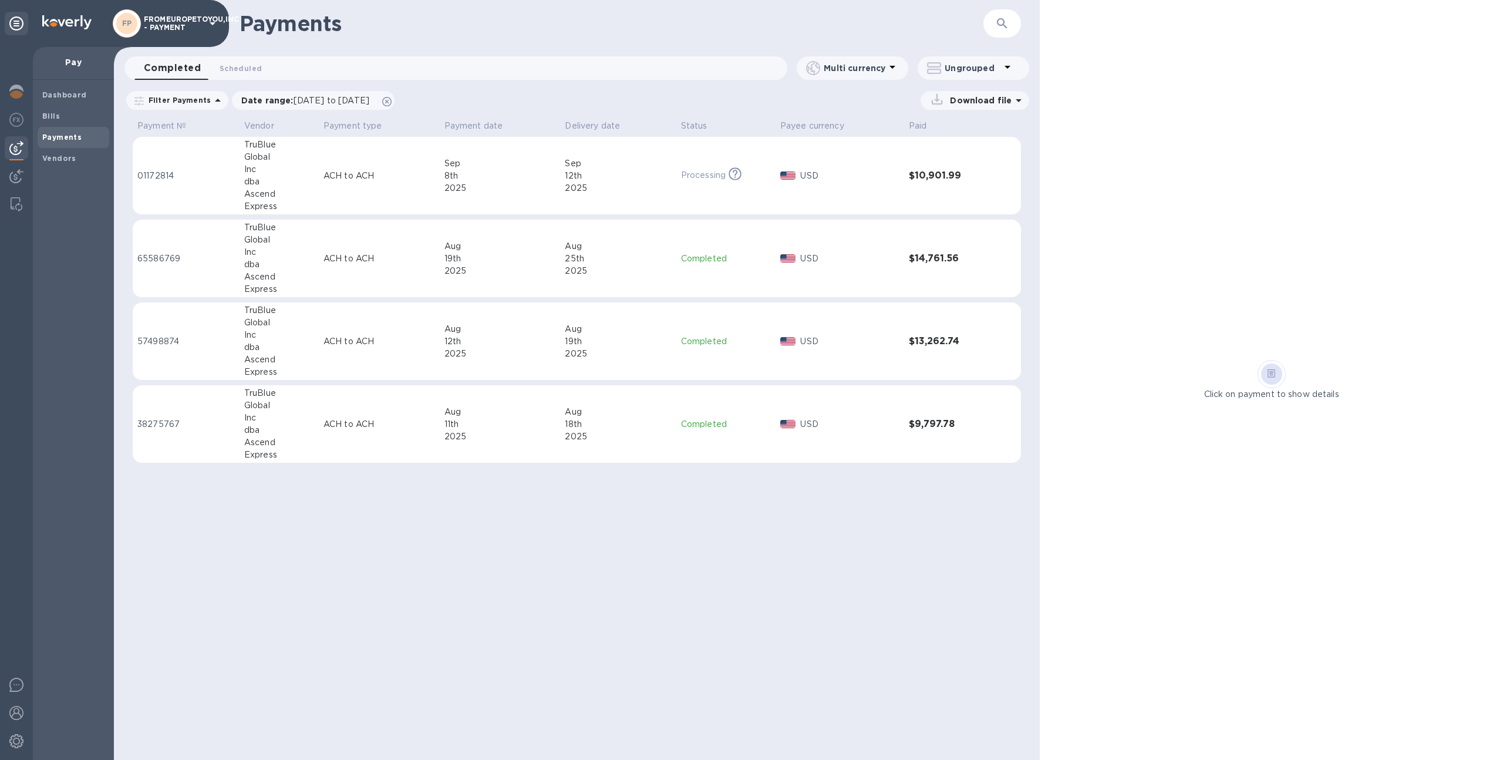
click at [547, 199] on td "[DATE]" at bounding box center [500, 176] width 121 height 78
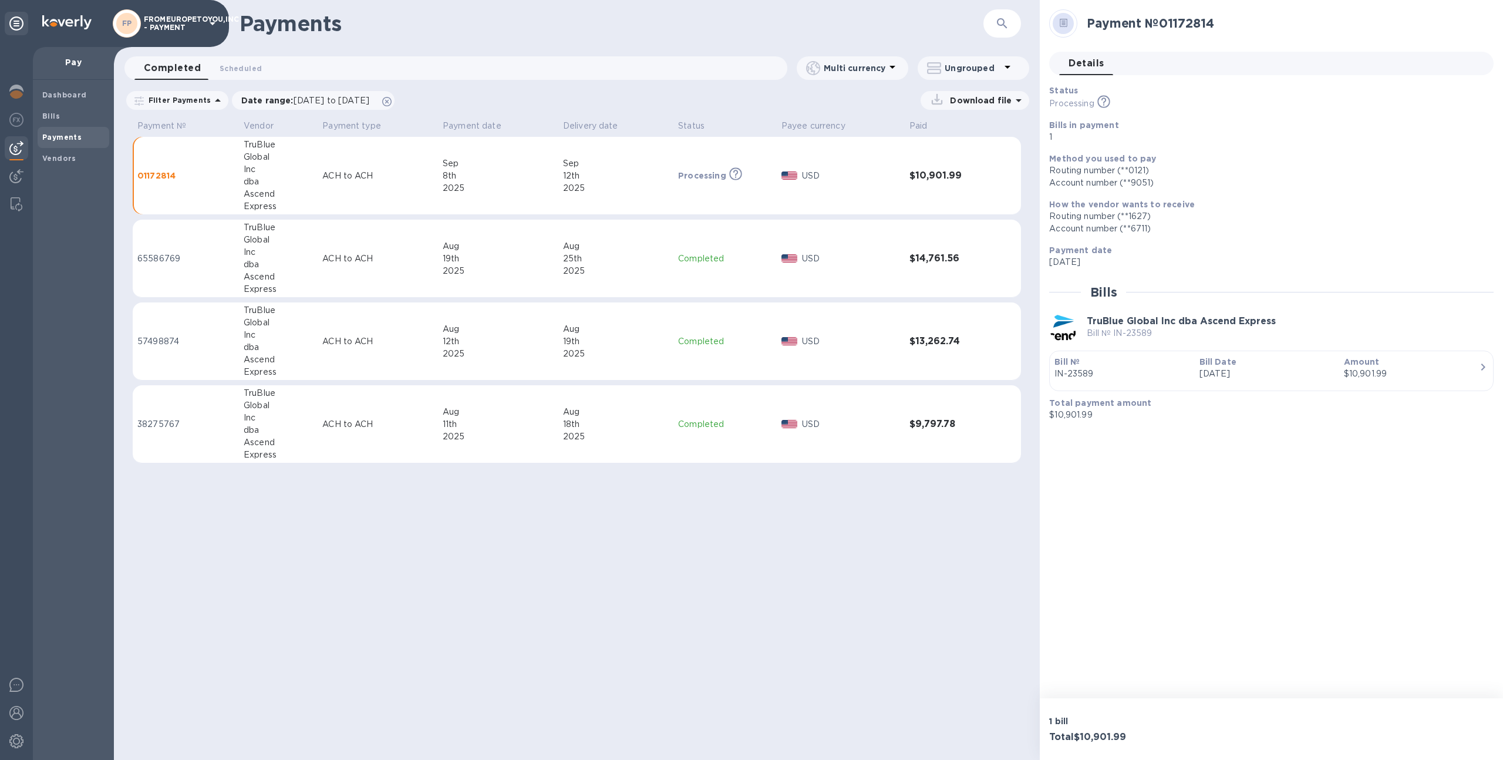
click at [522, 265] on div "2025" at bounding box center [498, 271] width 111 height 12
click at [502, 329] on div "Aug" at bounding box center [501, 329] width 112 height 12
click at [395, 105] on div "Date range : [DATE] to [DATE]" at bounding box center [313, 100] width 163 height 19
click at [392, 100] on icon at bounding box center [386, 101] width 9 height 9
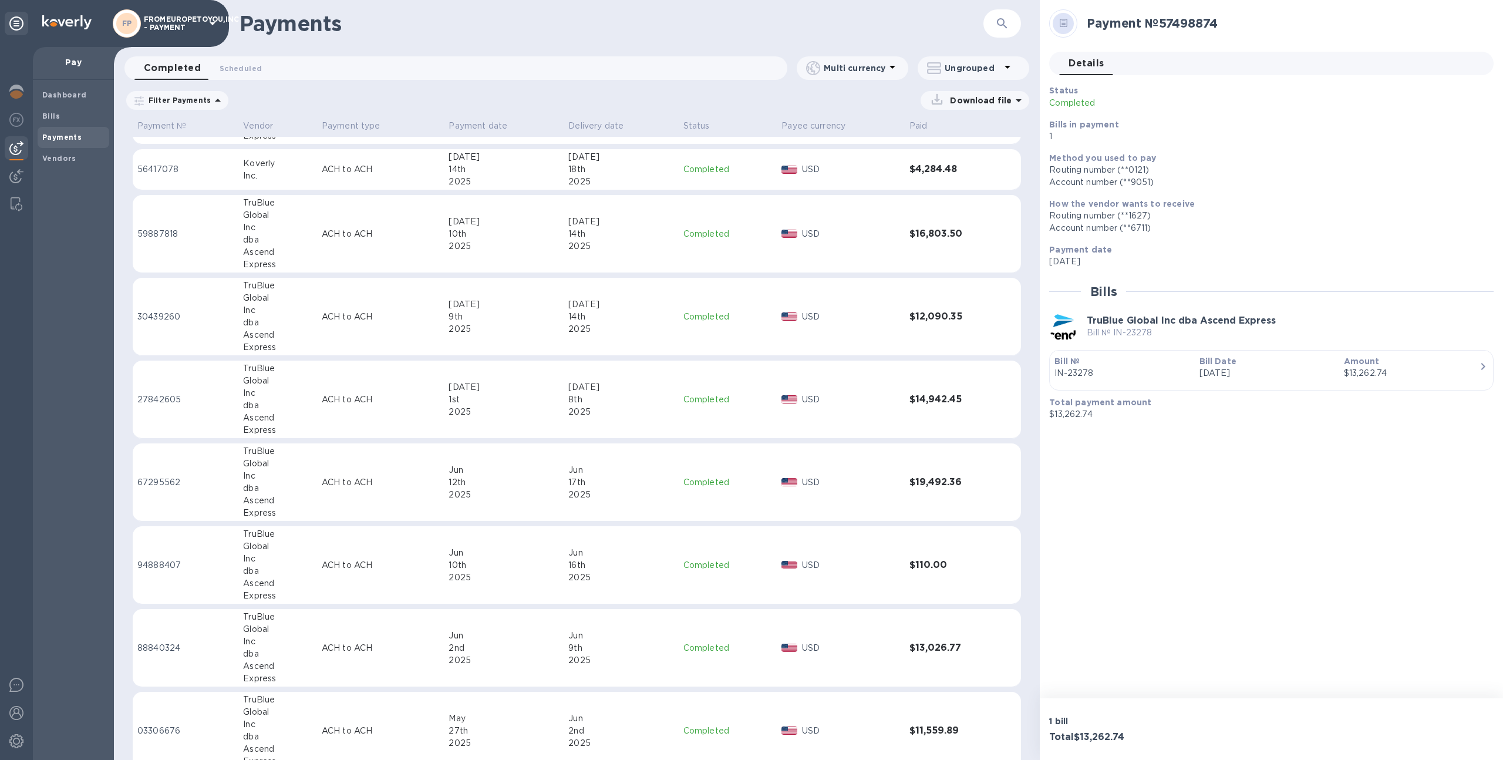
scroll to position [573, 0]
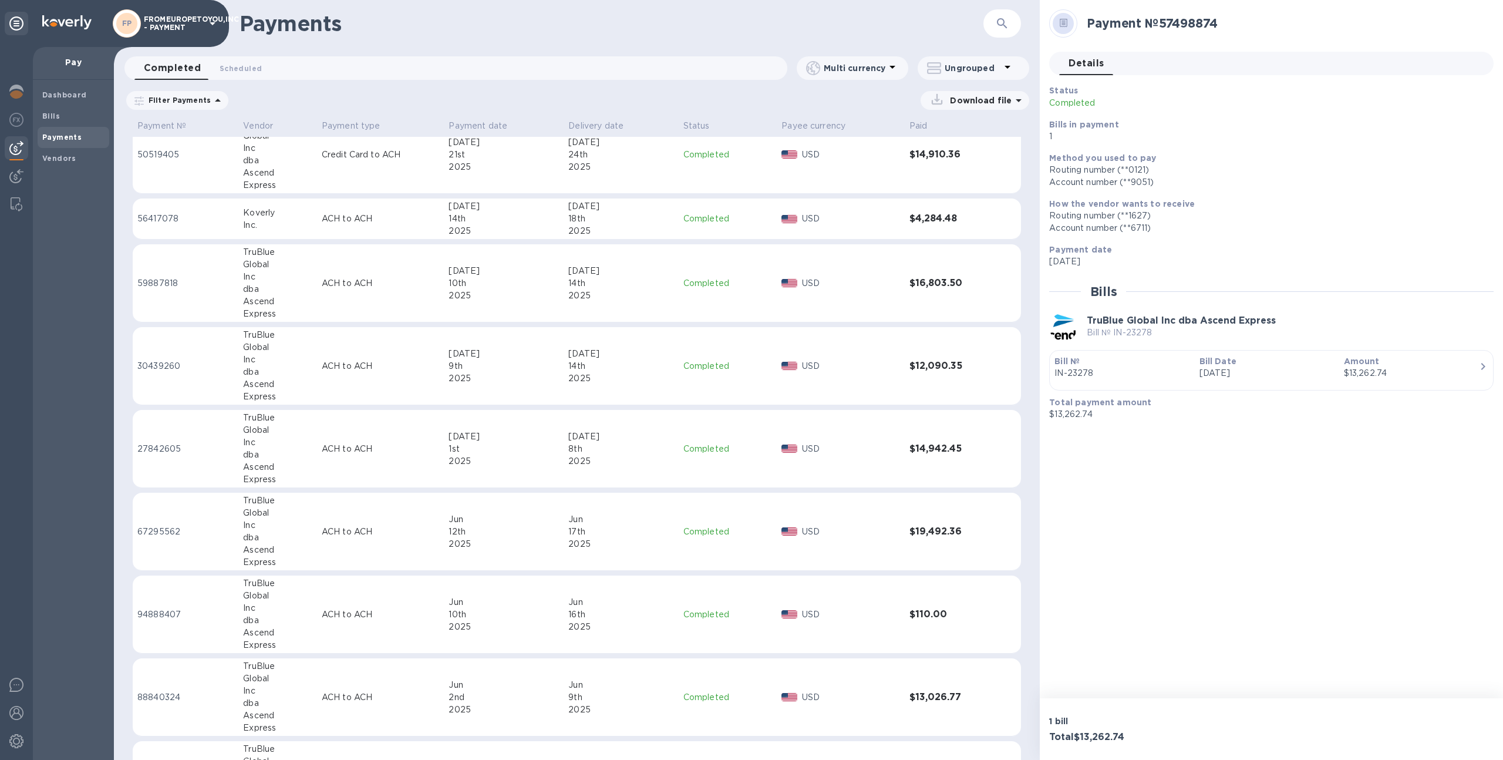
click at [543, 372] on div "2025" at bounding box center [504, 378] width 110 height 12
click at [557, 305] on td "[DATE]" at bounding box center [504, 283] width 120 height 78
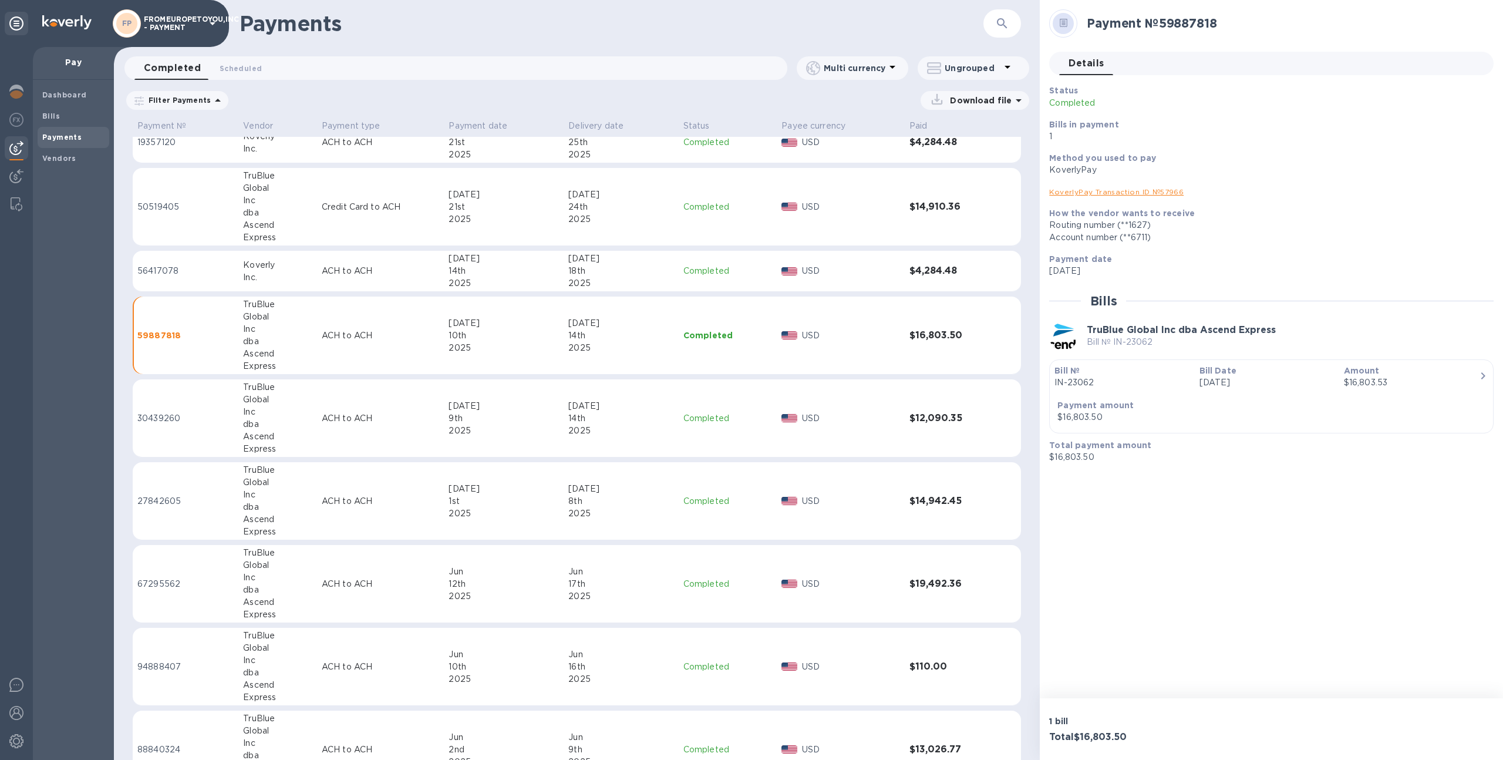
scroll to position [516, 0]
click at [551, 275] on div "14th" at bounding box center [504, 275] width 110 height 12
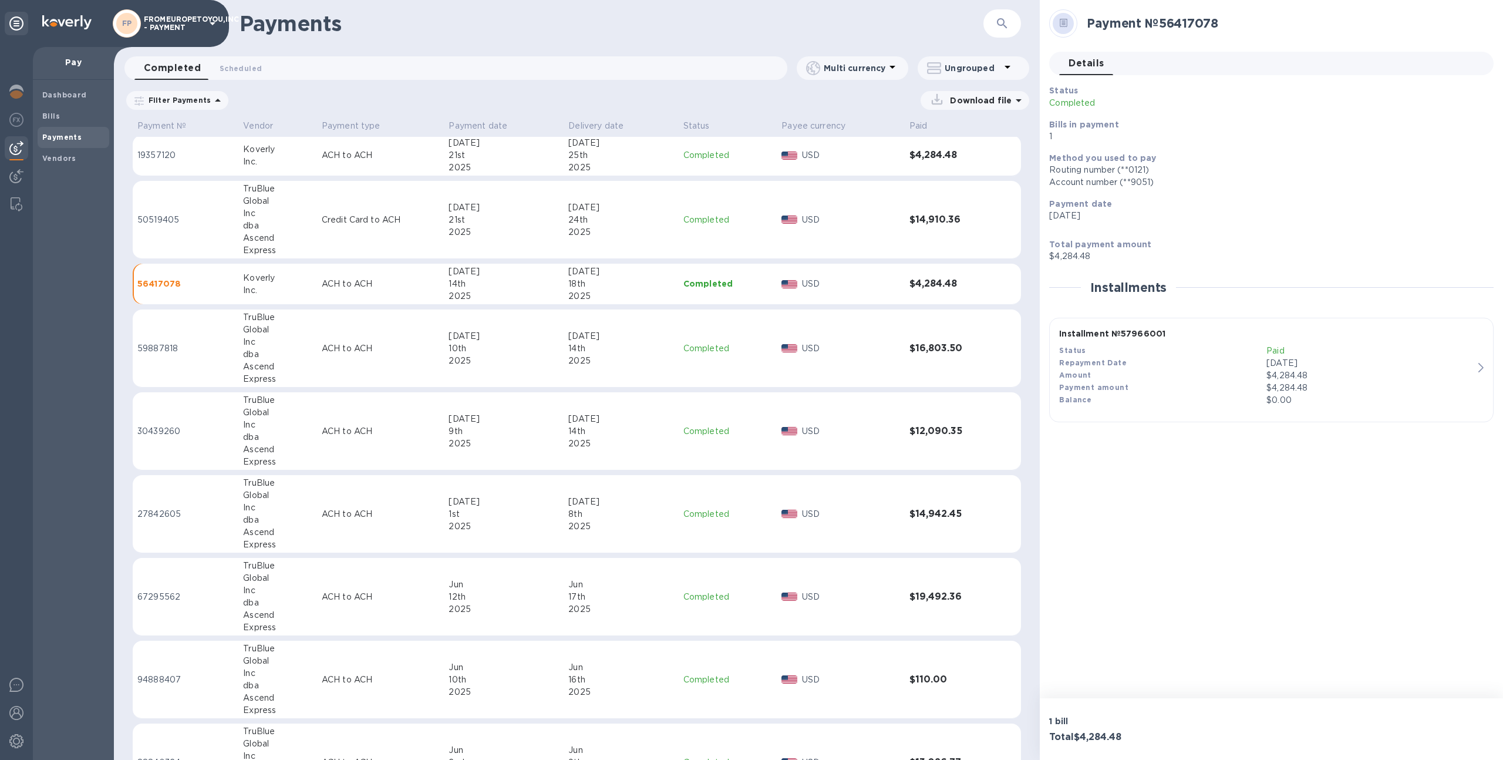
scroll to position [459, 0]
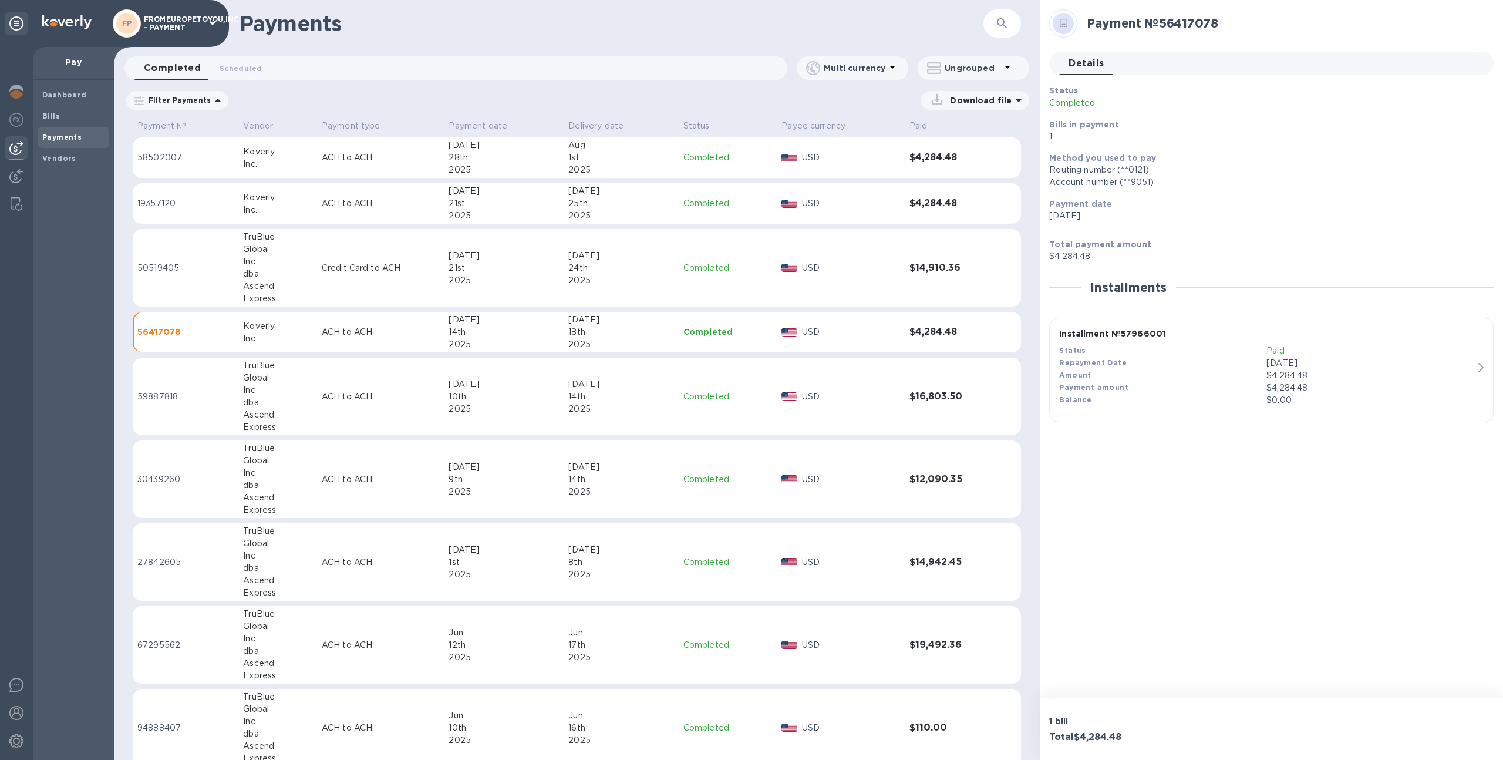
click at [599, 291] on td "[DATE]" at bounding box center [621, 268] width 115 height 78
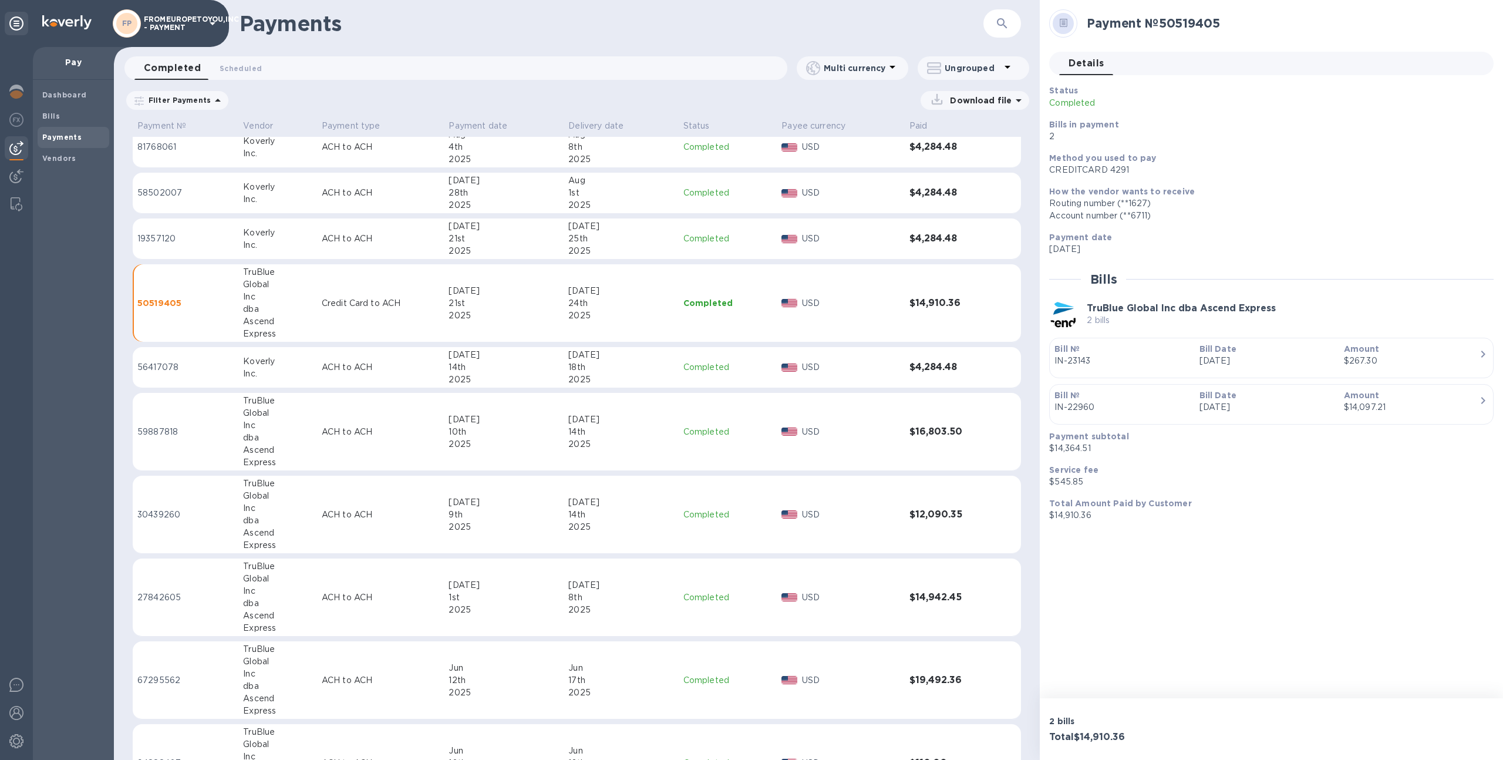
scroll to position [408, 0]
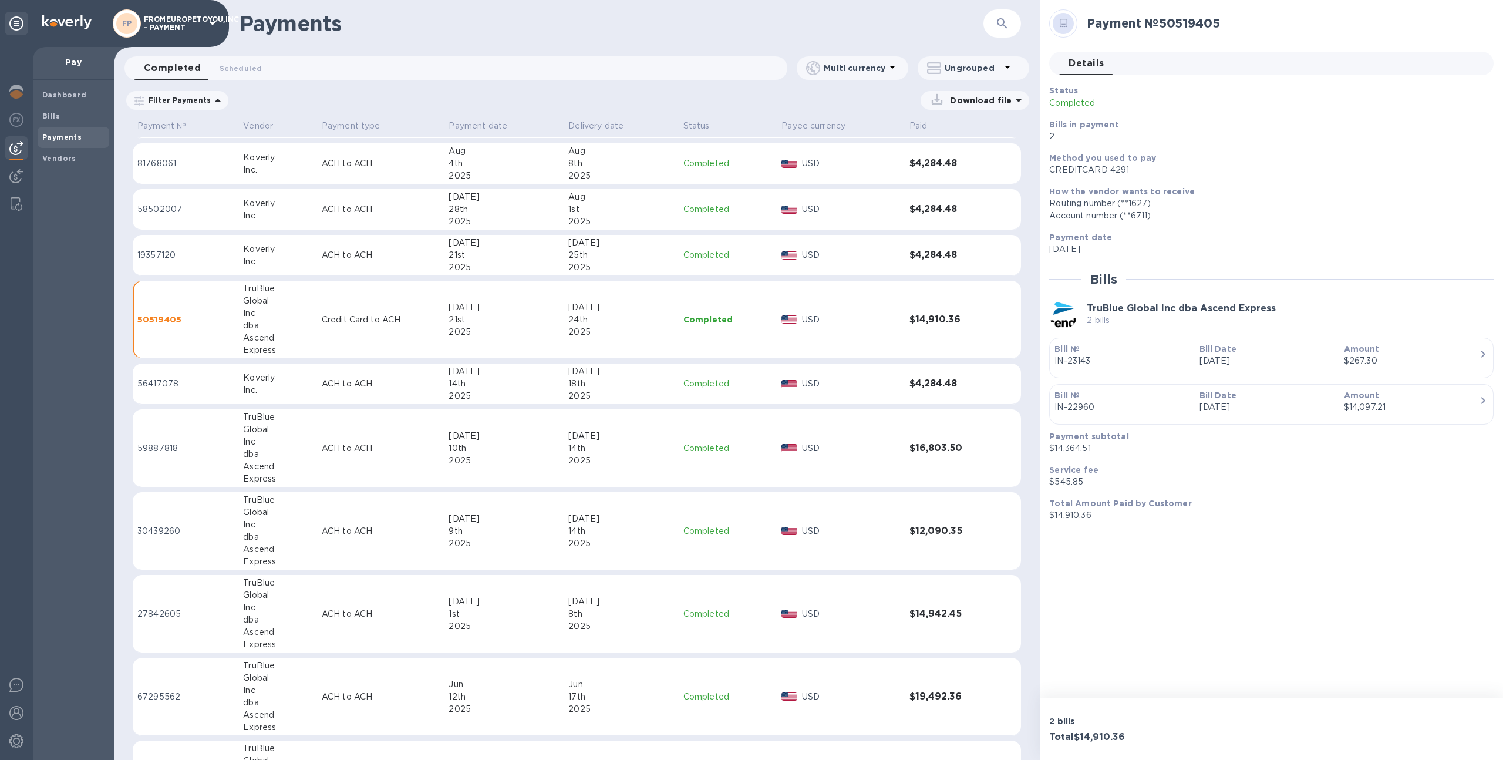
click at [617, 260] on div "25th" at bounding box center [620, 255] width 105 height 12
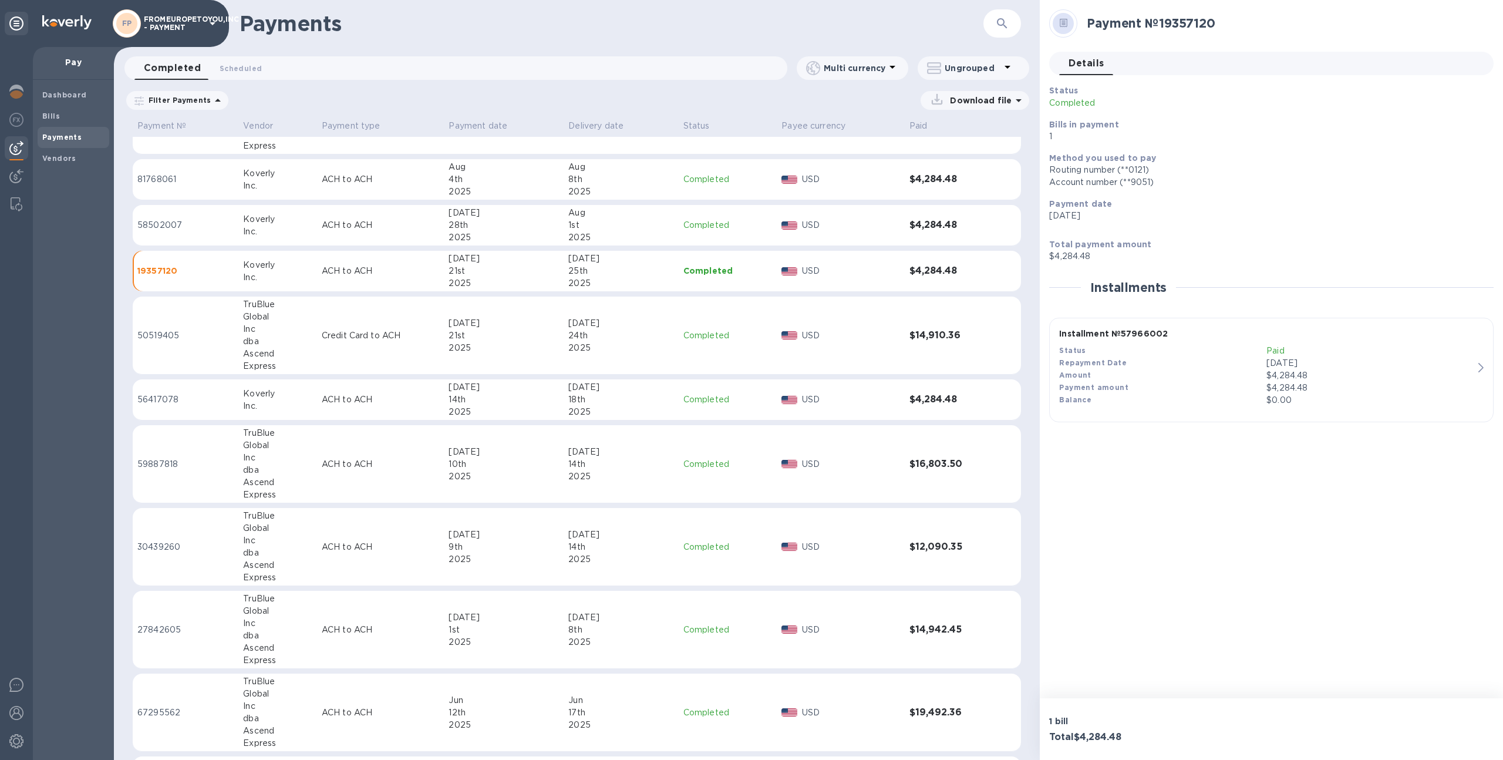
scroll to position [388, 0]
click at [614, 240] on div "2025" at bounding box center [620, 241] width 105 height 12
click at [621, 183] on div "8th" at bounding box center [620, 183] width 105 height 12
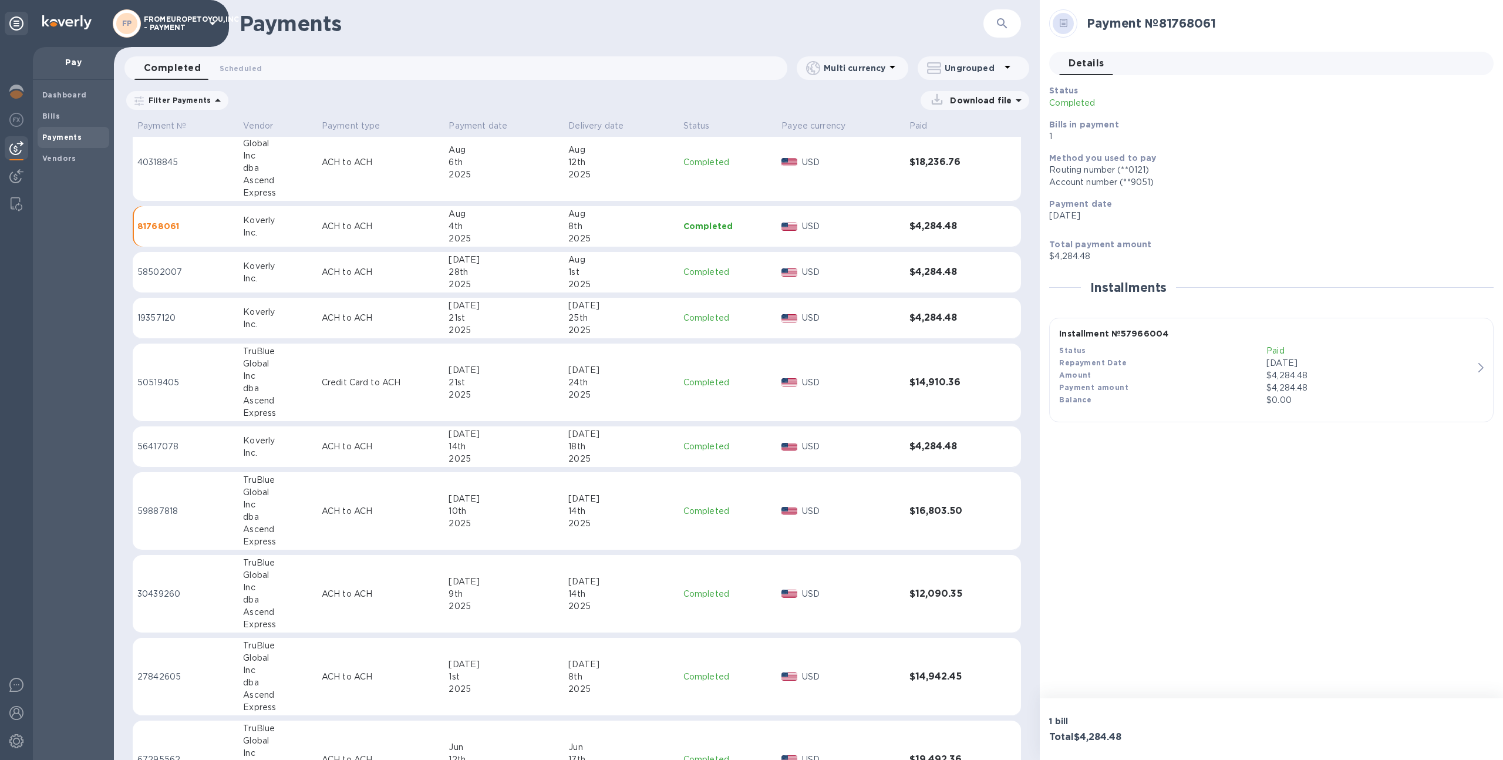
scroll to position [312, 0]
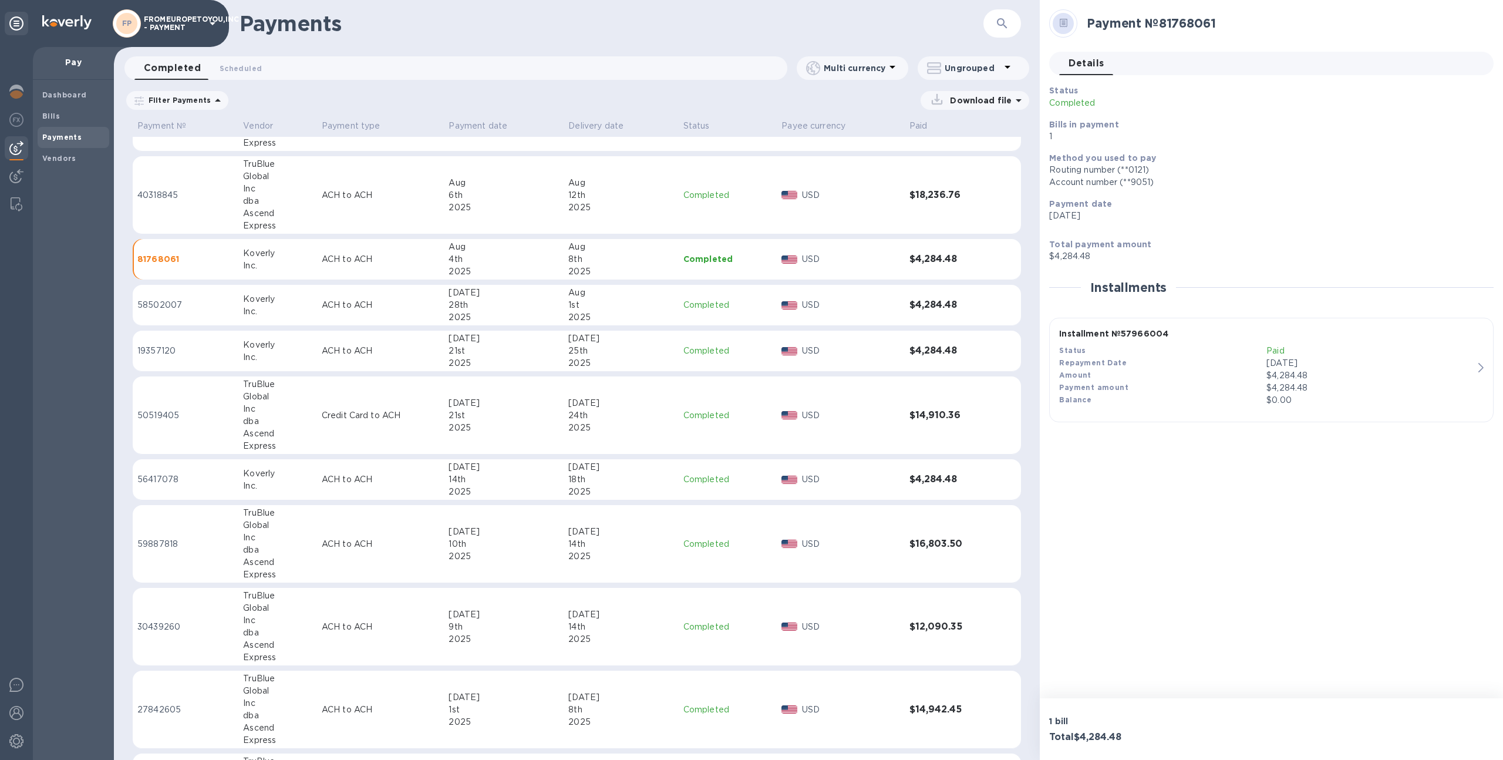
click at [615, 201] on div "2025" at bounding box center [620, 207] width 105 height 12
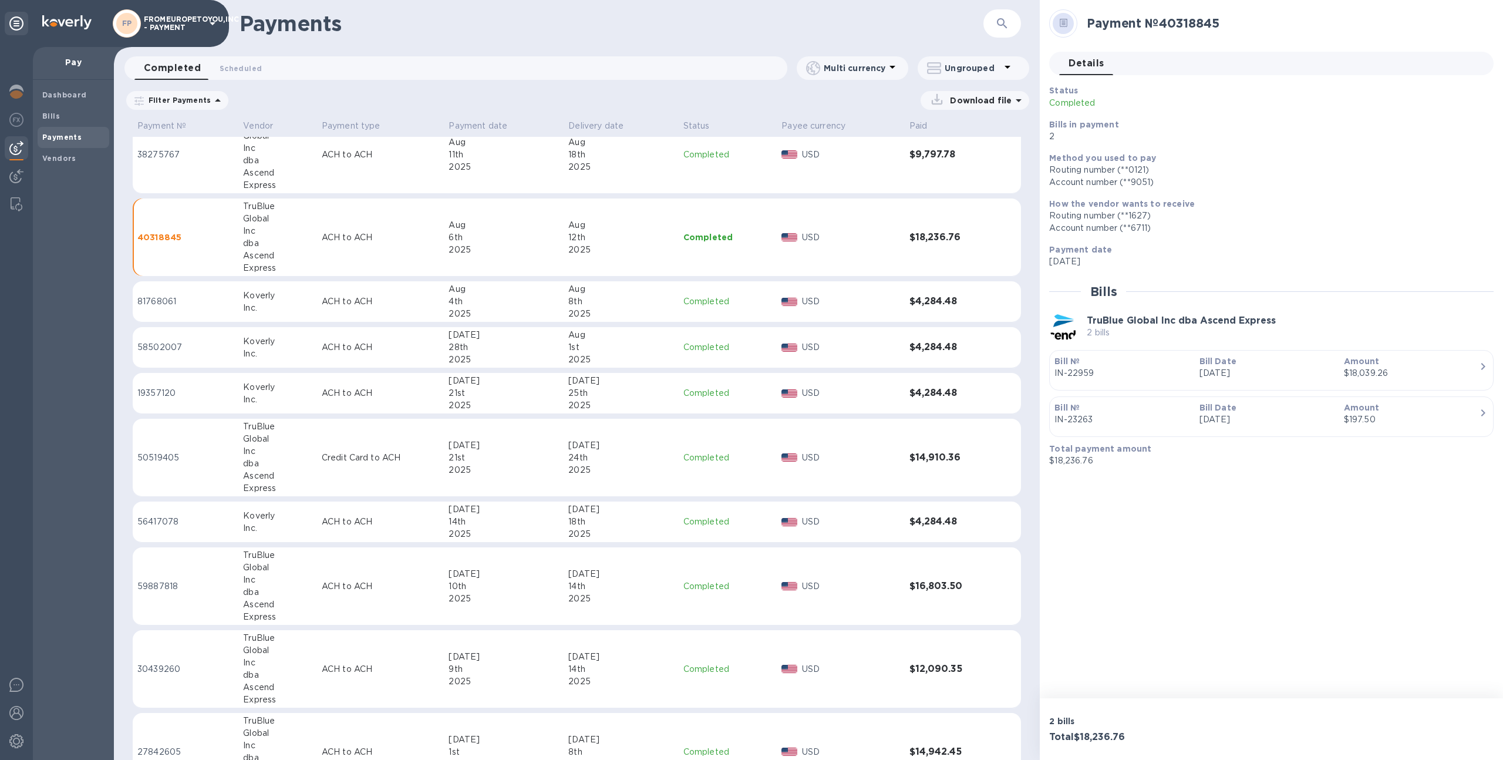
scroll to position [253, 0]
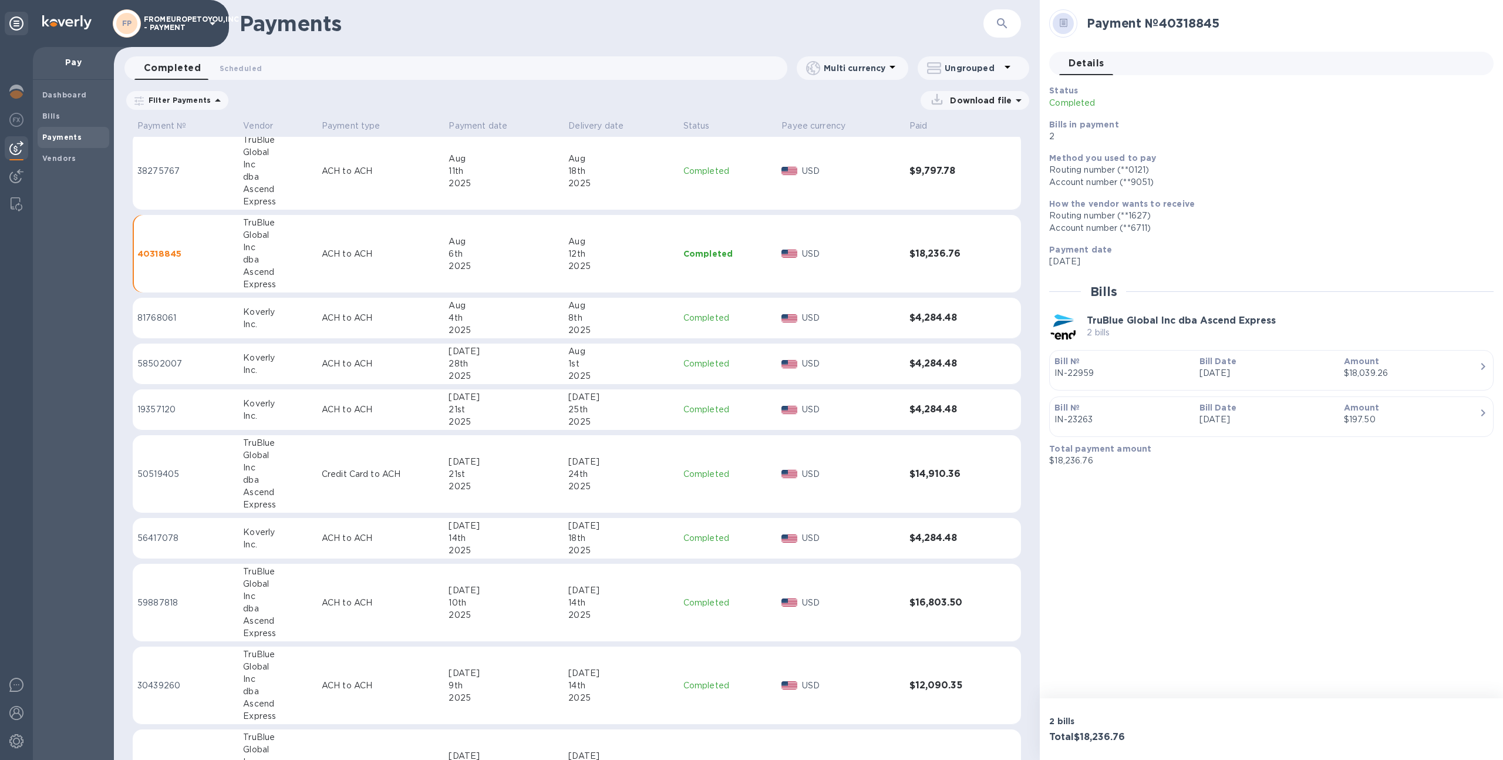
click at [140, 20] on div "FP" at bounding box center [127, 23] width 28 height 28
click at [179, 29] on p "FROMEUROPETOYOU,INC - PAYMENT" at bounding box center [173, 23] width 59 height 16
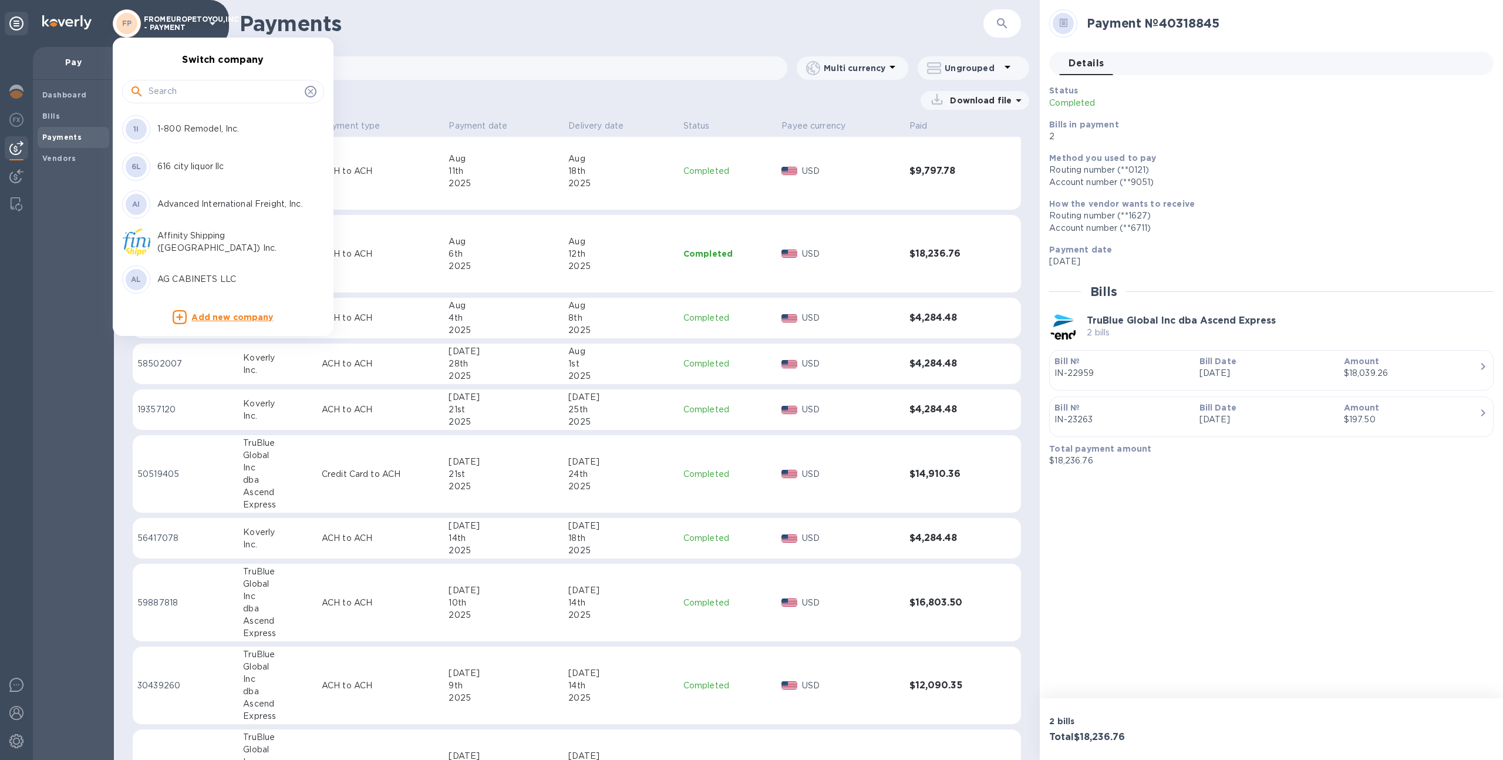
click at [201, 89] on input "text" at bounding box center [225, 92] width 152 height 18
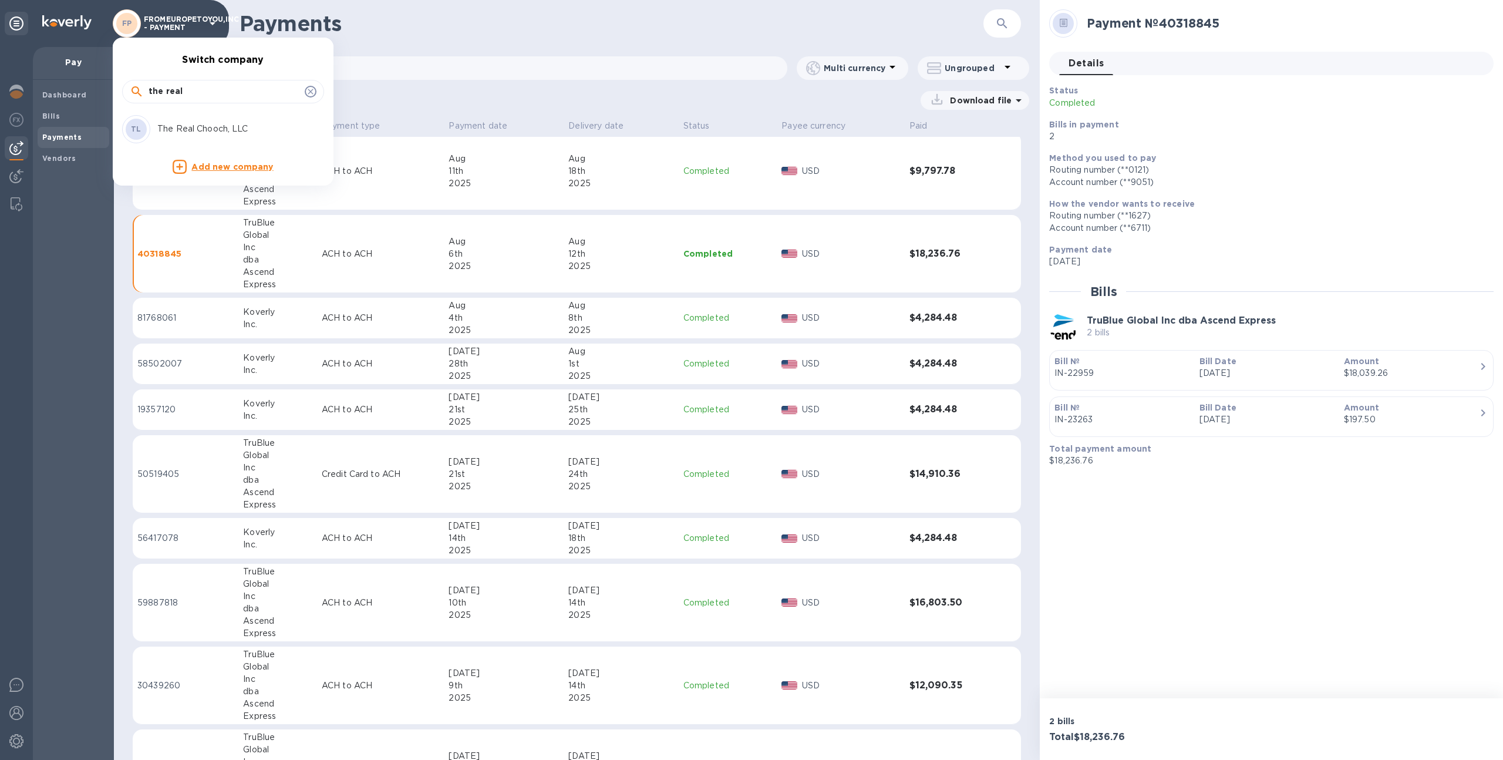
type input "the real"
click at [174, 138] on div "TL The Real Chooch, LLC" at bounding box center [213, 129] width 183 height 28
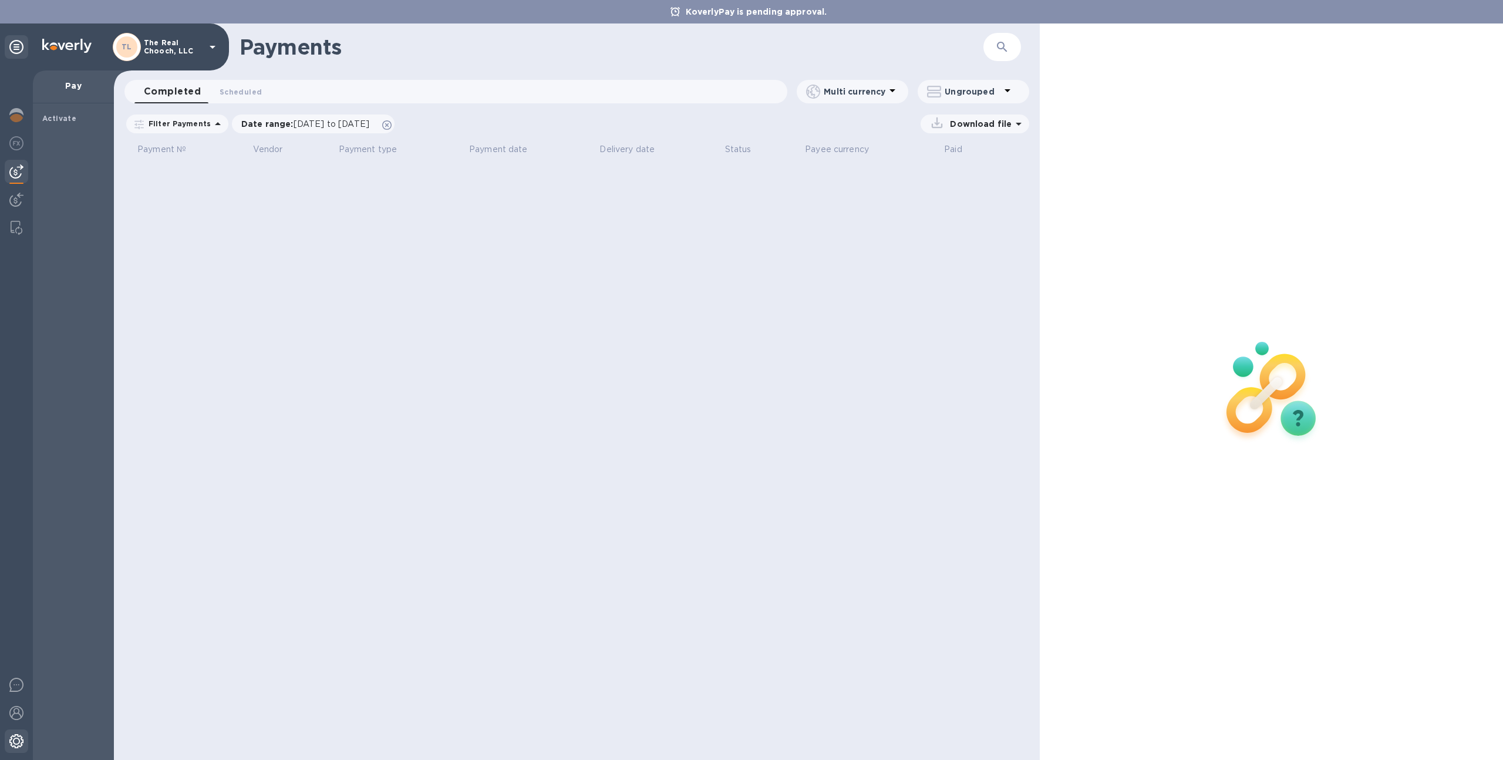
click at [14, 741] on img at bounding box center [16, 741] width 14 height 14
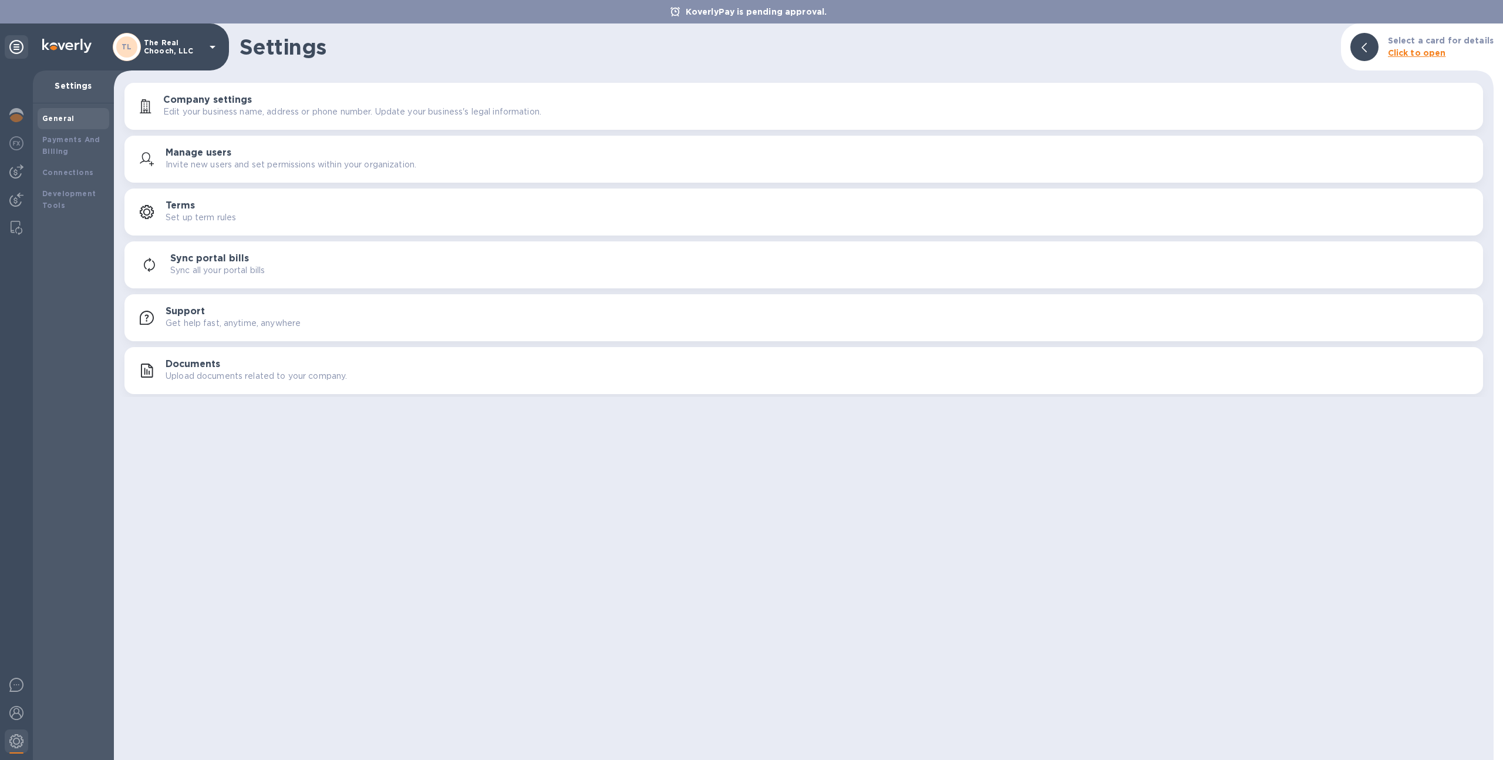
click at [233, 370] on p "Upload documents related to your company." at bounding box center [256, 376] width 181 height 12
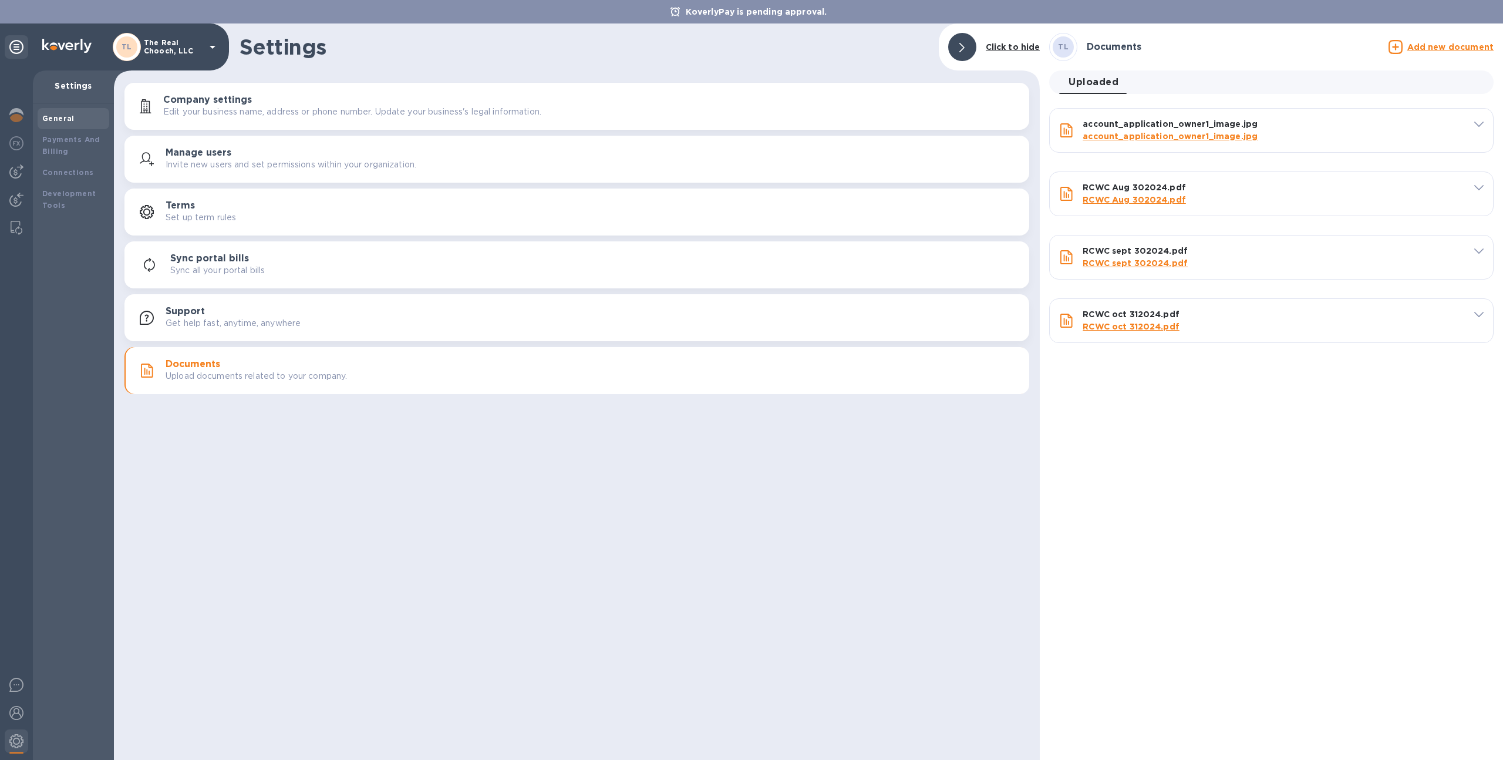
click at [1425, 49] on u "Add new document" at bounding box center [1451, 46] width 86 height 9
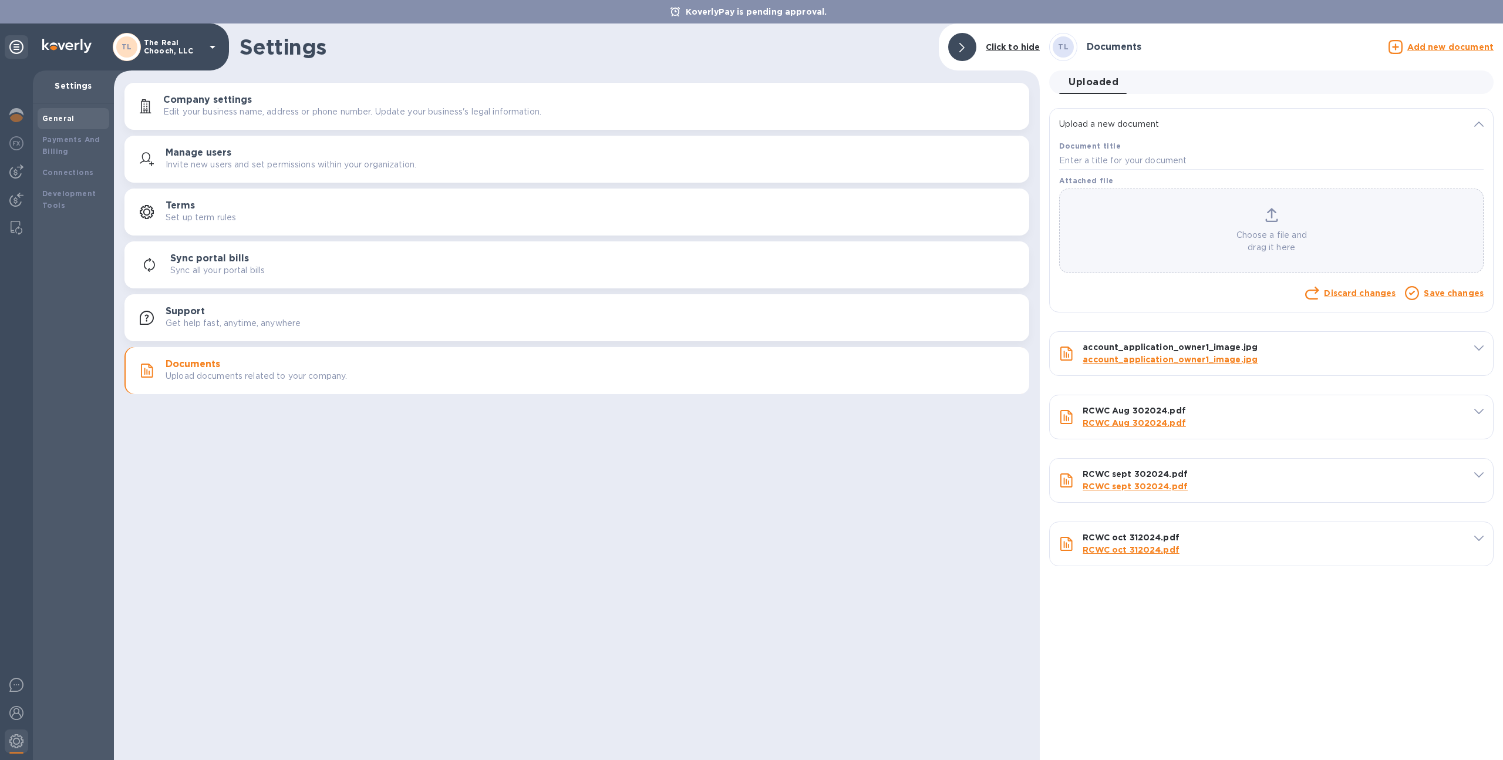
click at [1104, 354] on p "account_application_owner1_image.jpg" at bounding box center [1265, 360] width 365 height 12
click at [1105, 358] on link "account_application_owner1_image.jpg" at bounding box center [1170, 359] width 175 height 9
click at [1194, 160] on input "text" at bounding box center [1271, 161] width 425 height 18
click at [1115, 548] on link "RCWC oct 312024.pdf" at bounding box center [1131, 549] width 97 height 9
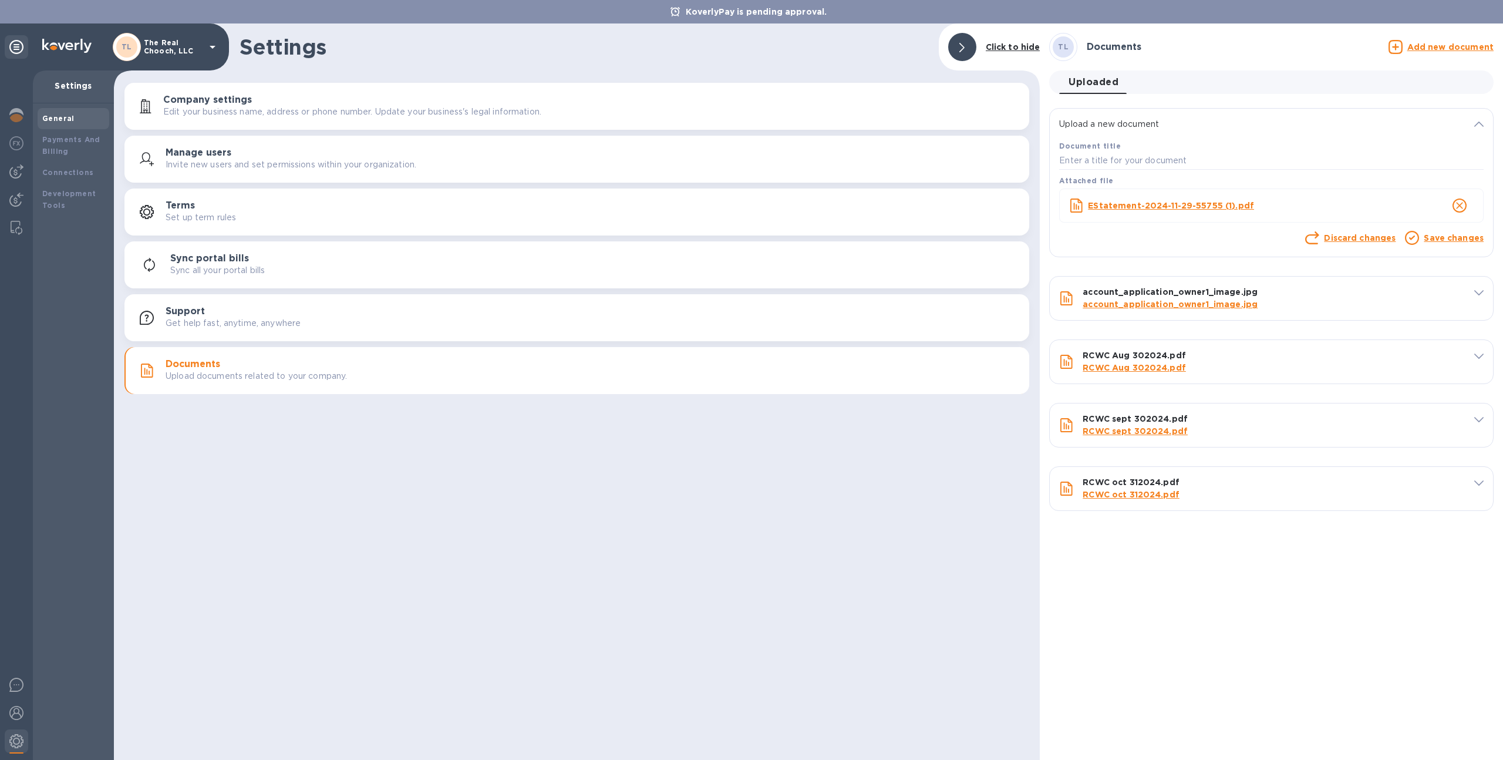
drag, startPoint x: 1183, startPoint y: 144, endPoint x: 1126, endPoint y: 223, distance: 98.0
click at [1126, 223] on div "EStatement-2024-11-29-55755 (1).pdf" at bounding box center [1271, 208] width 425 height 39
click at [1149, 161] on input "text" at bounding box center [1271, 161] width 425 height 18
click at [1452, 240] on link "Save changes" at bounding box center [1454, 237] width 60 height 9
click at [1436, 238] on link "Save changes" at bounding box center [1454, 237] width 60 height 9
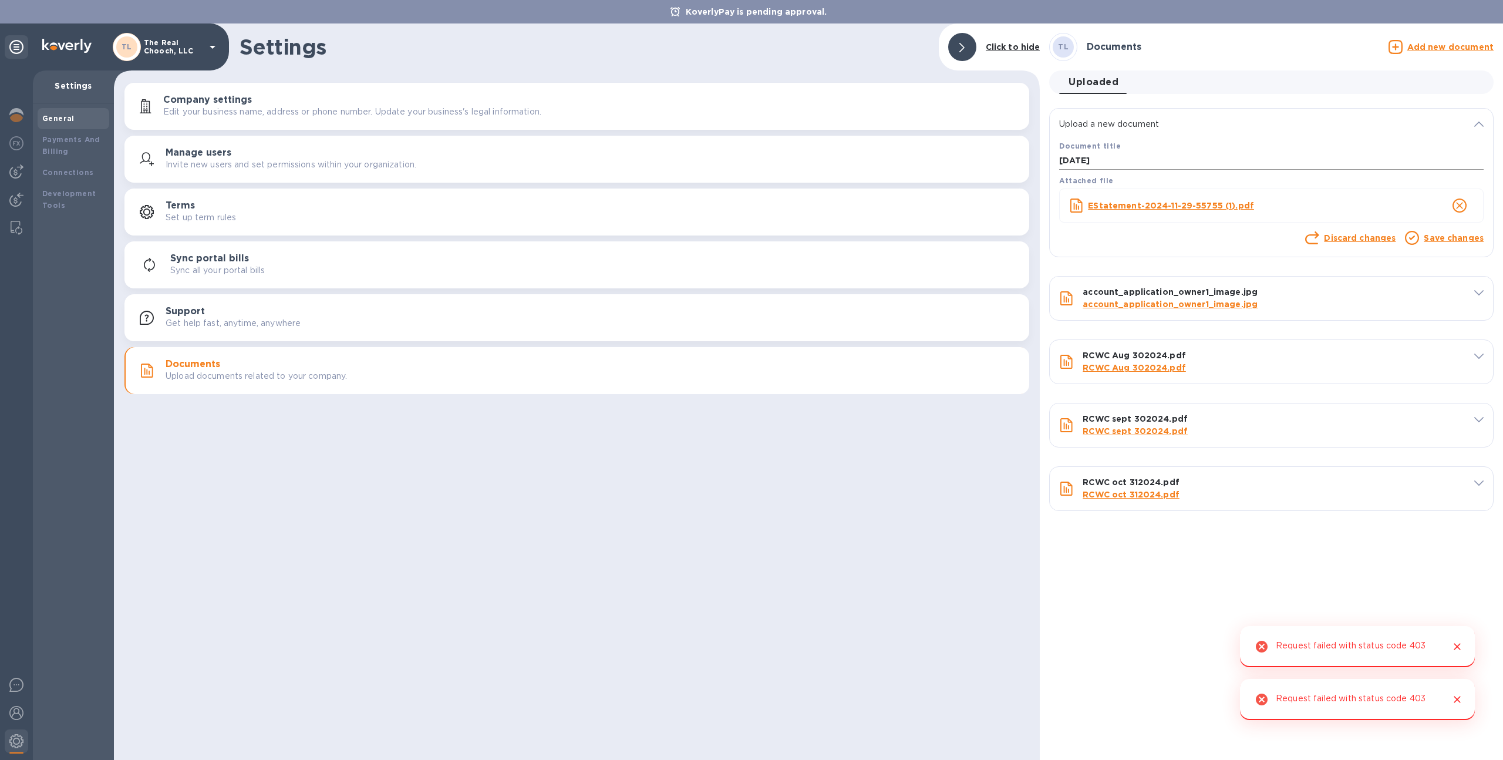
click at [1084, 160] on input "[DATE]" at bounding box center [1271, 161] width 425 height 18
click at [1071, 160] on input "11-292024" at bounding box center [1271, 161] width 425 height 18
click at [1080, 161] on input "11 292024" at bounding box center [1271, 161] width 425 height 18
type input "[DATE]"
click at [1432, 238] on link "Save changes" at bounding box center [1454, 237] width 60 height 9
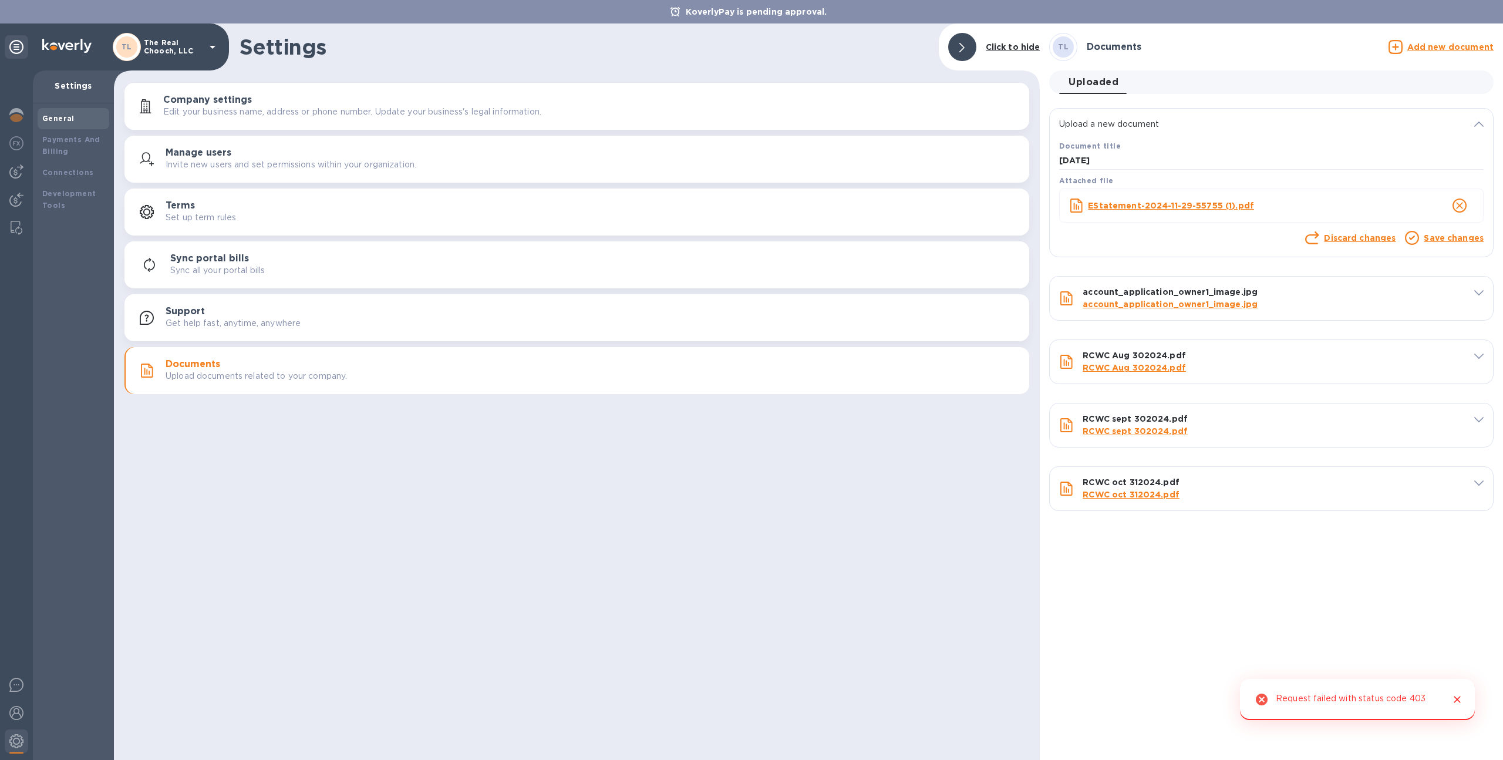
click at [1482, 126] on icon at bounding box center [1479, 124] width 9 height 5
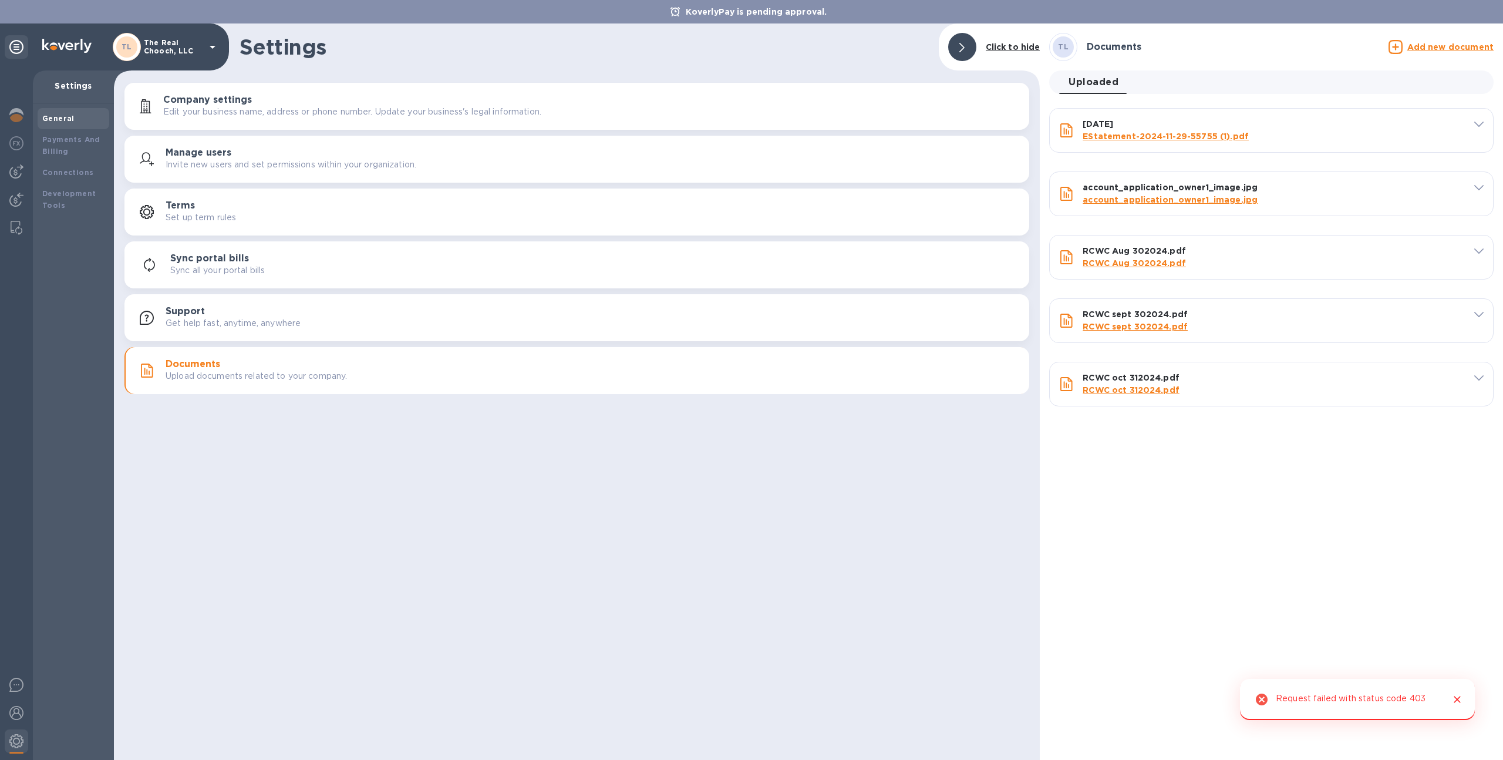
click at [1468, 122] on div at bounding box center [1466, 123] width 35 height 11
click at [1476, 128] on span at bounding box center [1479, 123] width 9 height 11
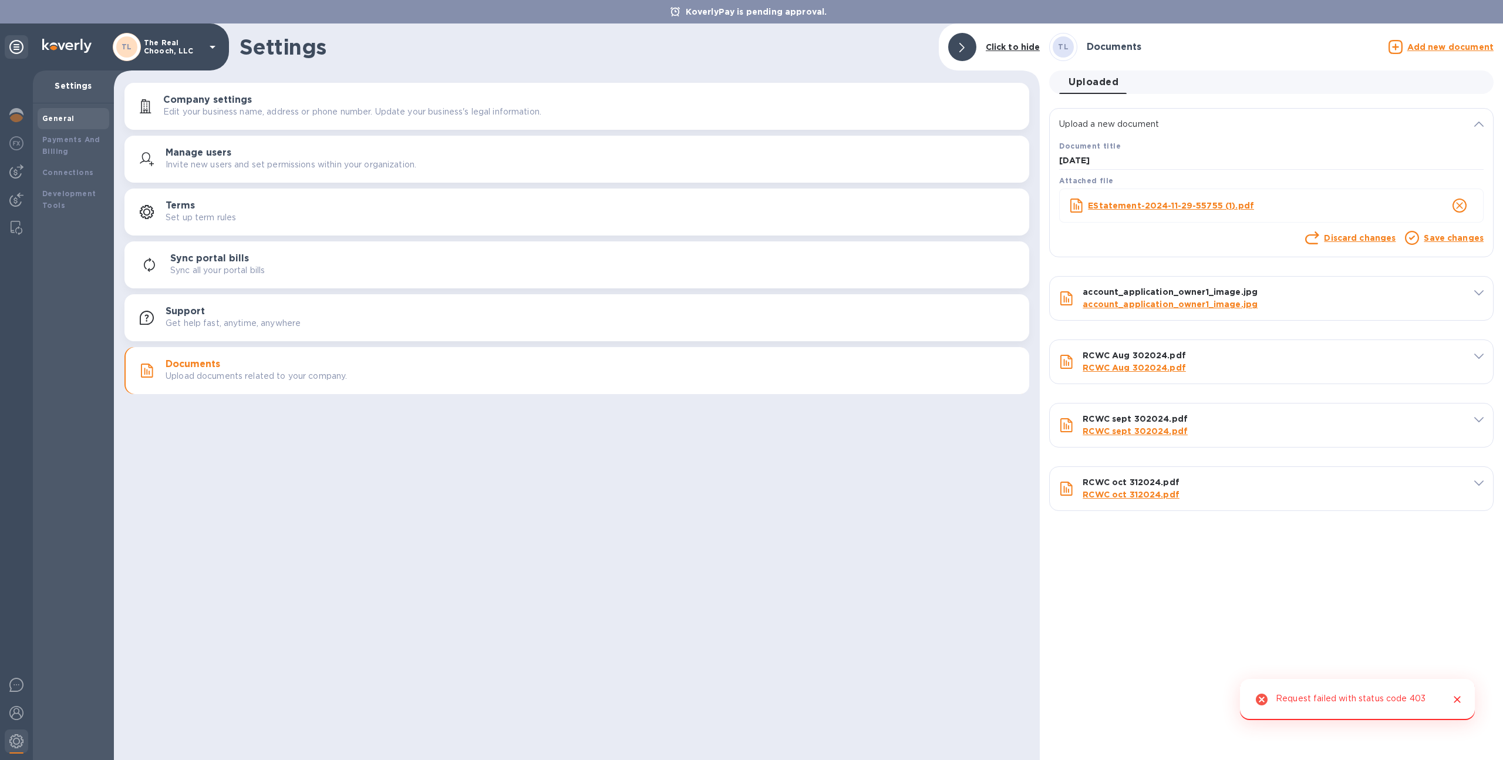
click at [1427, 238] on link "Save changes" at bounding box center [1454, 237] width 60 height 9
click at [1343, 238] on link "Discard changes" at bounding box center [1360, 237] width 72 height 9
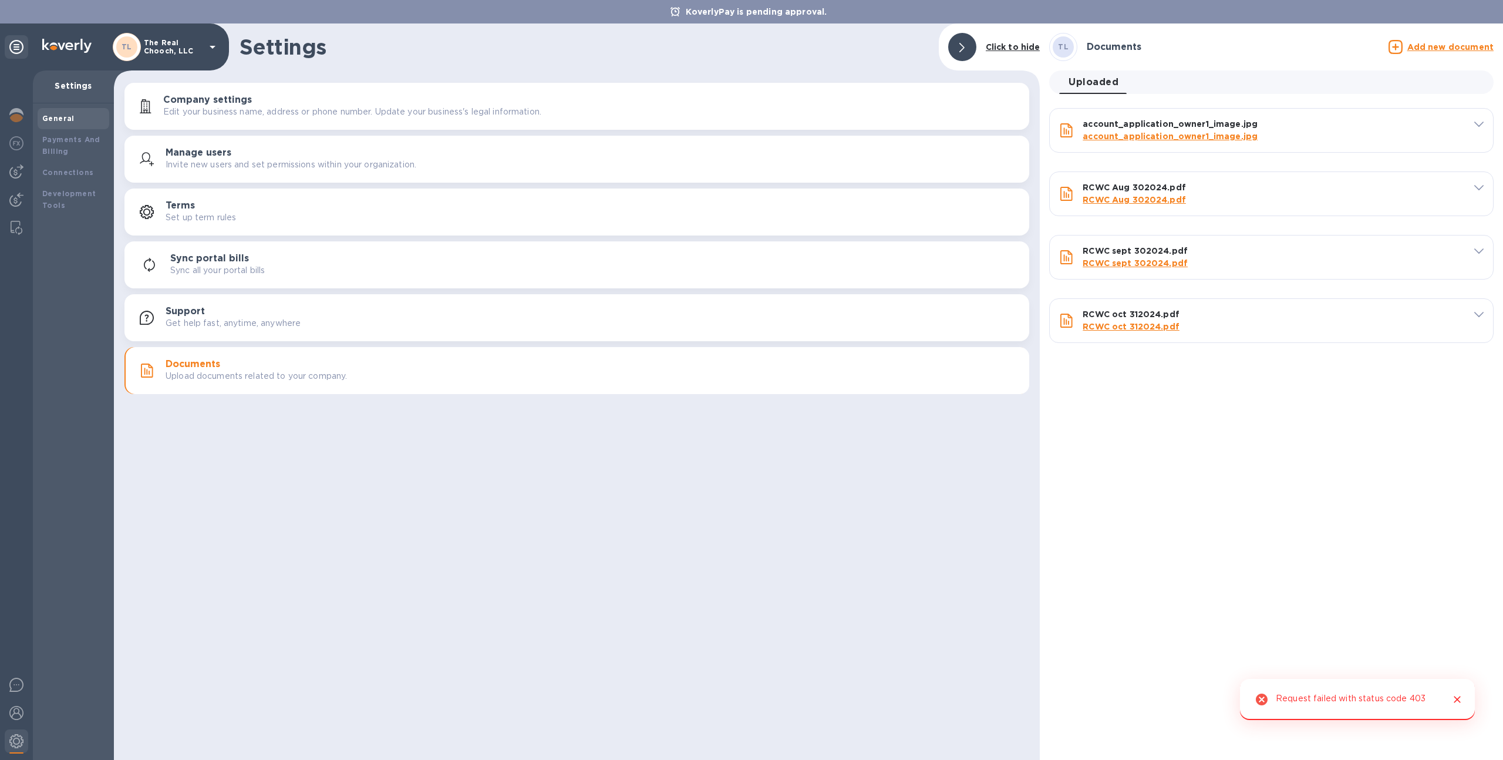
click at [1428, 48] on u "Add new document" at bounding box center [1451, 46] width 86 height 9
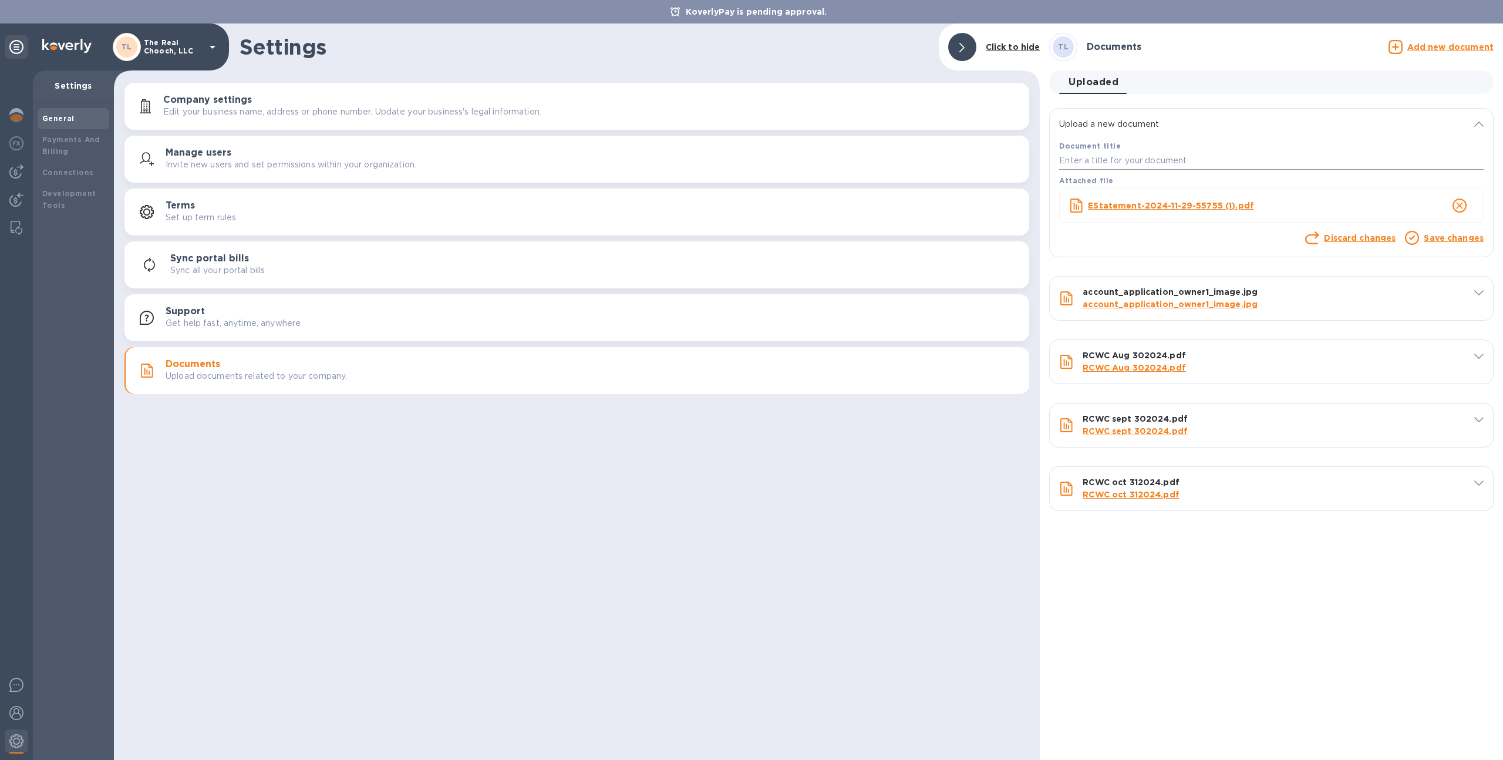
click at [1117, 163] on input "text" at bounding box center [1271, 161] width 425 height 18
type input "[DATE]"
click at [1431, 238] on link "Save changes" at bounding box center [1454, 237] width 60 height 9
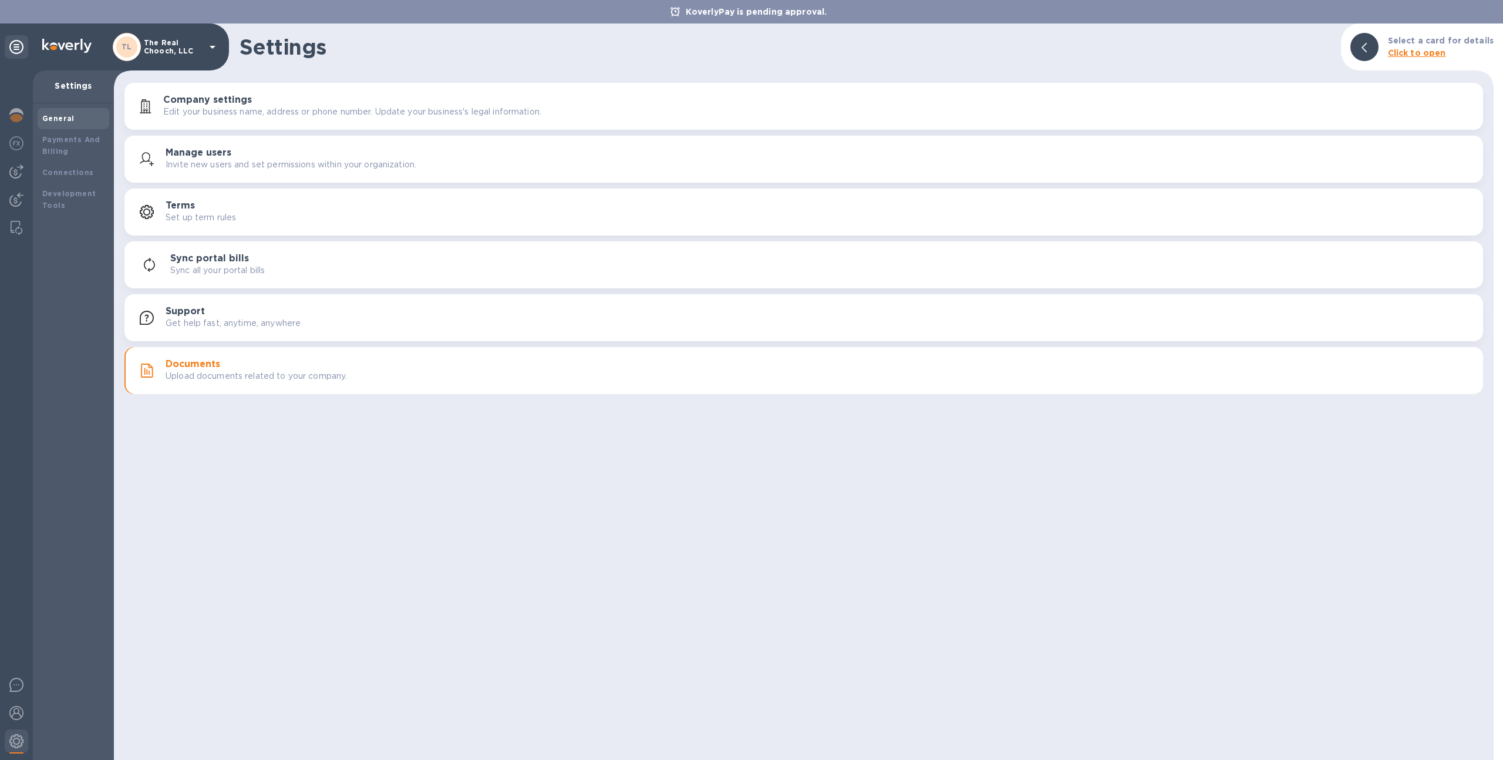
click at [254, 375] on p "Upload documents related to your company." at bounding box center [256, 376] width 181 height 12
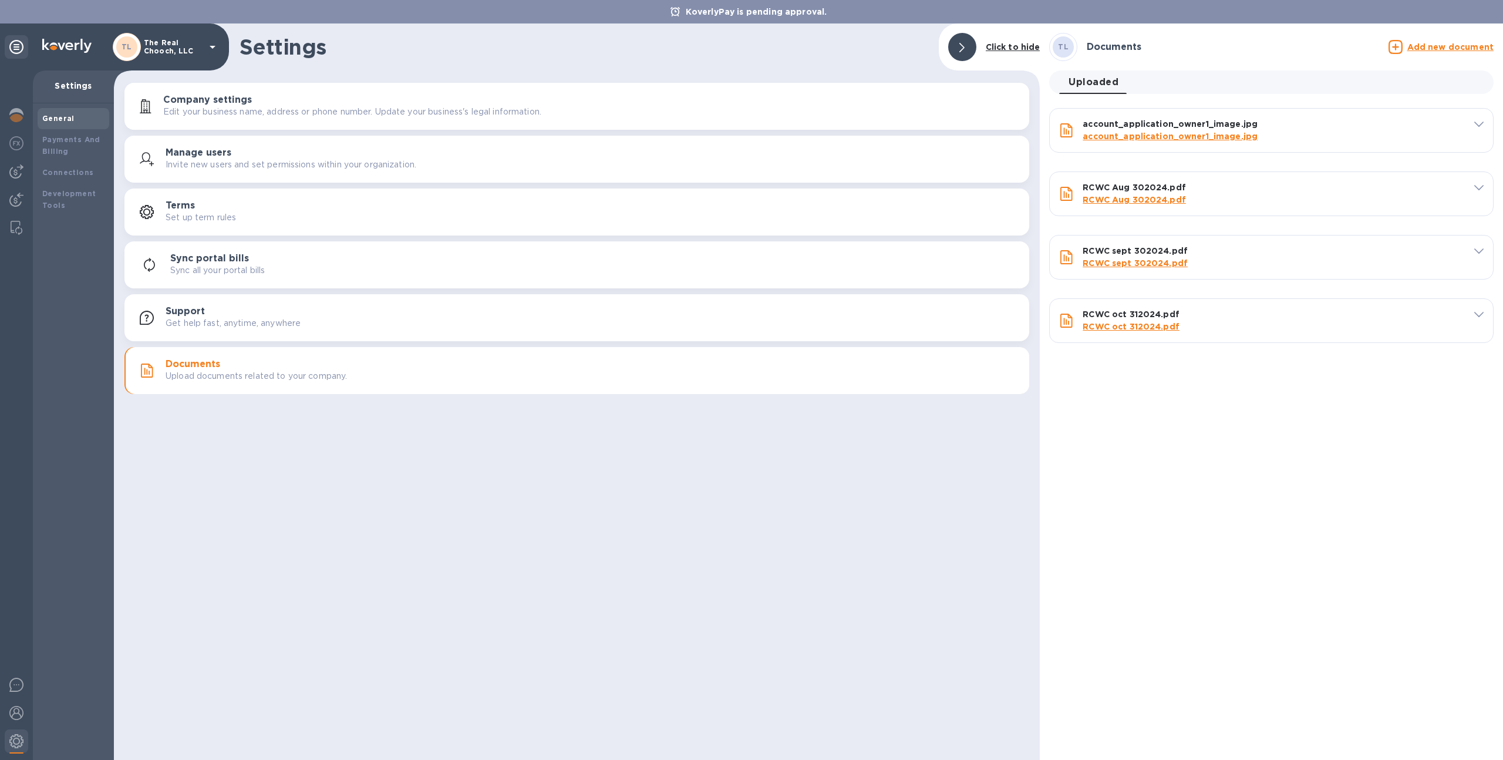
click at [1438, 53] on div "Add new document" at bounding box center [1441, 47] width 105 height 14
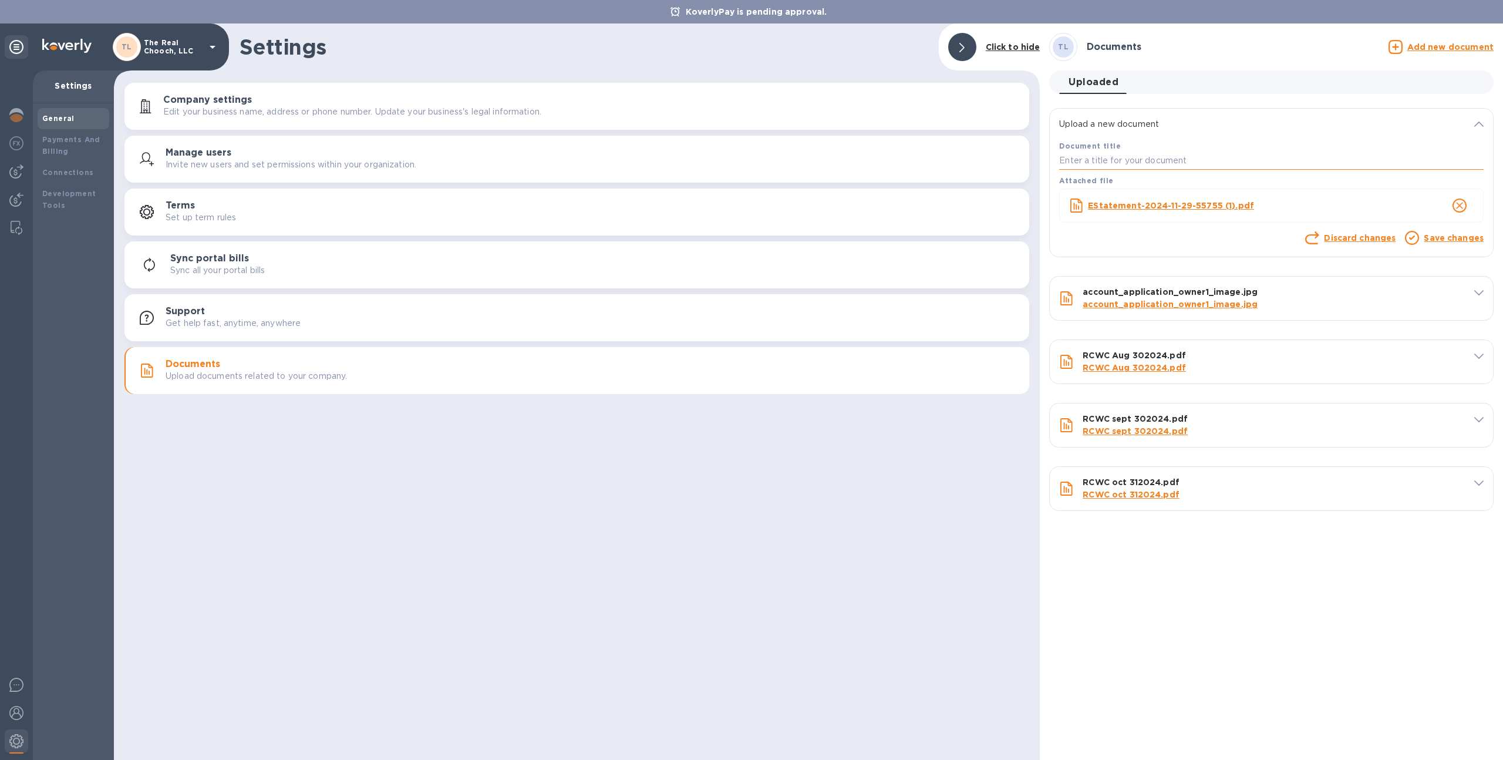
click at [1148, 156] on input "text" at bounding box center [1271, 161] width 425 height 18
type input "[DATE]"
click at [1434, 240] on link "Save changes" at bounding box center [1454, 237] width 60 height 9
click at [1433, 238] on link "Save changes" at bounding box center [1454, 237] width 60 height 9
click at [1439, 239] on link "Save changes" at bounding box center [1454, 237] width 60 height 9
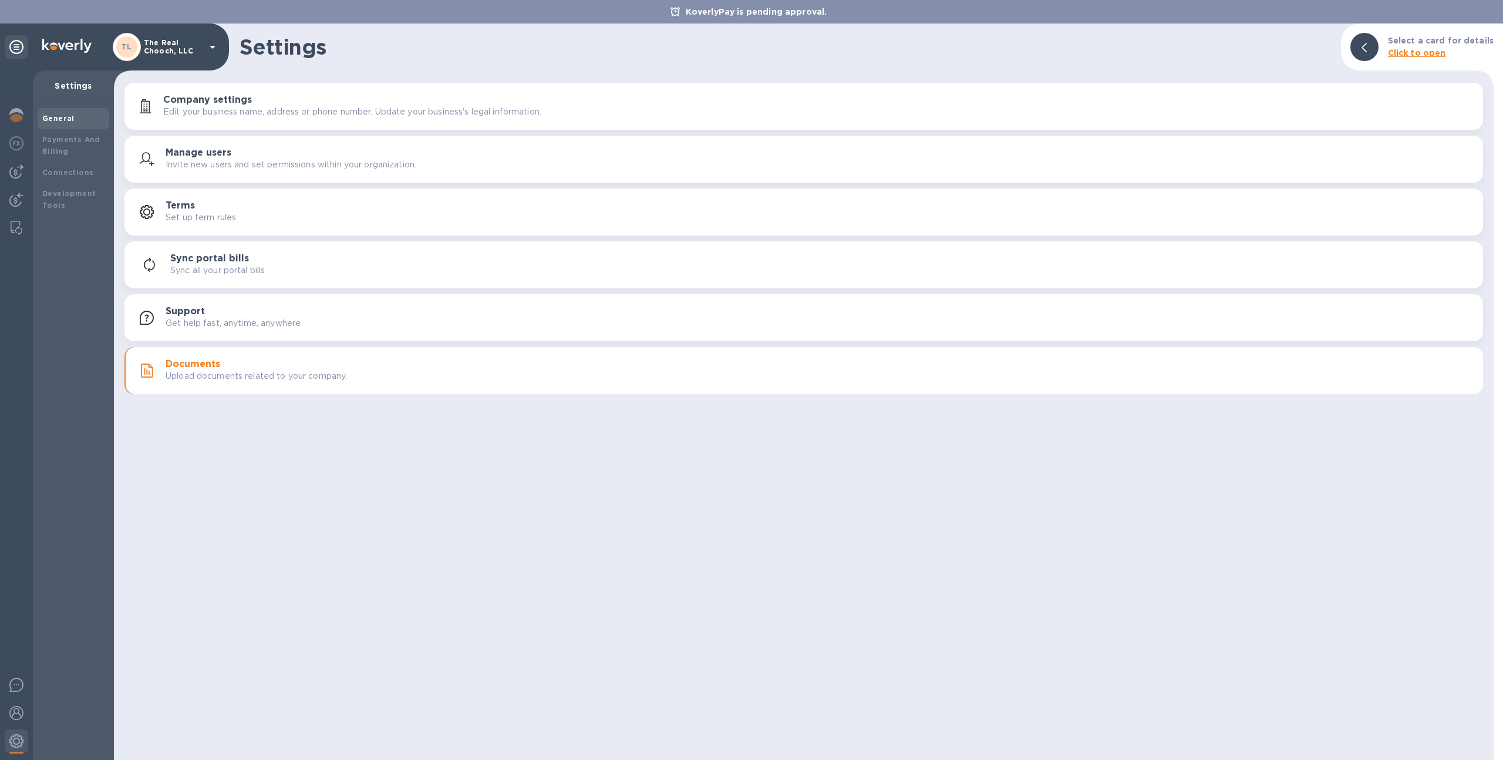
click at [1425, 52] on b "Click to open" at bounding box center [1417, 52] width 58 height 9
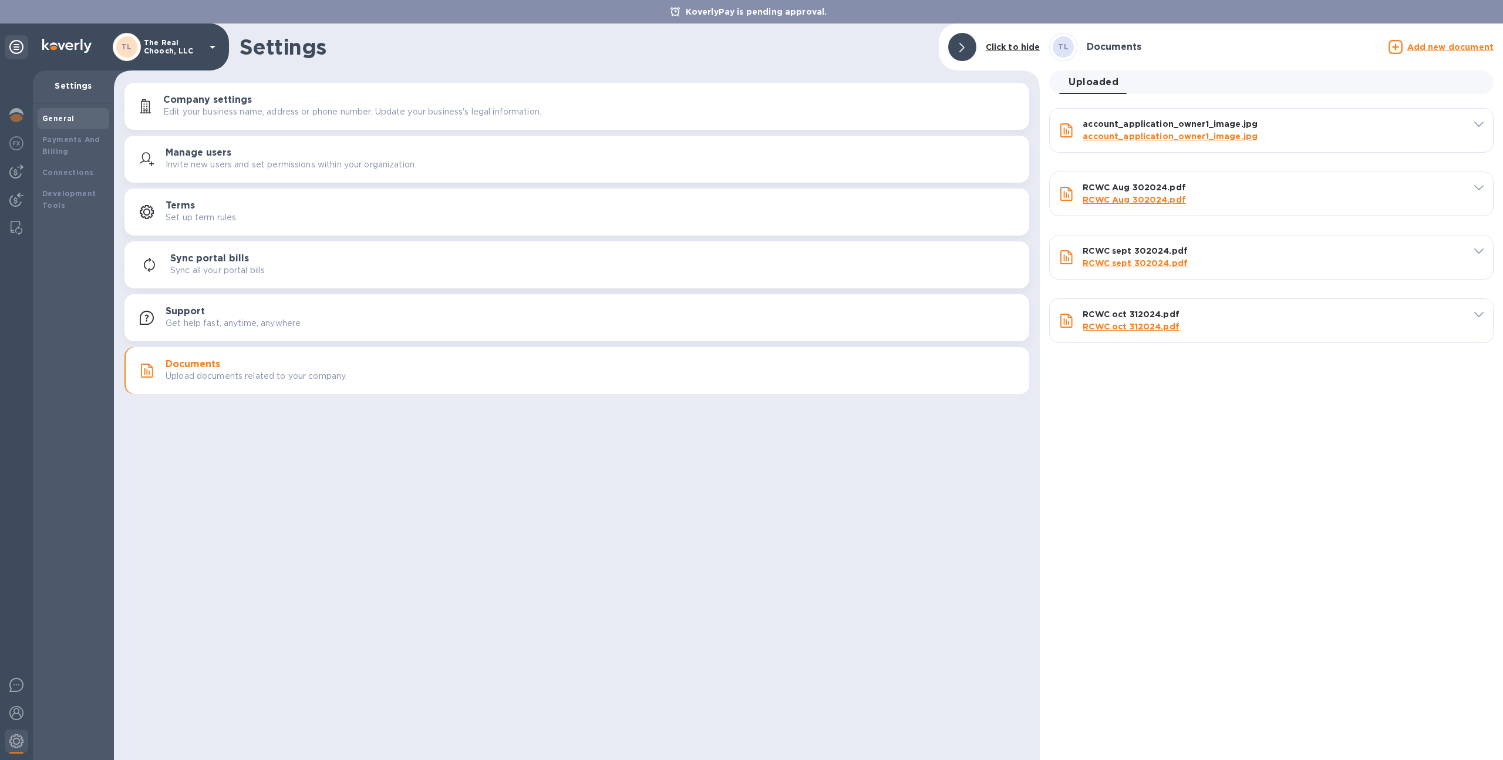
click at [1441, 50] on u "Add new document" at bounding box center [1451, 46] width 86 height 9
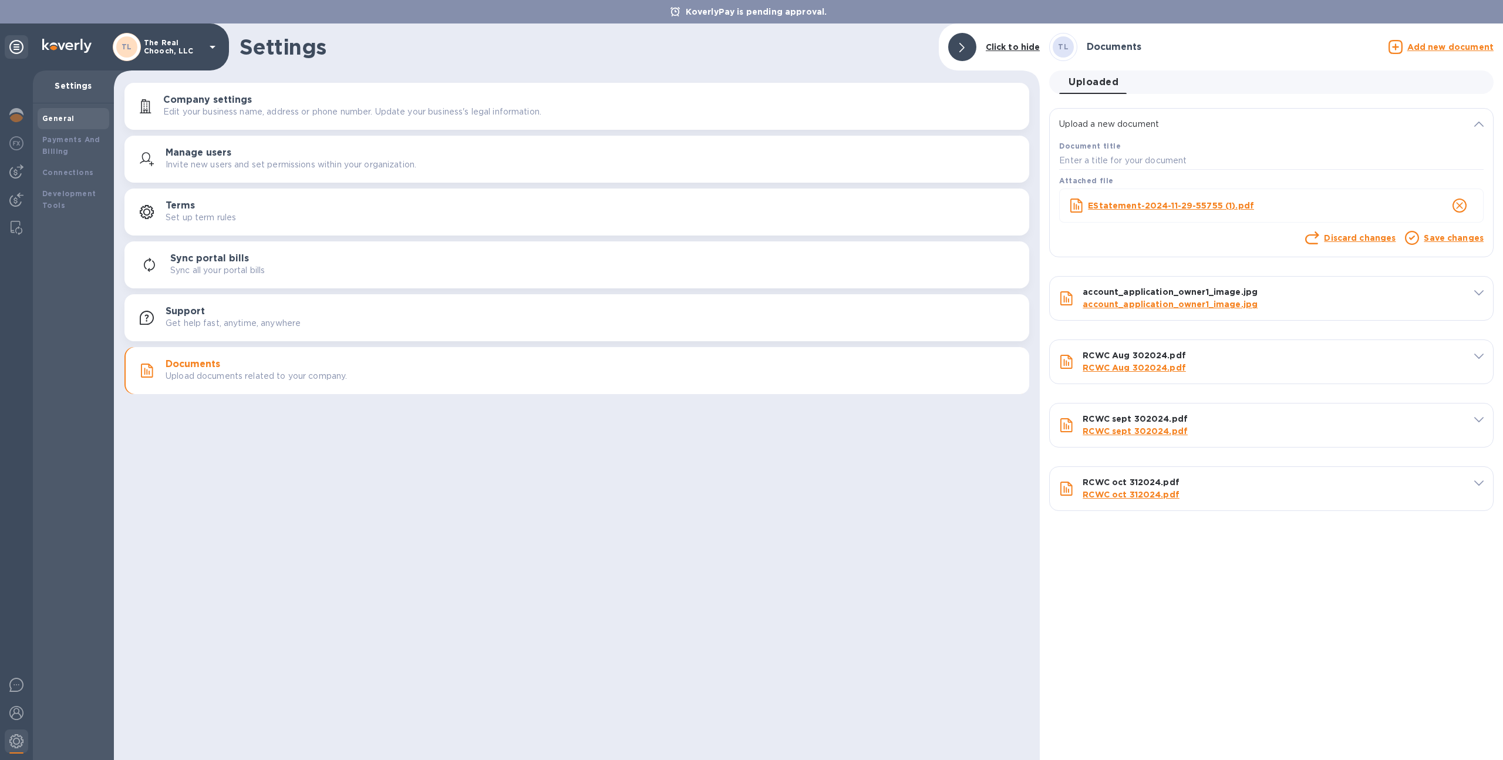
click at [1428, 235] on link "Save changes" at bounding box center [1454, 237] width 60 height 9
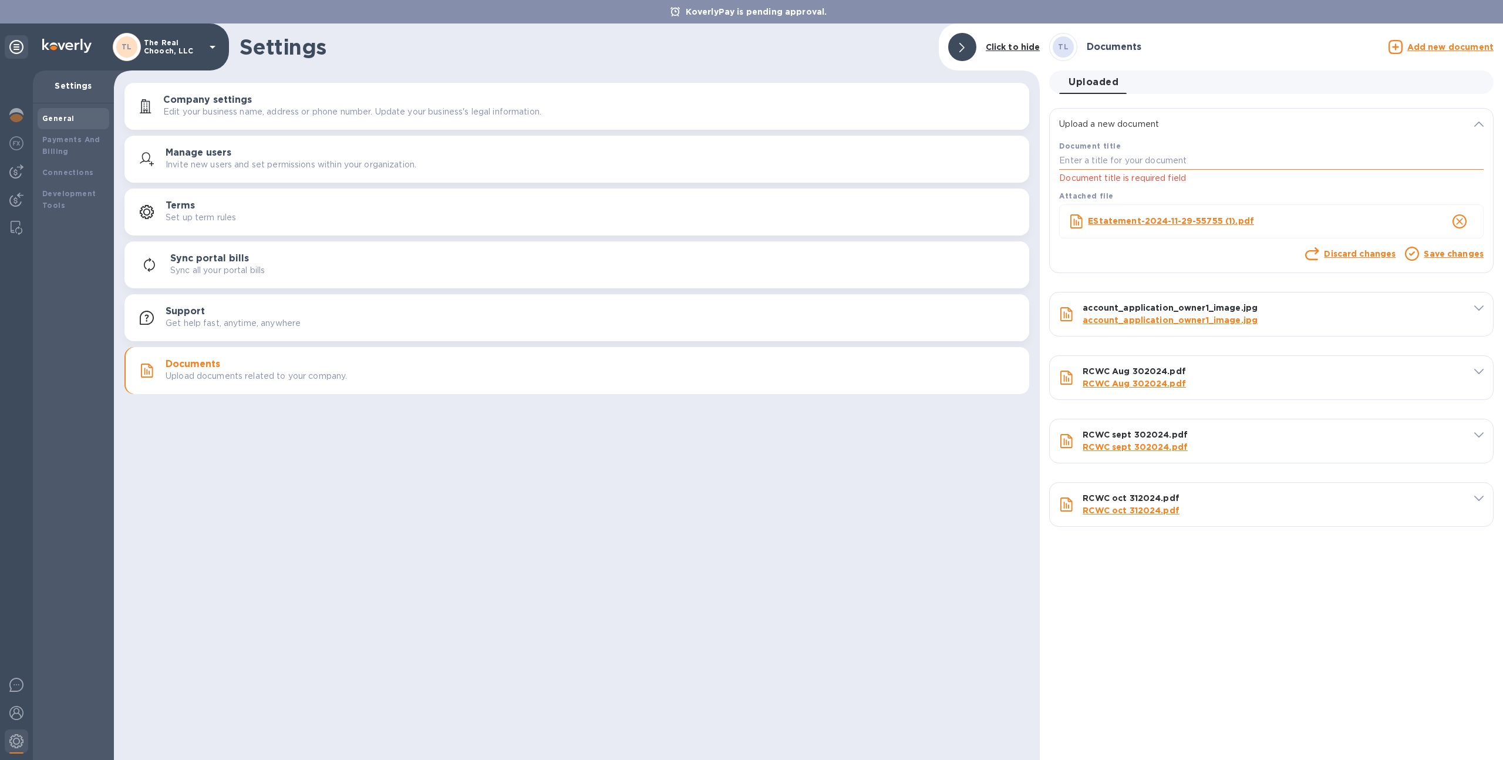
click at [1246, 155] on input "text" at bounding box center [1271, 161] width 425 height 18
type input "november 2024"
click at [1453, 251] on link "Save changes" at bounding box center [1454, 253] width 60 height 9
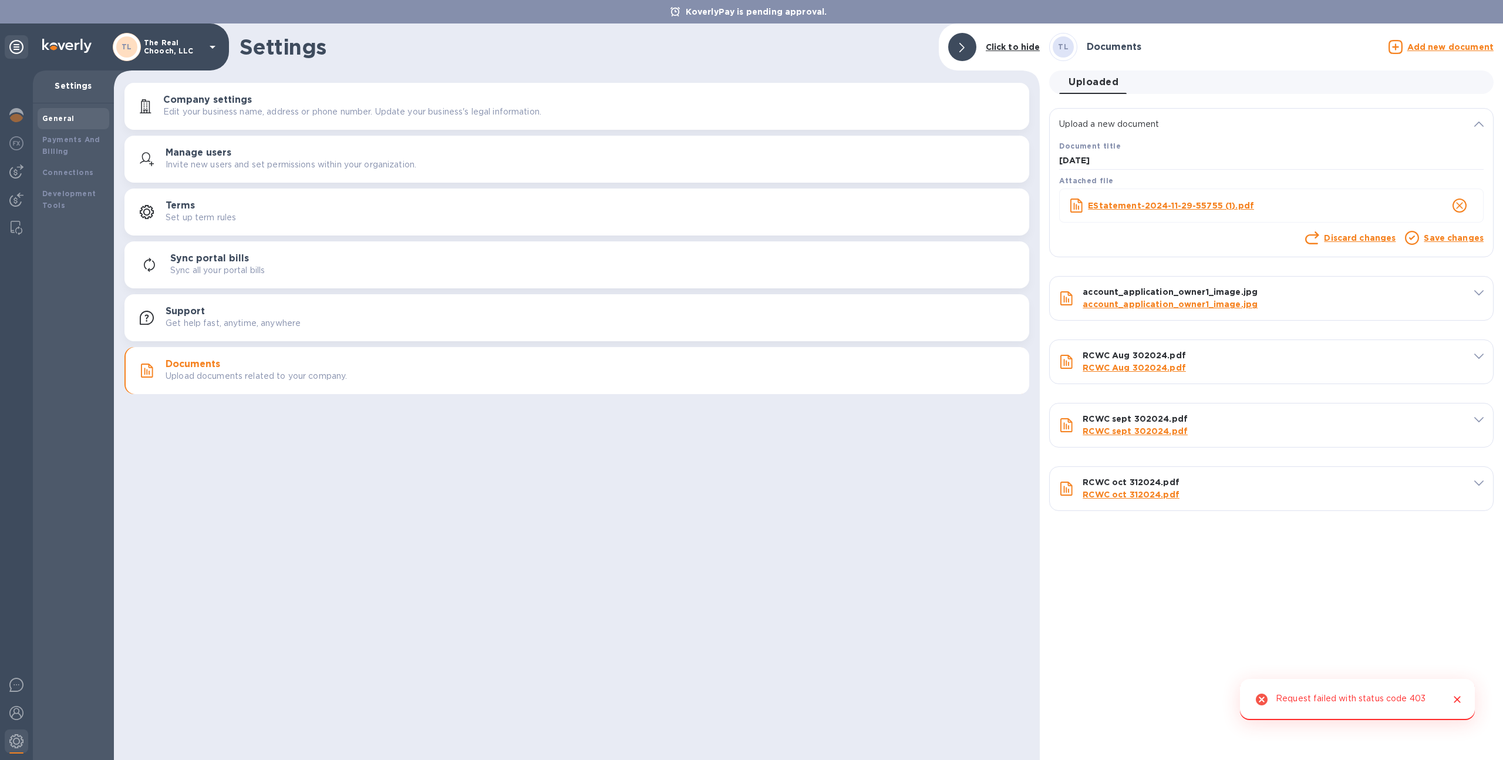
click at [1442, 238] on link "Save changes" at bounding box center [1454, 237] width 60 height 9
